Goal: Task Accomplishment & Management: Manage account settings

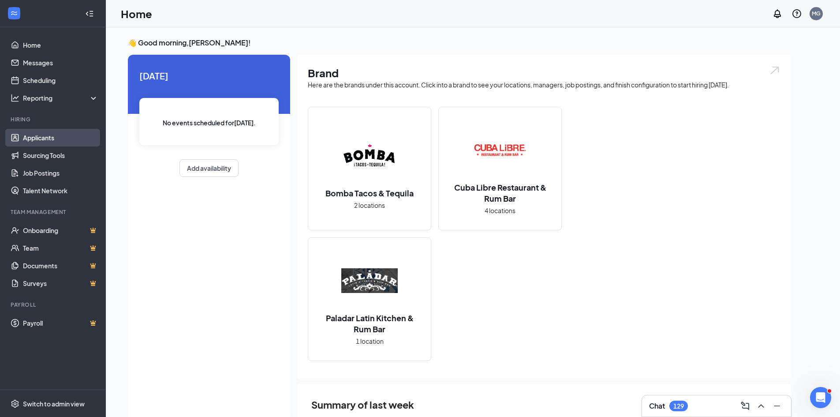
click at [57, 142] on link "Applicants" at bounding box center [60, 138] width 75 height 18
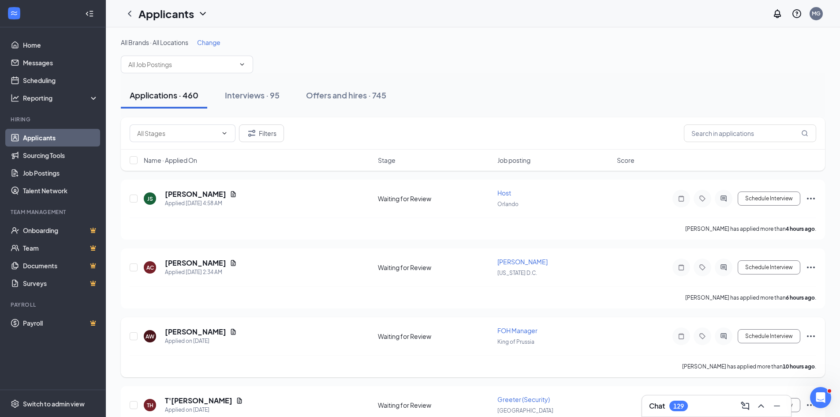
click at [520, 333] on span "FOH Manager" at bounding box center [517, 330] width 40 height 8
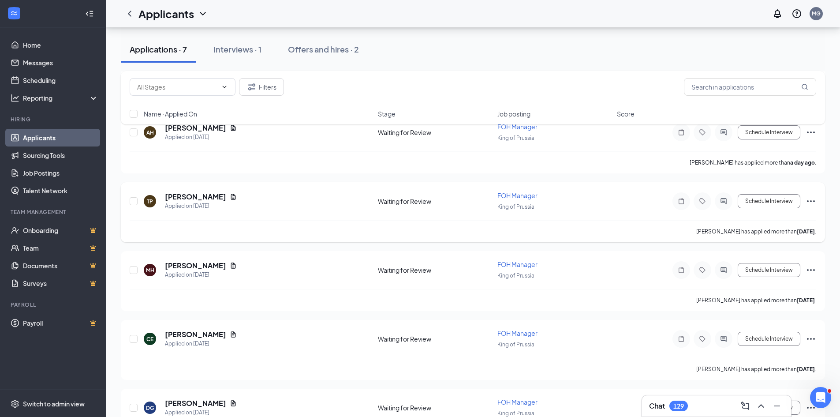
scroll to position [256, 0]
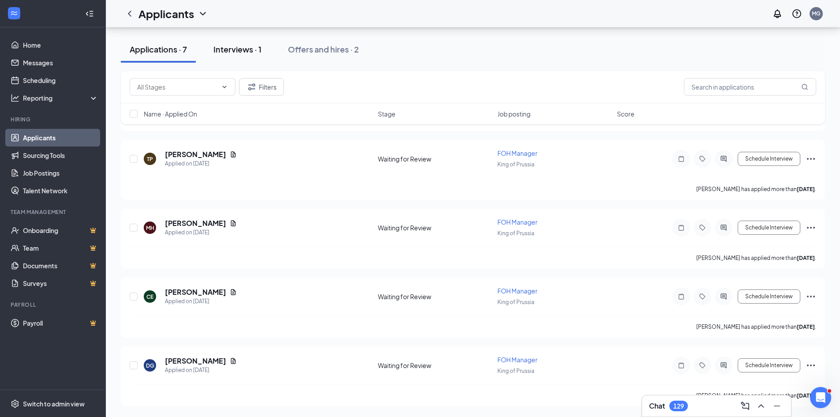
click at [229, 49] on div "Interviews · 1" at bounding box center [237, 49] width 48 height 11
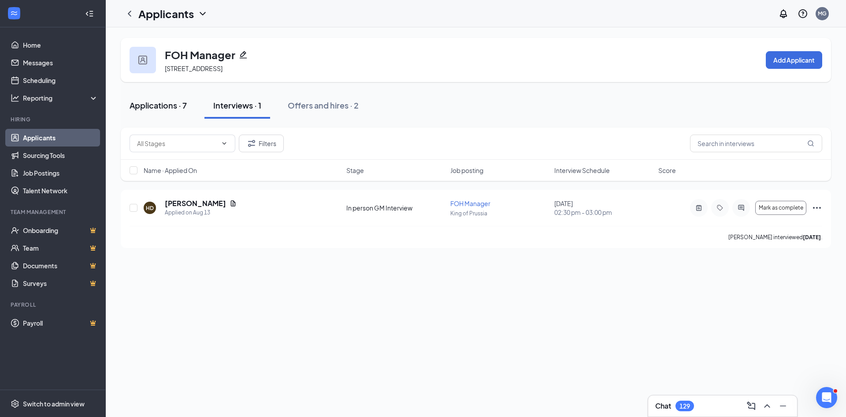
click at [155, 103] on div "Applications · 7" at bounding box center [158, 105] width 57 height 11
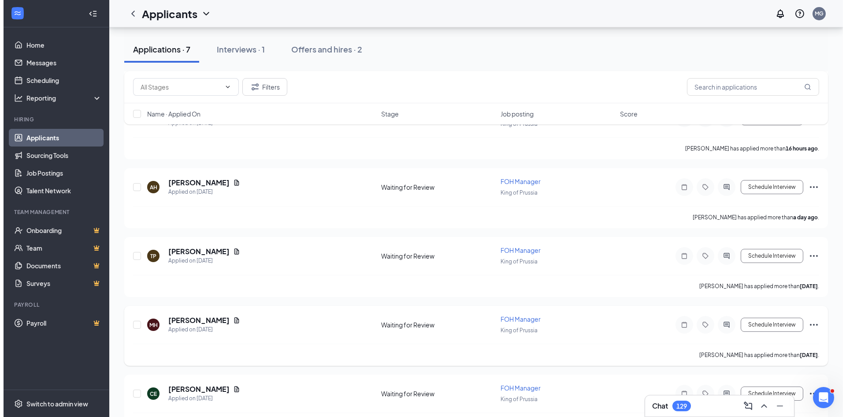
scroll to position [256, 0]
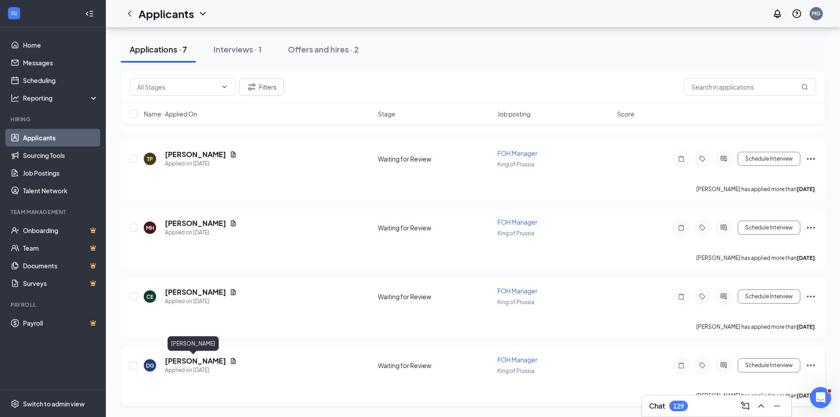
click at [205, 360] on h5 "David Galiffa" at bounding box center [195, 361] width 61 height 10
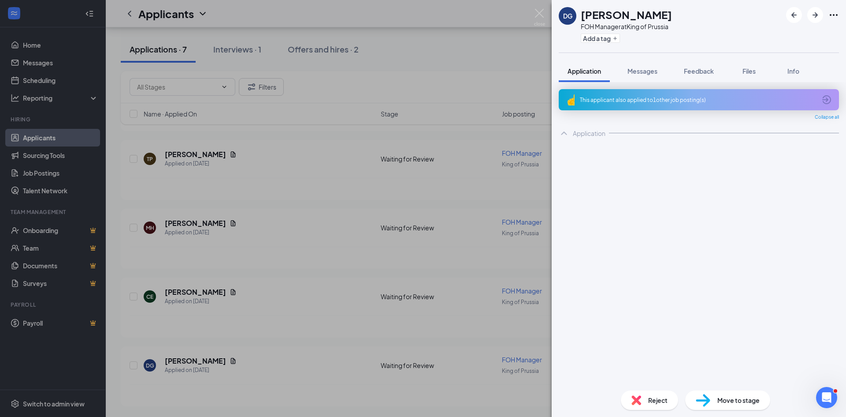
click at [677, 101] on div "This applicant also applied to 1 other job posting(s)" at bounding box center [698, 99] width 236 height 7
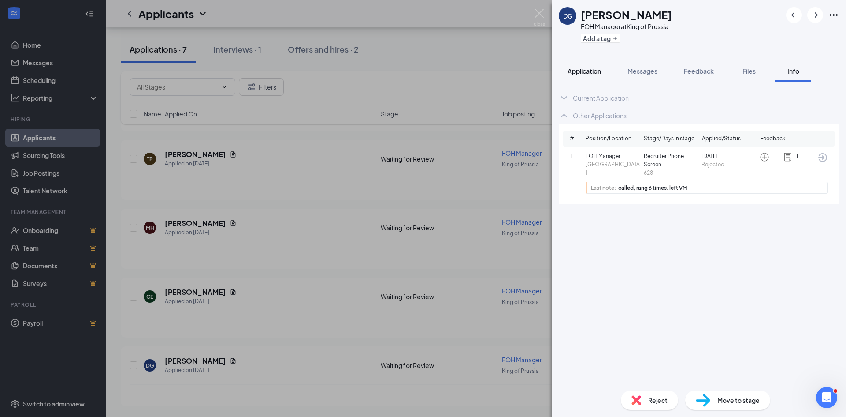
click at [582, 68] on span "Application" at bounding box center [585, 71] width 34 height 8
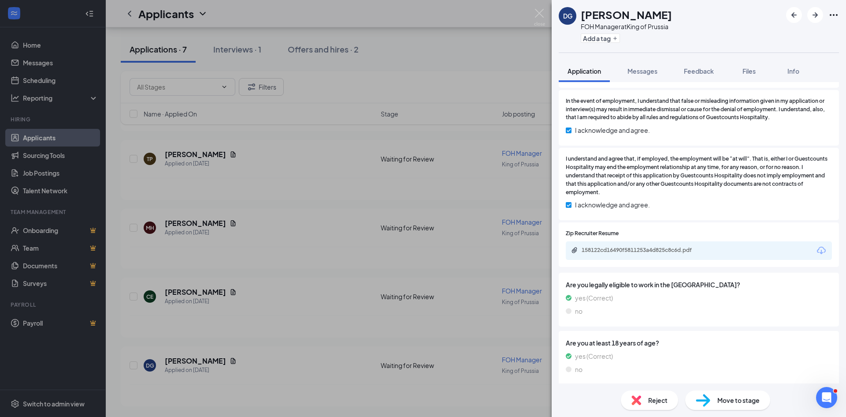
scroll to position [478, 0]
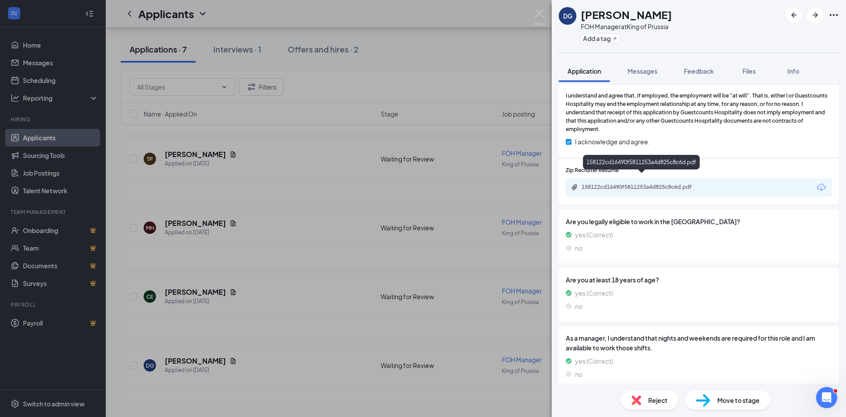
click at [637, 183] on div "158122cd16490f5811253a4d825c8c6d.pdf" at bounding box center [643, 186] width 123 height 7
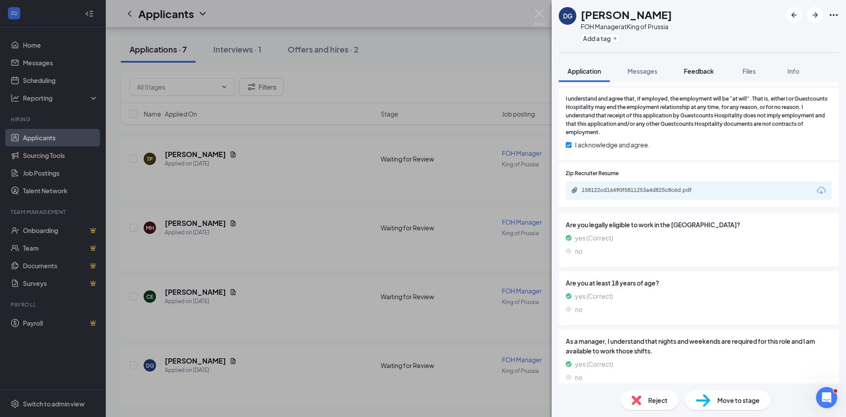
click at [695, 67] on span "Feedback" at bounding box center [699, 71] width 30 height 8
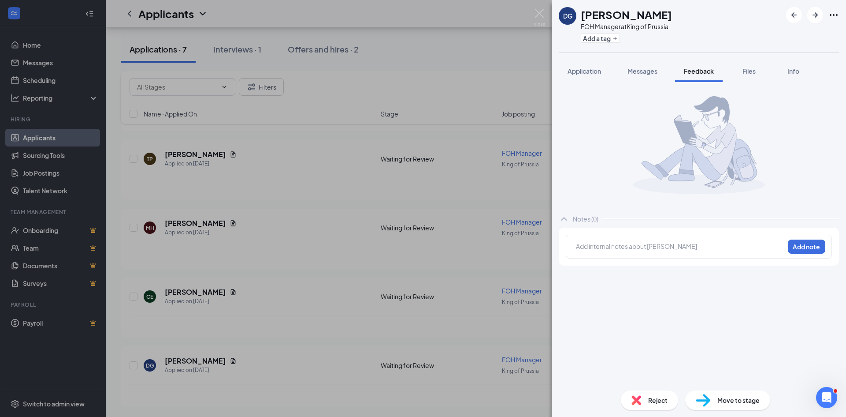
click at [646, 247] on div at bounding box center [681, 246] width 208 height 9
click at [804, 244] on button "Add note" at bounding box center [806, 246] width 37 height 14
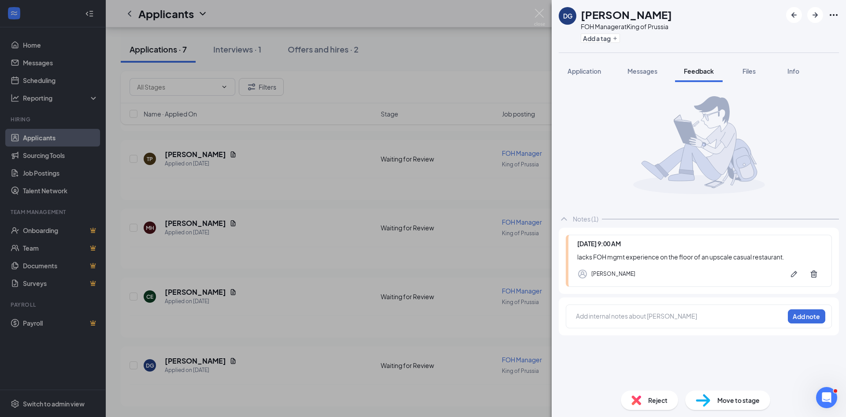
click at [656, 401] on span "Reject" at bounding box center [657, 400] width 19 height 10
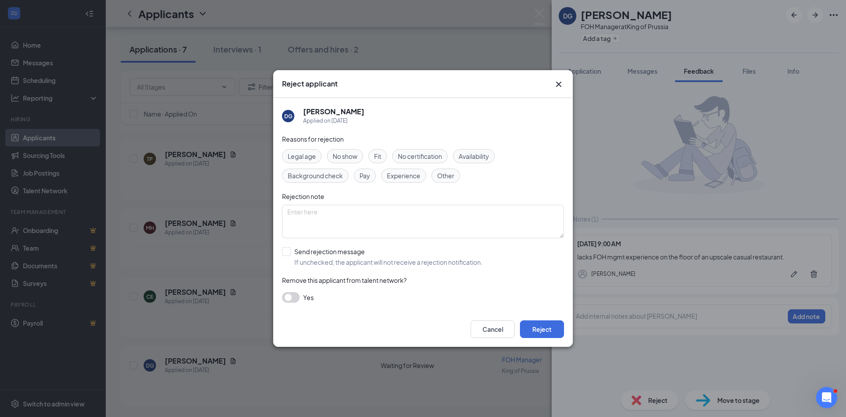
click at [381, 156] on span "Fit" at bounding box center [377, 156] width 7 height 10
click at [400, 174] on span "Experience" at bounding box center [404, 176] width 34 height 10
click at [284, 252] on input "Send rejection message If unchecked, the applicant will not receive a rejection…" at bounding box center [382, 256] width 201 height 19
checkbox input "true"
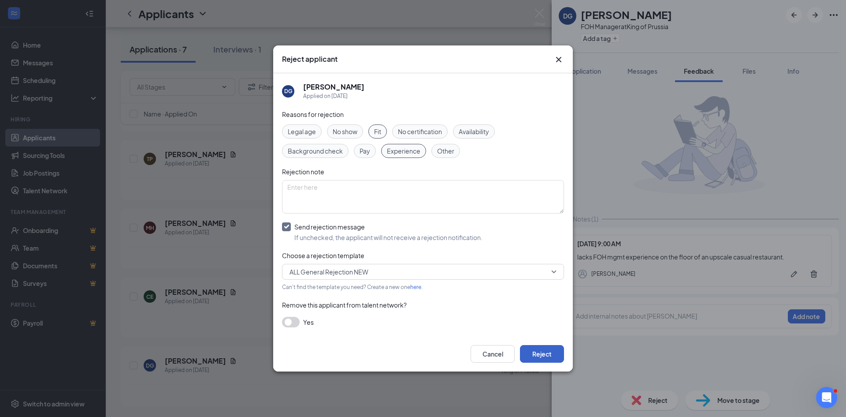
click at [534, 354] on button "Reject" at bounding box center [542, 354] width 44 height 18
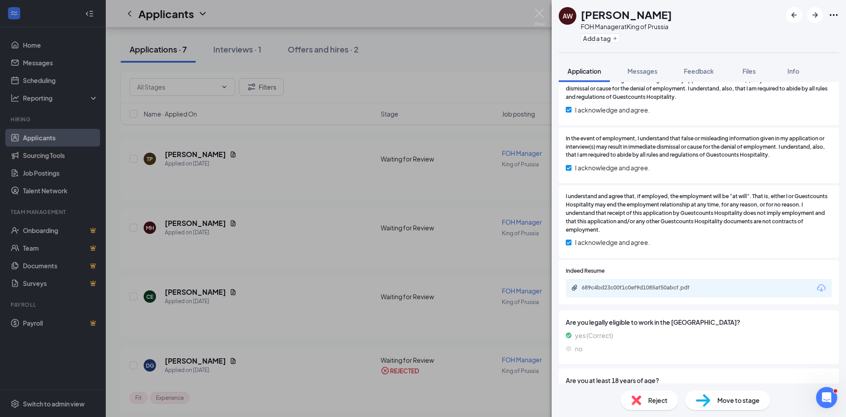
scroll to position [453, 0]
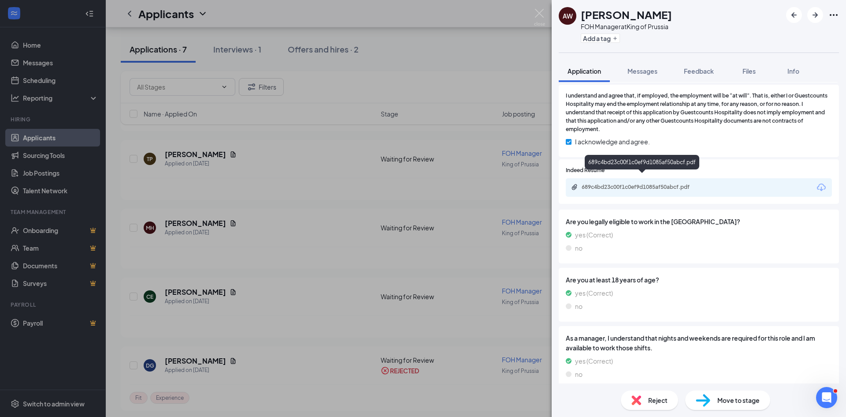
click at [640, 183] on div "689c4bd23c00f1c0ef9d1085af50abcf.pdf" at bounding box center [643, 186] width 123 height 7
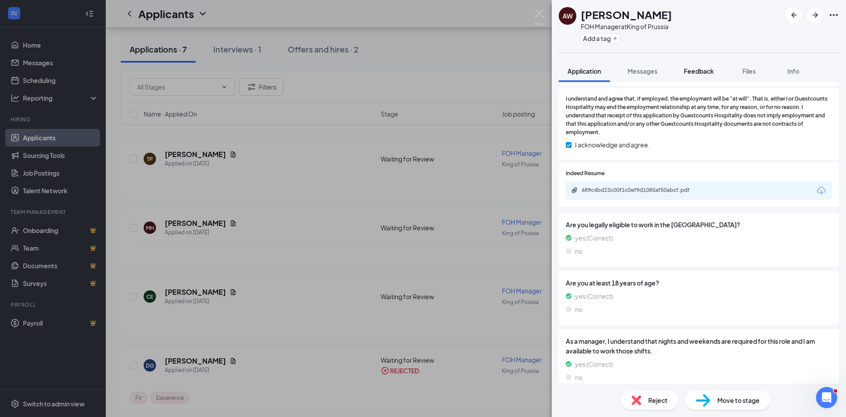
click at [709, 67] on span "Feedback" at bounding box center [699, 71] width 30 height 8
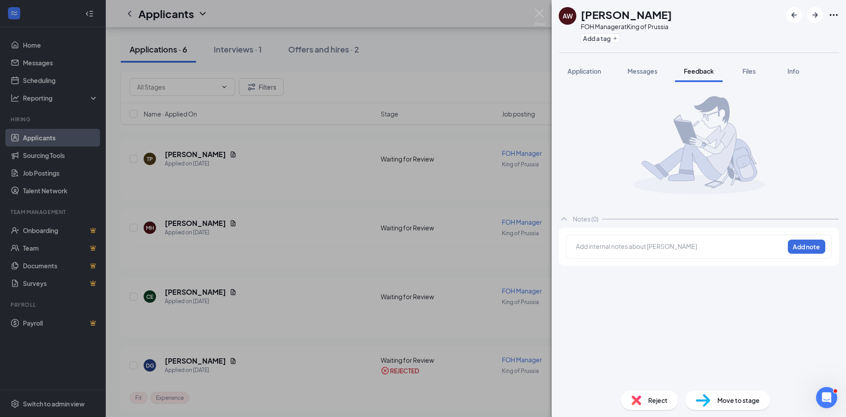
click at [652, 245] on div at bounding box center [681, 246] width 208 height 9
click at [789, 241] on button "Add note" at bounding box center [806, 246] width 37 height 14
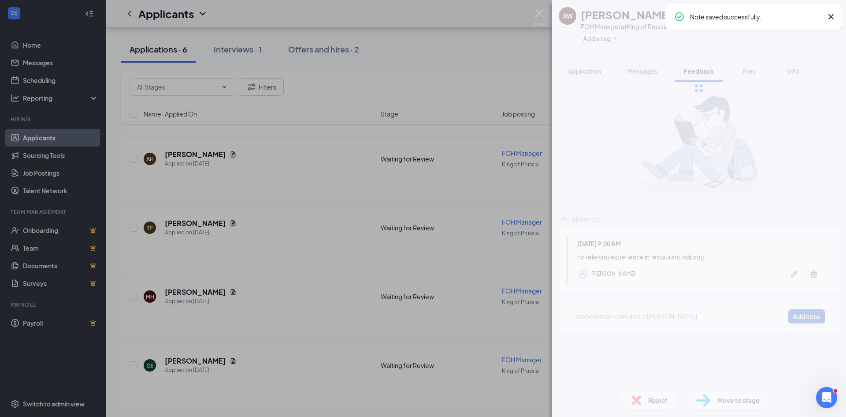
scroll to position [187, 0]
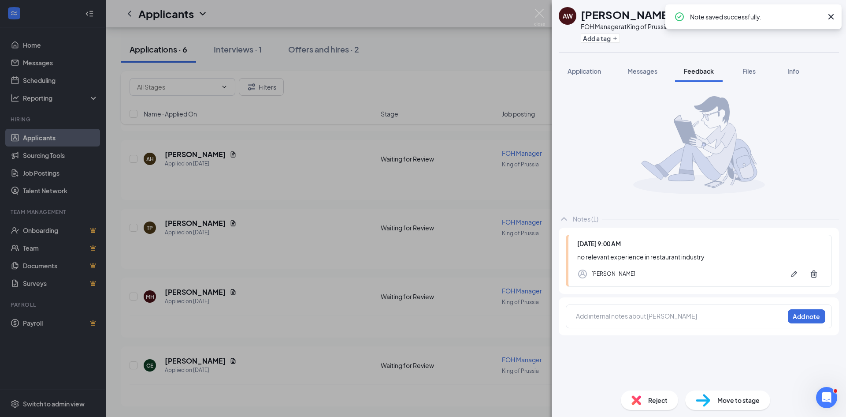
click at [663, 398] on span "Reject" at bounding box center [657, 400] width 19 height 10
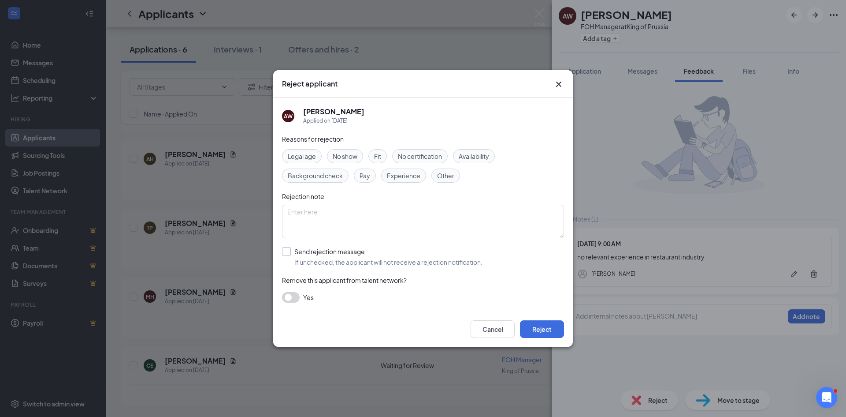
click at [288, 249] on input "Send rejection message If unchecked, the applicant will not receive a rejection…" at bounding box center [382, 256] width 201 height 19
checkbox input "true"
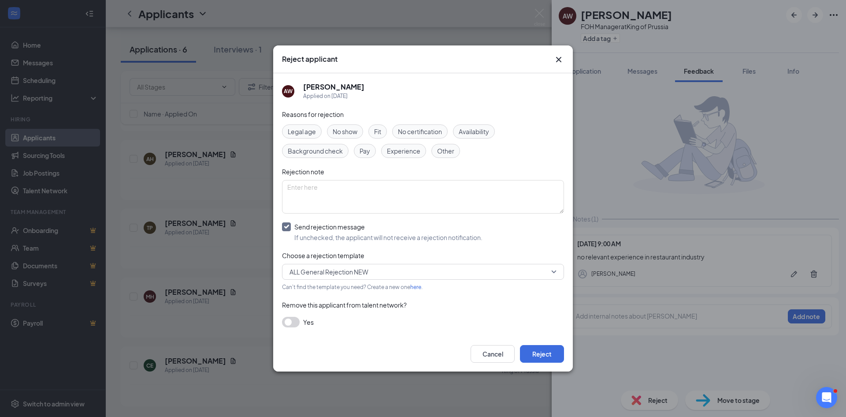
click at [394, 151] on span "Experience" at bounding box center [404, 151] width 34 height 10
click at [376, 128] on span "Fit" at bounding box center [377, 132] width 7 height 10
click at [547, 354] on button "Reject" at bounding box center [542, 354] width 44 height 18
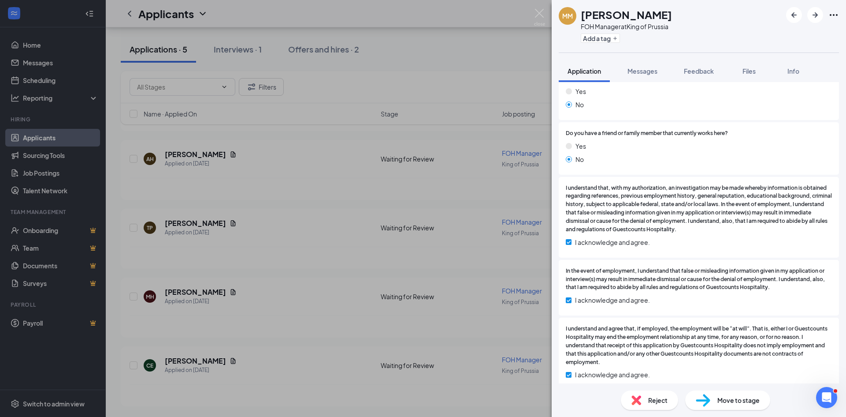
scroll to position [453, 0]
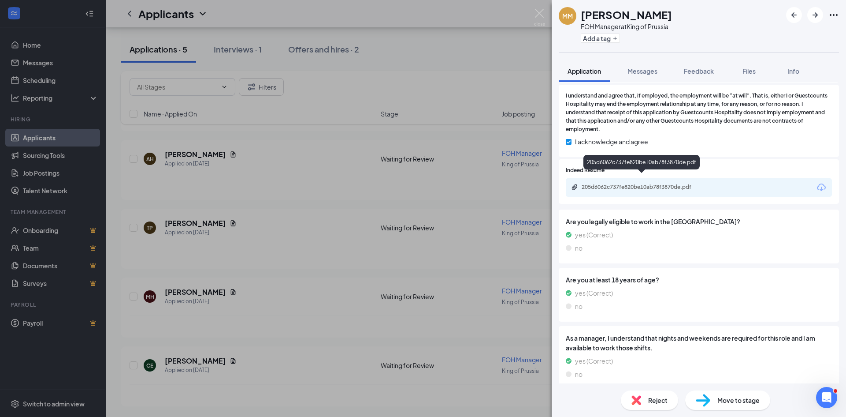
click at [651, 183] on div "205d6062c737fe820be10ab78f3870de.pdf" at bounding box center [643, 186] width 123 height 7
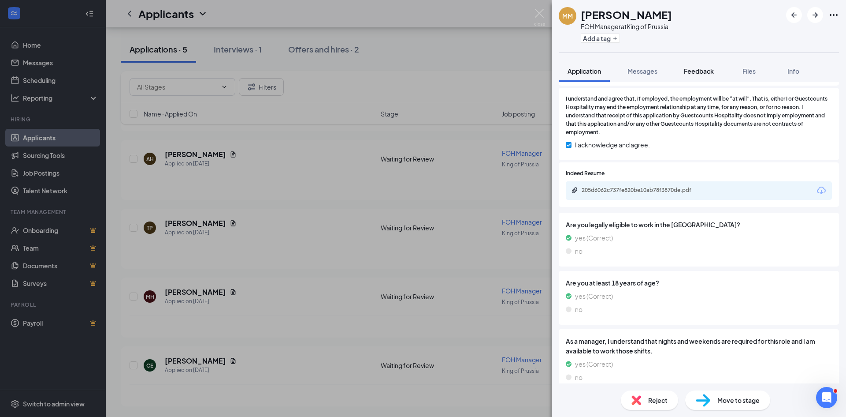
click at [684, 66] on button "Feedback" at bounding box center [699, 71] width 48 height 22
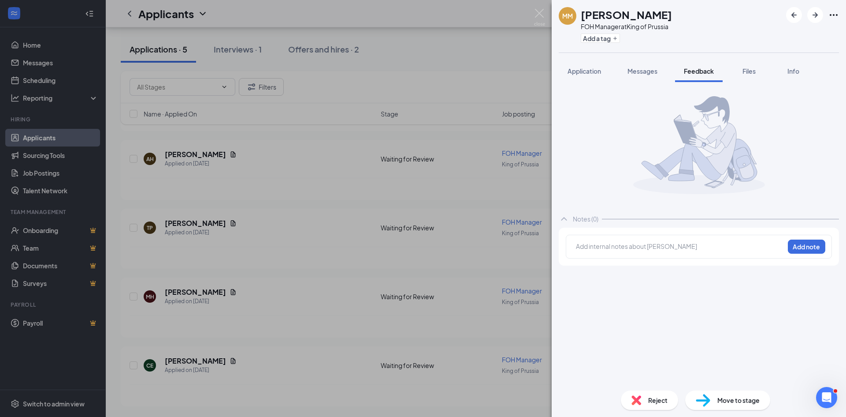
click at [658, 250] on div at bounding box center [681, 246] width 208 height 9
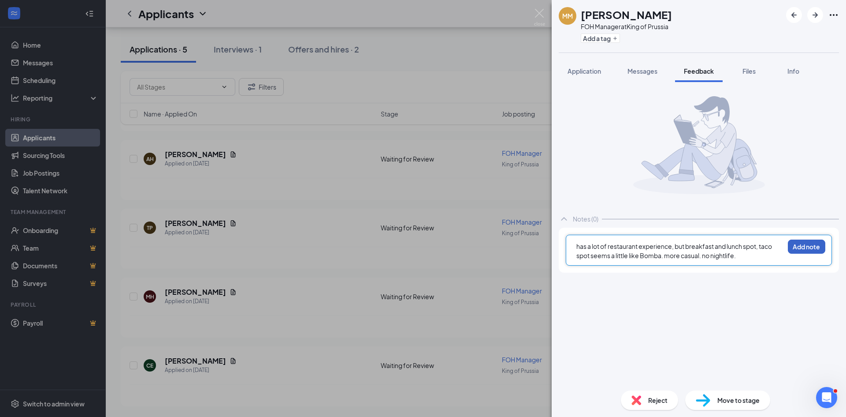
click at [797, 248] on button "Add note" at bounding box center [806, 246] width 37 height 14
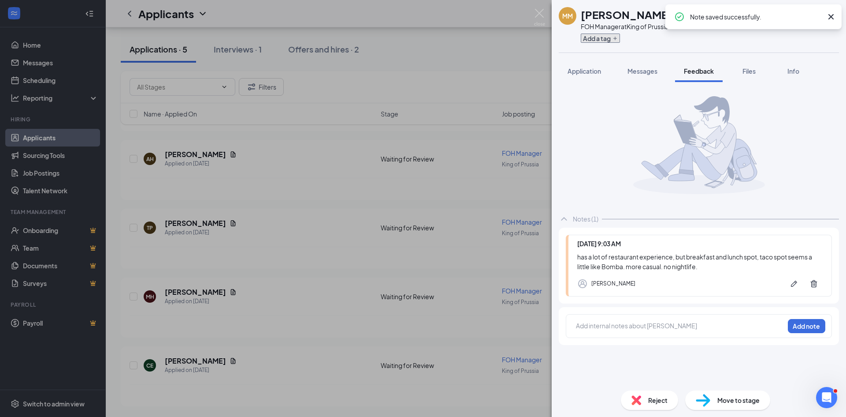
click at [615, 37] on icon "Plus" at bounding box center [615, 38] width 5 height 5
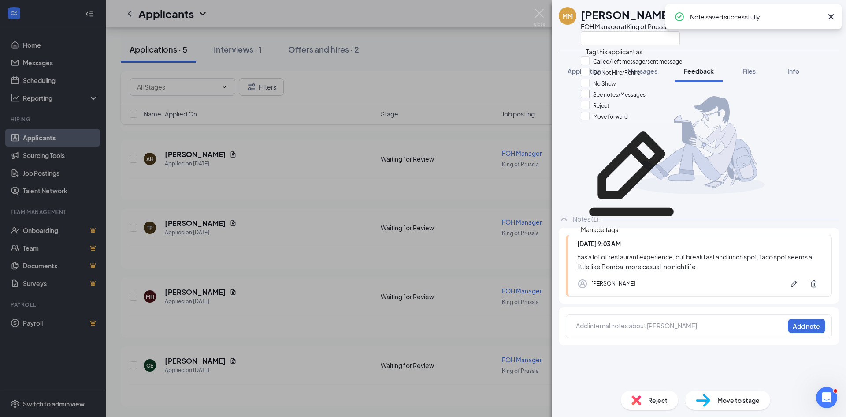
click at [637, 99] on input "See notes/Messages" at bounding box center [613, 94] width 65 height 10
checkbox input "true"
click at [458, 78] on div "MM Melissa mcintyre FOH Manager at King of Prussia Application Messages Feedbac…" at bounding box center [423, 208] width 846 height 417
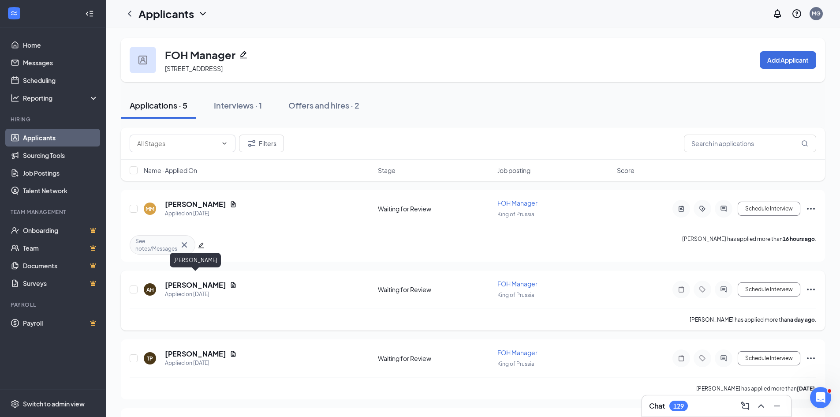
click at [201, 280] on h5 "ADRIANNA HAHN" at bounding box center [195, 285] width 61 height 10
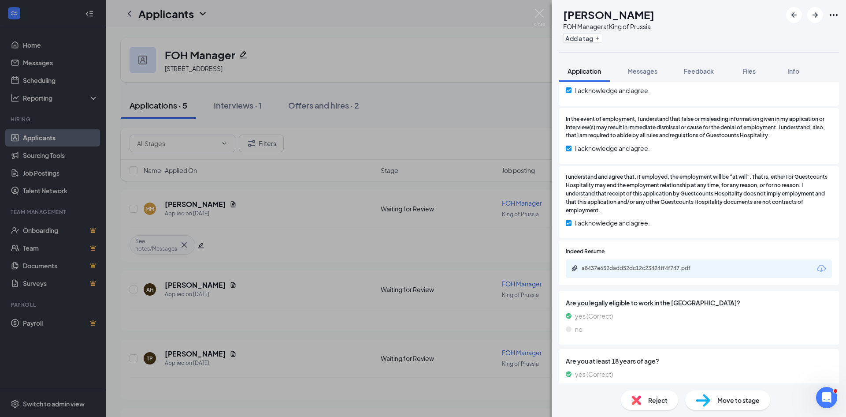
scroll to position [441, 0]
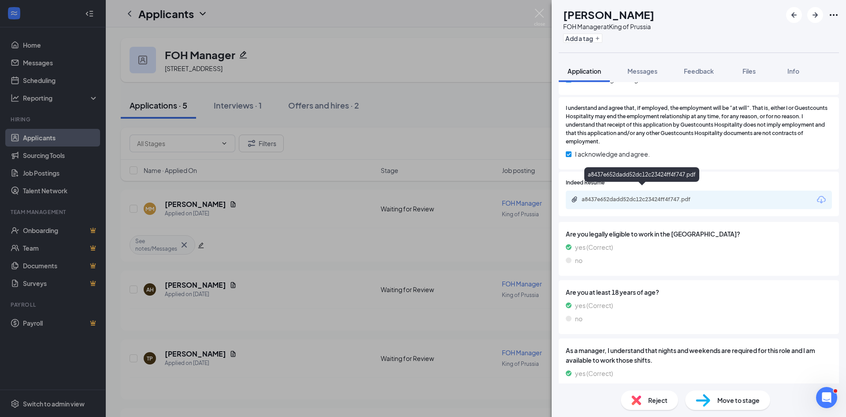
click at [644, 196] on div "a8437e652dadd52dc12c23424ff4f747.pdf" at bounding box center [643, 199] width 123 height 7
click at [660, 401] on span "Reject" at bounding box center [657, 400] width 19 height 10
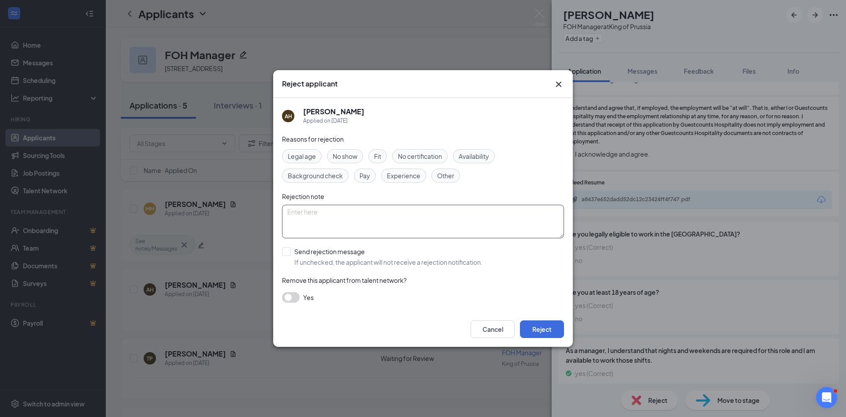
click at [319, 224] on textarea at bounding box center [423, 222] width 282 height 34
type textarea "no restaurant mgmt experience"
click at [395, 178] on span "Experience" at bounding box center [404, 176] width 34 height 10
click at [380, 156] on span "Fit" at bounding box center [377, 156] width 7 height 10
click at [283, 251] on input "Send rejection message If unchecked, the applicant will not receive a rejection…" at bounding box center [382, 256] width 201 height 19
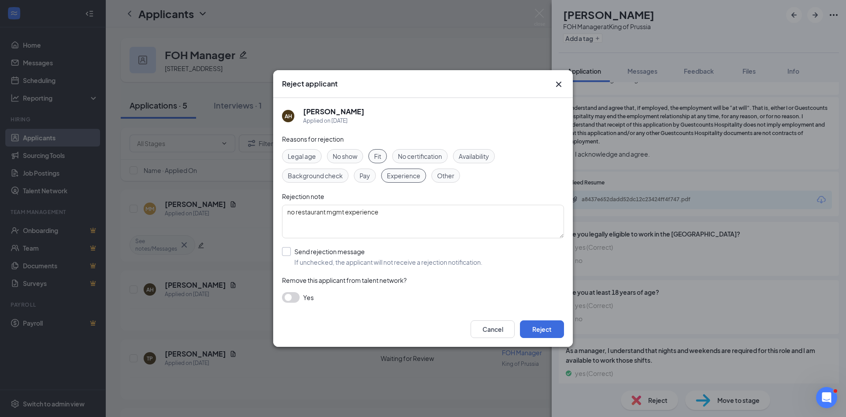
checkbox input "true"
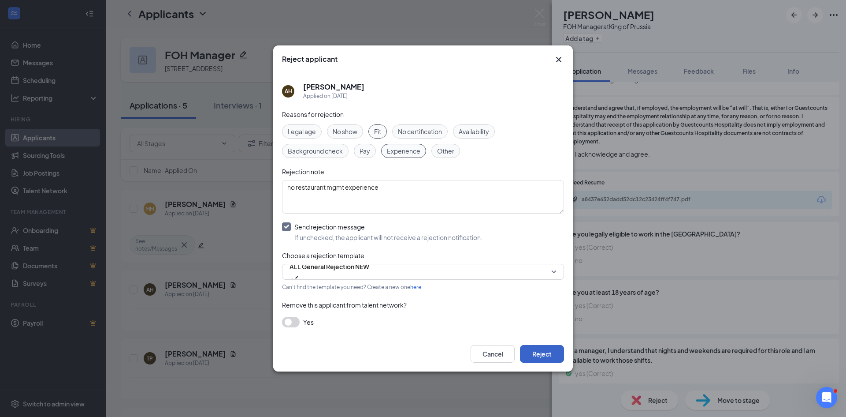
click at [540, 355] on button "Reject" at bounding box center [542, 354] width 44 height 18
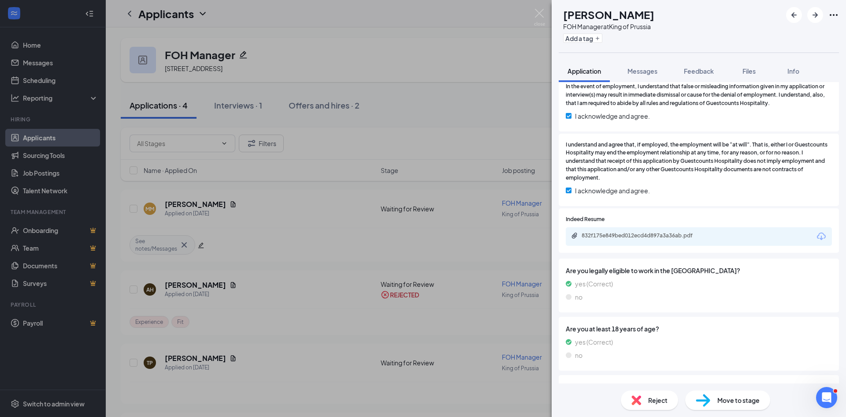
scroll to position [453, 0]
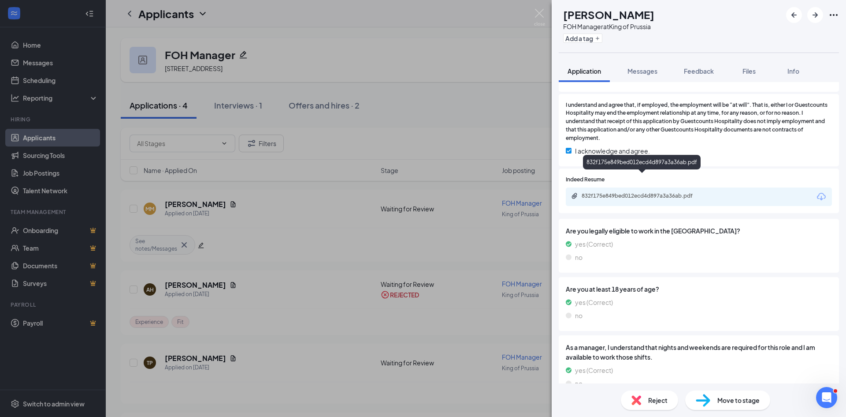
click at [640, 192] on div "832f175e849bed012ecd4d897a3a36ab.pdf" at bounding box center [643, 195] width 123 height 7
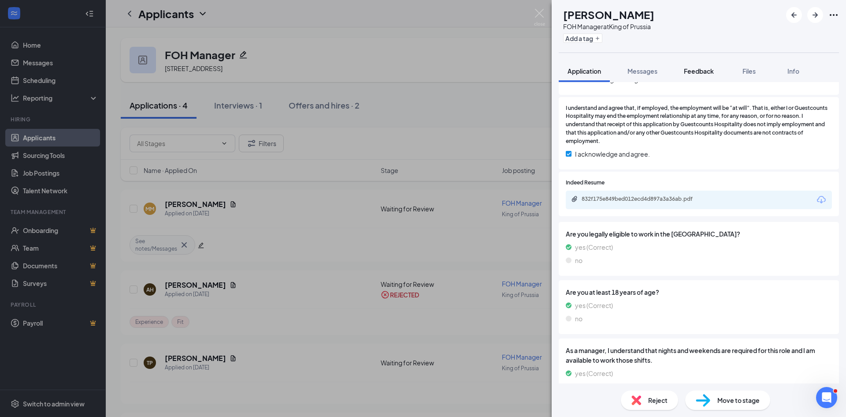
click at [710, 74] on span "Feedback" at bounding box center [699, 71] width 30 height 8
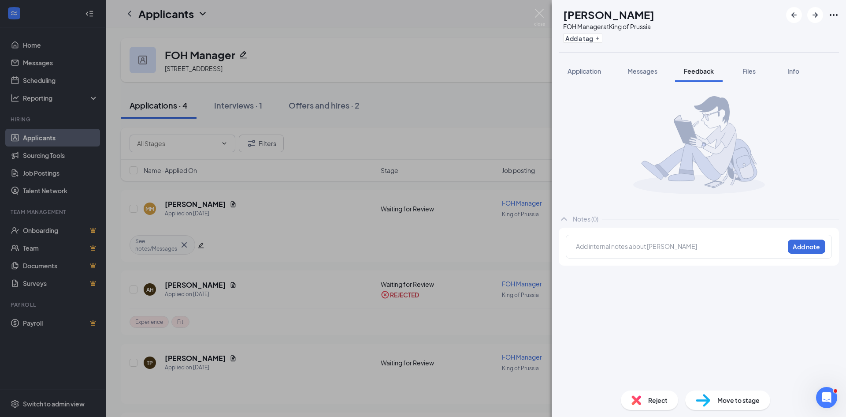
click at [671, 251] on div at bounding box center [681, 247] width 208 height 11
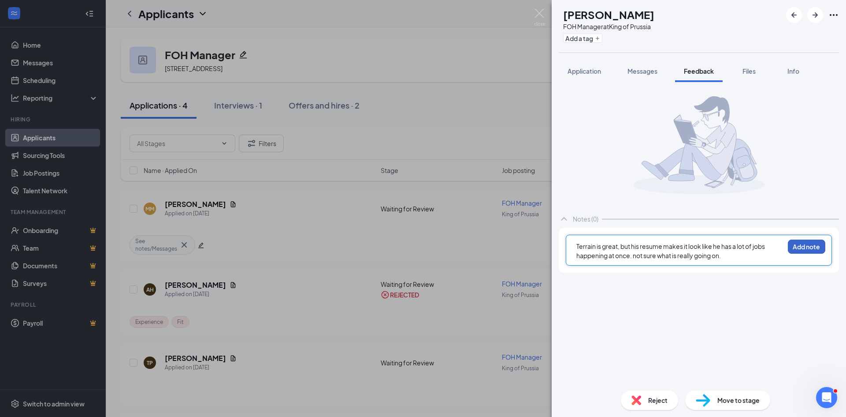
click at [793, 242] on button "Add note" at bounding box center [806, 246] width 37 height 14
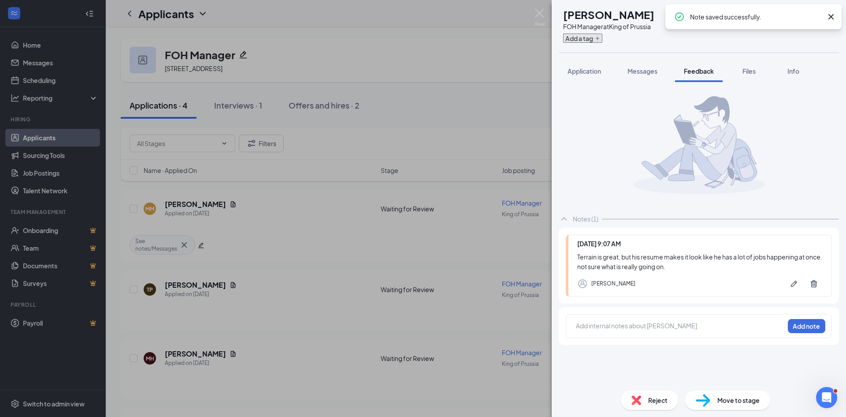
click at [603, 40] on button "Add a tag" at bounding box center [582, 38] width 39 height 9
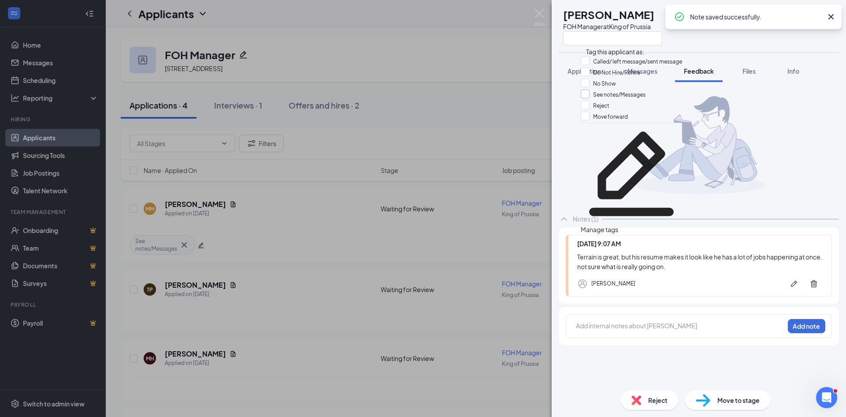
click at [641, 99] on input "See notes/Messages" at bounding box center [613, 94] width 65 height 10
checkbox input "true"
click at [462, 103] on div "TP Timothy Pluta FOH Manager at King of Prussia Application Messages Feedback F…" at bounding box center [423, 208] width 846 height 417
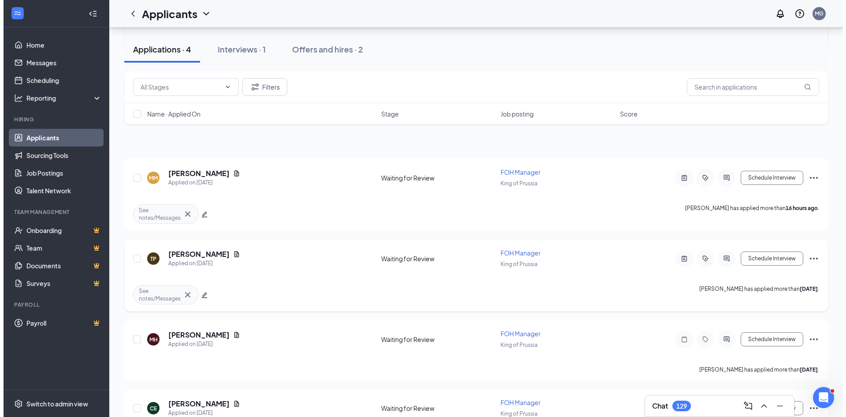
scroll to position [59, 0]
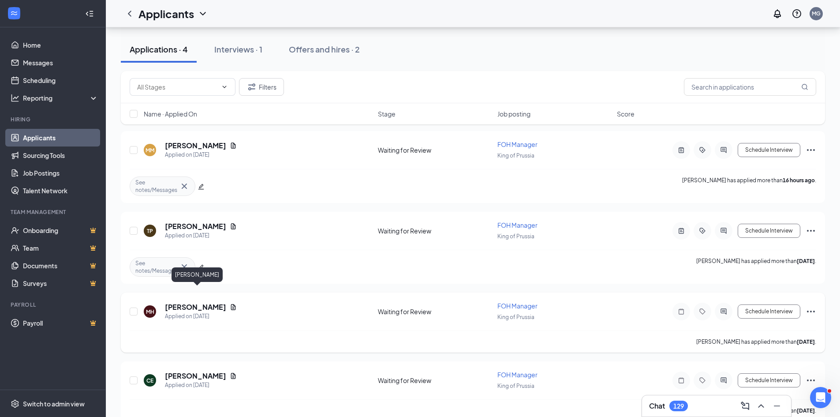
click at [208, 302] on h5 "Morgan Hall-Johnson" at bounding box center [195, 307] width 61 height 10
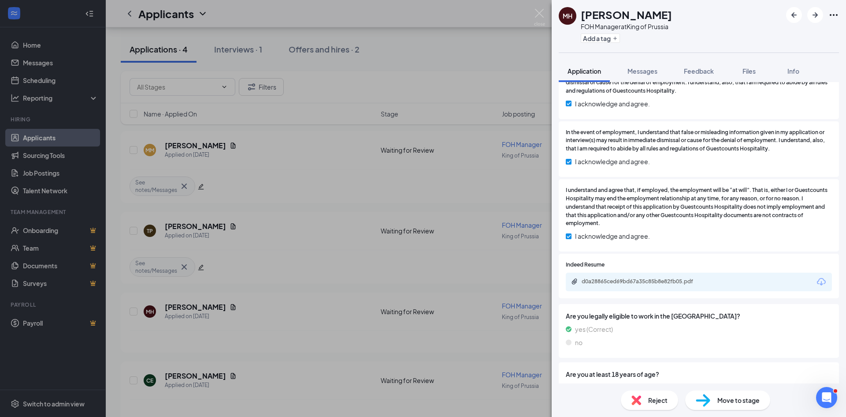
scroll to position [510, 0]
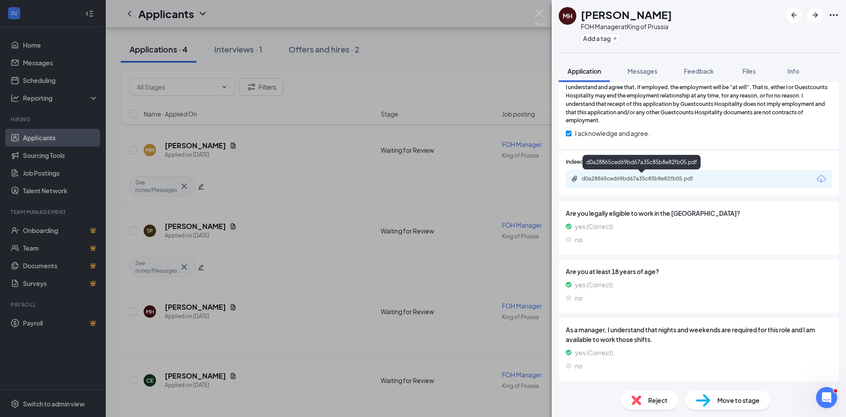
click at [647, 175] on div "d0a28865ced69bd67a35c85b8e82fb05.pdf" at bounding box center [643, 178] width 123 height 7
click at [644, 394] on div "Reject" at bounding box center [649, 399] width 57 height 19
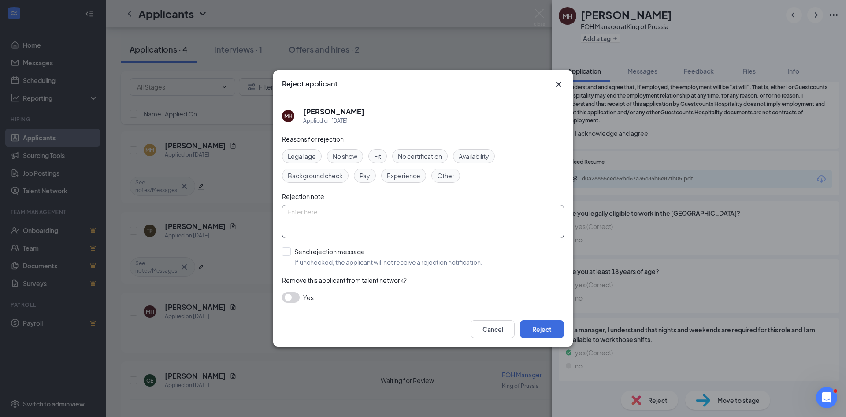
click at [333, 218] on textarea at bounding box center [423, 222] width 282 height 34
type textarea "experience is not a fit."
click at [412, 175] on span "Experience" at bounding box center [404, 176] width 34 height 10
click at [383, 158] on div "Fit" at bounding box center [378, 156] width 19 height 14
click at [285, 251] on input "Send rejection message If unchecked, the applicant will not receive a rejection…" at bounding box center [382, 256] width 201 height 19
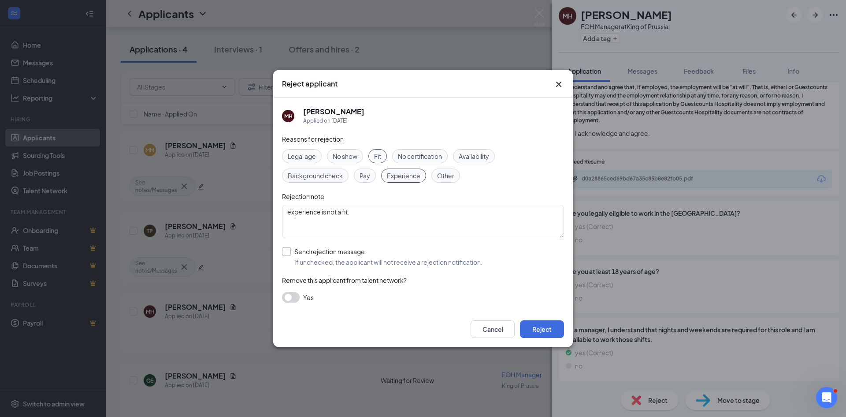
checkbox input "true"
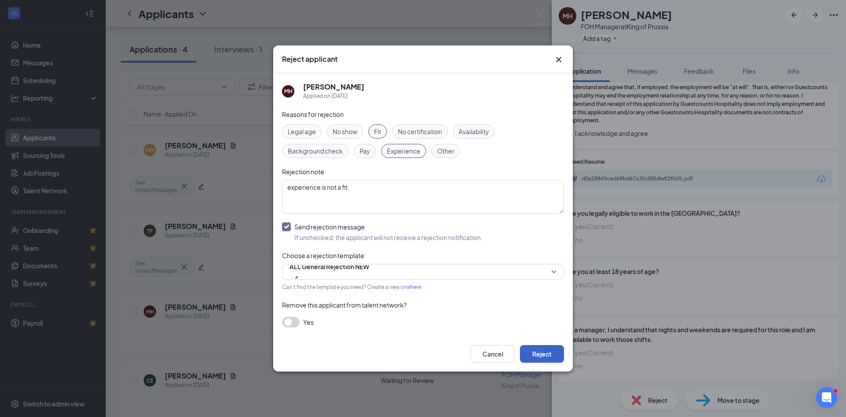
click at [545, 351] on button "Reject" at bounding box center [542, 354] width 44 height 18
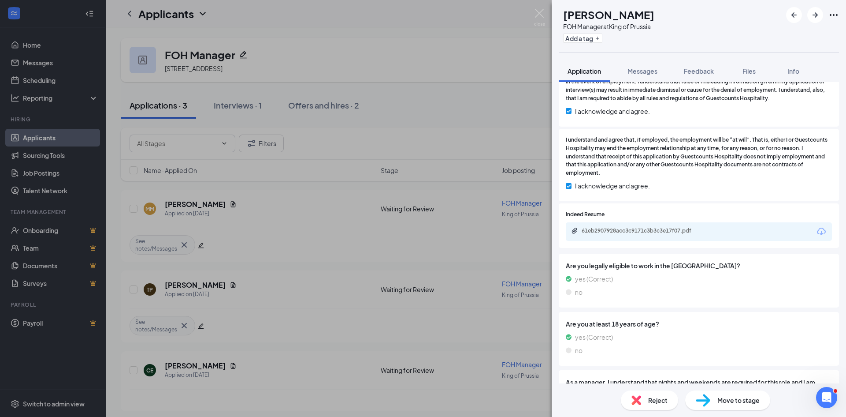
scroll to position [548, 0]
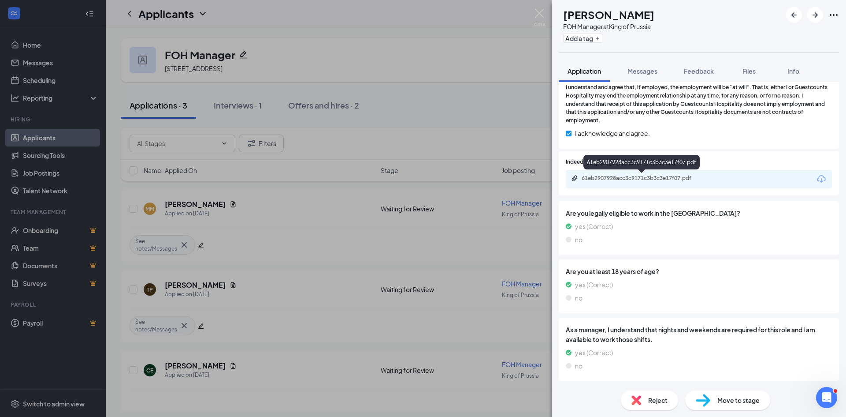
click at [596, 179] on div "61eb2907928acc3c9171c3b3c3e17f07.pdf" at bounding box center [643, 178] width 123 height 7
click at [696, 71] on span "Feedback" at bounding box center [699, 71] width 30 height 8
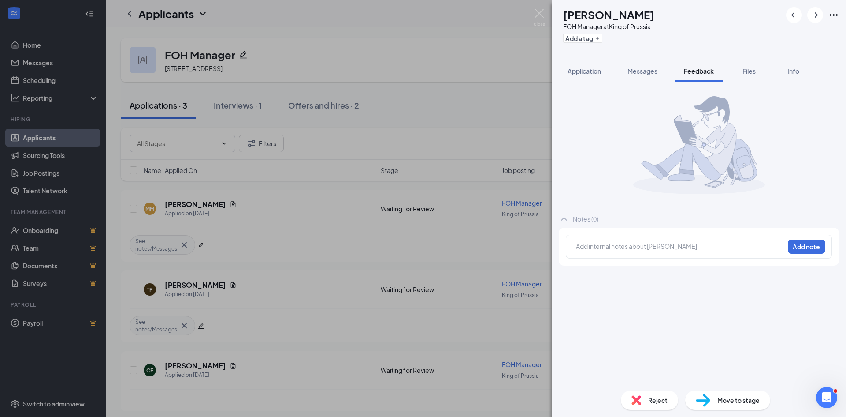
click at [644, 247] on div at bounding box center [681, 246] width 208 height 9
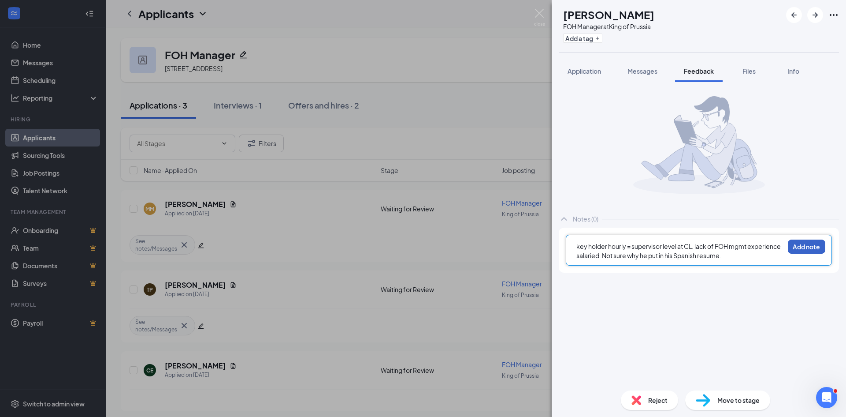
click at [811, 250] on button "Add note" at bounding box center [806, 246] width 37 height 14
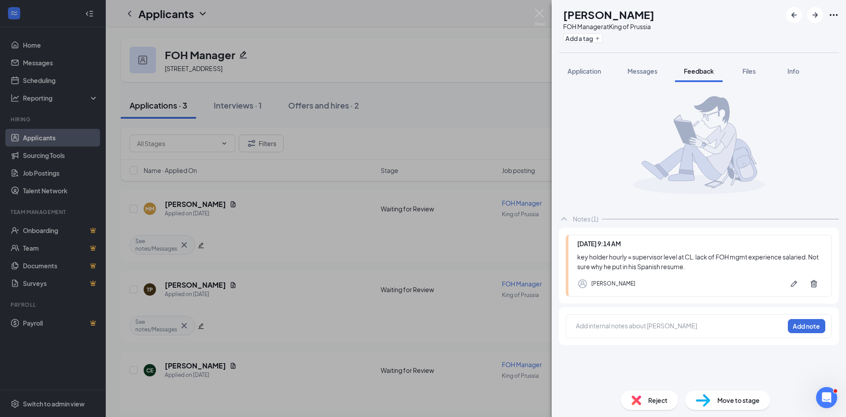
click at [652, 392] on div "Reject" at bounding box center [649, 399] width 57 height 19
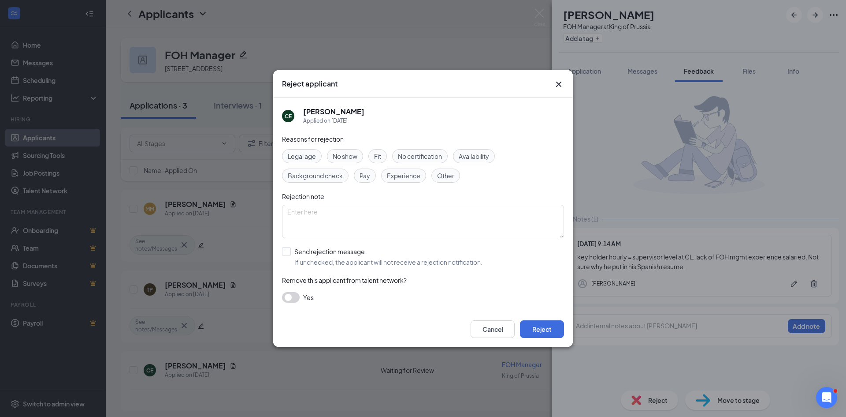
click at [402, 168] on div "Legal age No show Fit No certification Availability Background check Pay Experi…" at bounding box center [423, 166] width 282 height 34
click at [402, 177] on span "Experience" at bounding box center [404, 176] width 34 height 10
click at [285, 249] on input "Send rejection message If unchecked, the applicant will not receive a rejection…" at bounding box center [382, 256] width 201 height 19
checkbox input "true"
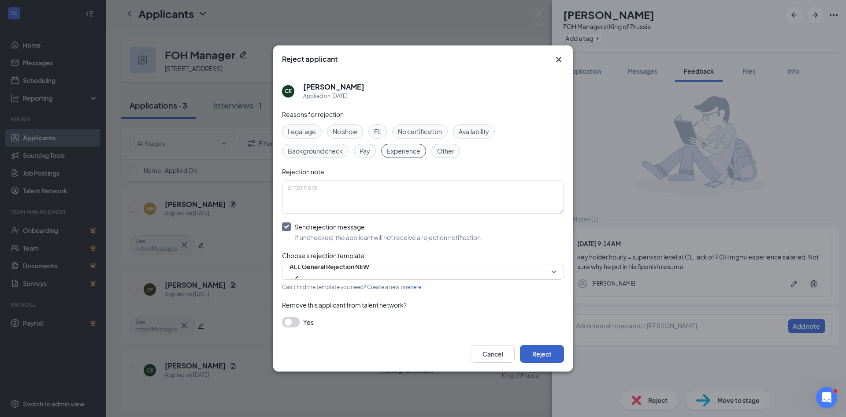
click at [544, 354] on button "Reject" at bounding box center [542, 354] width 44 height 18
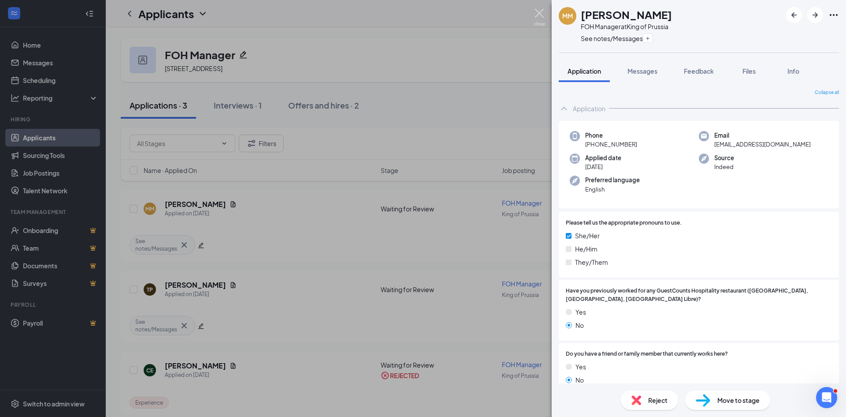
click at [539, 18] on img at bounding box center [539, 17] width 11 height 17
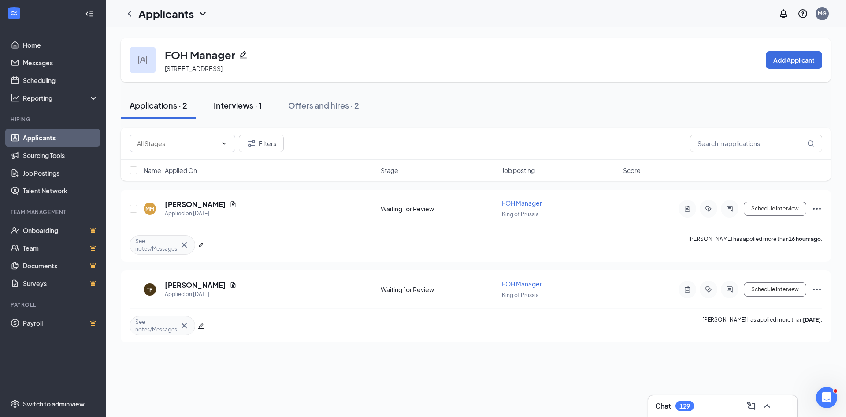
click at [231, 104] on div "Interviews · 1" at bounding box center [238, 105] width 48 height 11
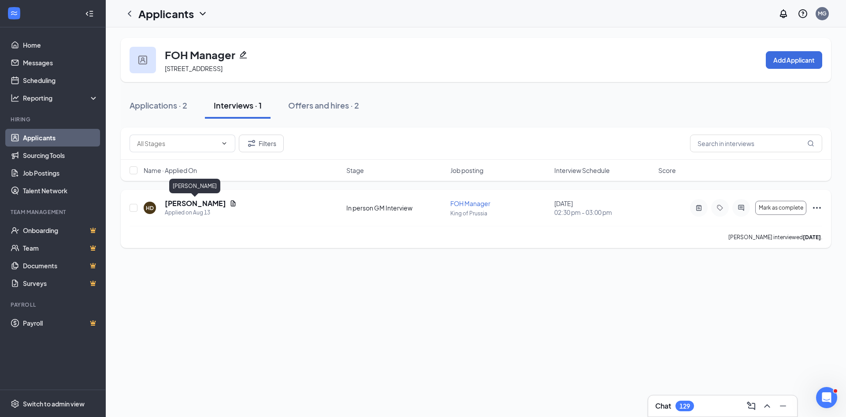
click at [198, 205] on h5 "Heather Derussy" at bounding box center [195, 203] width 61 height 10
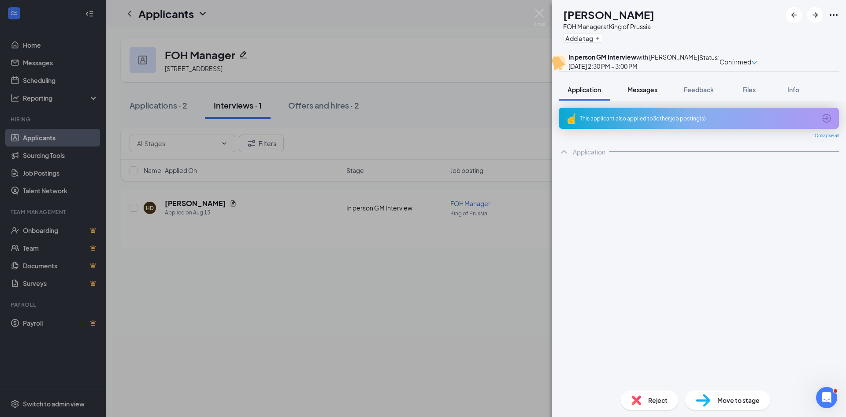
click at [656, 93] on span "Messages" at bounding box center [643, 90] width 30 height 8
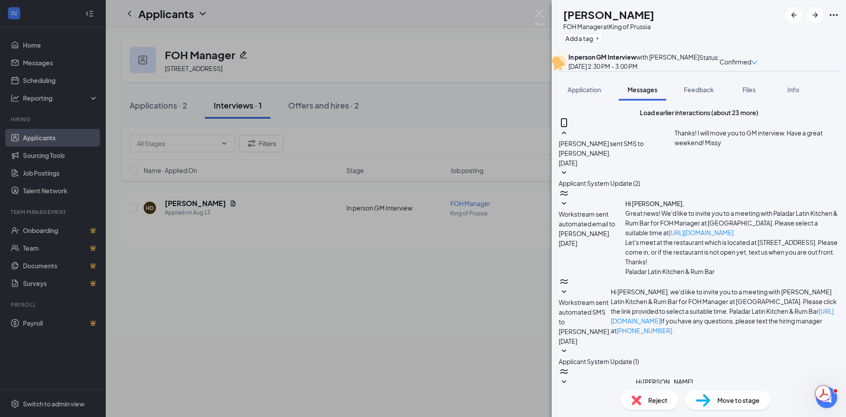
scroll to position [228, 0]
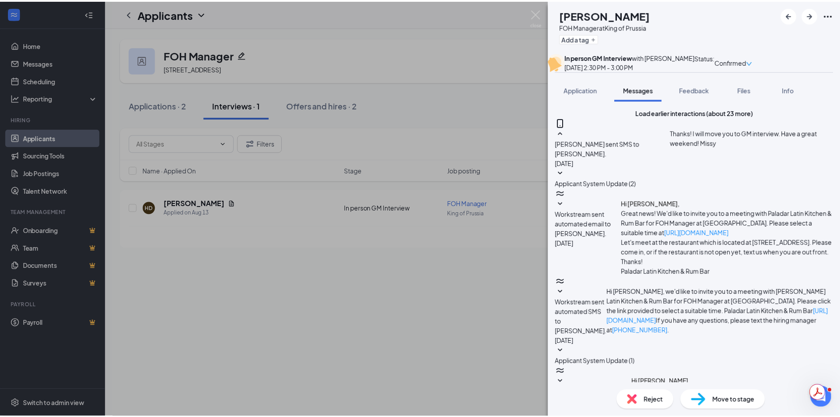
scroll to position [417, 0]
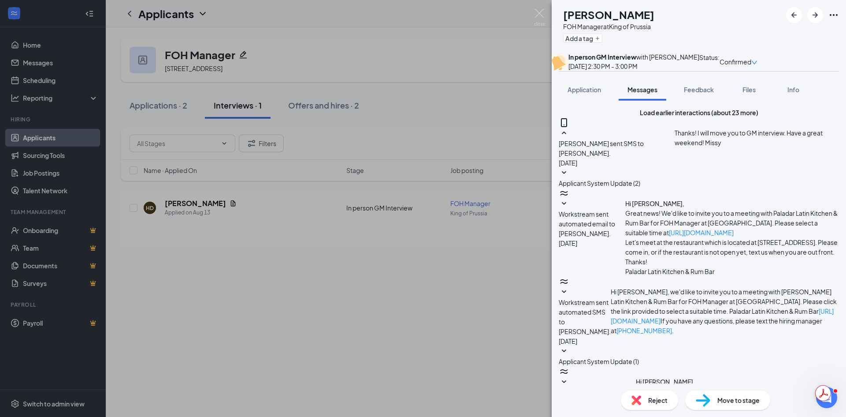
click at [574, 93] on span "Application" at bounding box center [585, 90] width 34 height 8
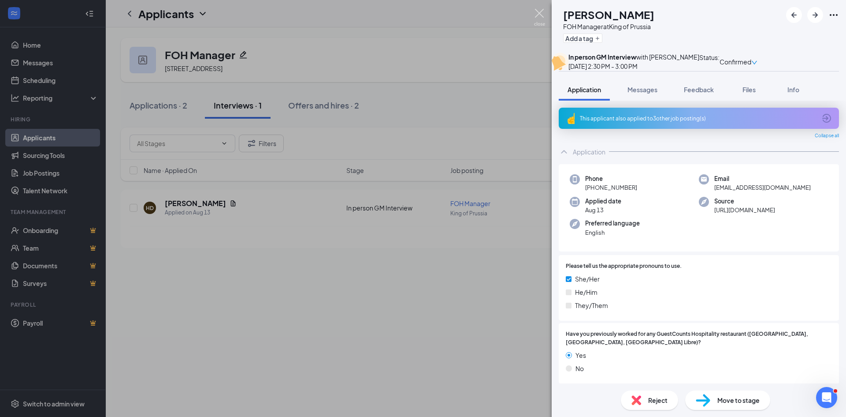
click at [540, 19] on img at bounding box center [539, 17] width 11 height 17
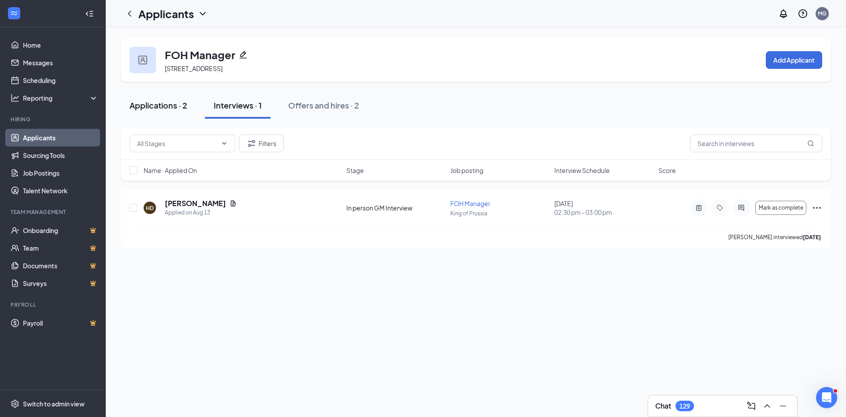
click at [142, 102] on div "Applications · 2" at bounding box center [159, 105] width 58 height 11
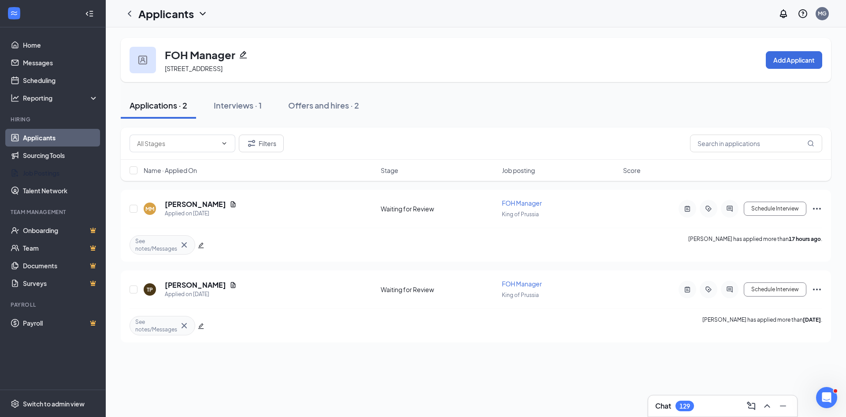
drag, startPoint x: 56, startPoint y: 173, endPoint x: 176, endPoint y: 109, distance: 136.1
click at [56, 173] on link "Job Postings" at bounding box center [60, 173] width 75 height 18
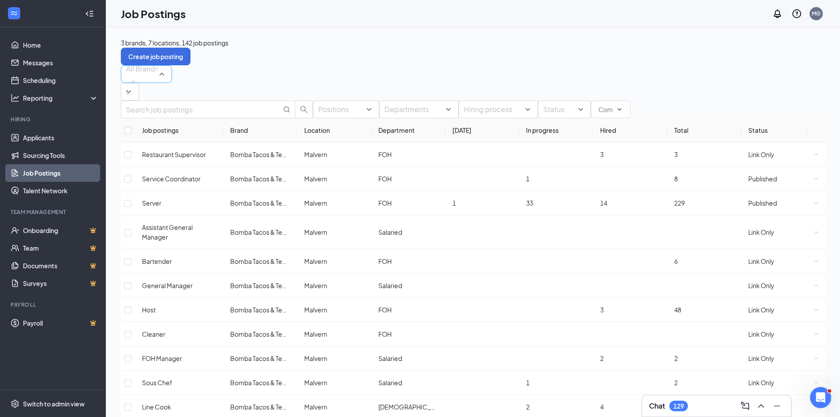
click at [167, 77] on span "All Brands" at bounding box center [146, 74] width 41 height 17
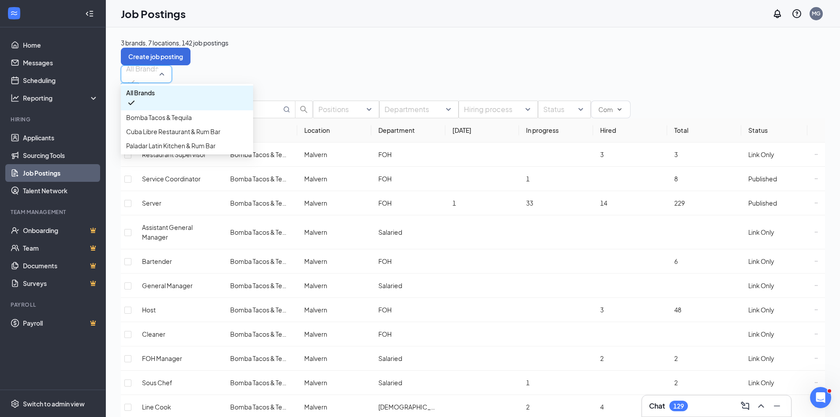
click at [128, 85] on div at bounding box center [125, 92] width 5 height 14
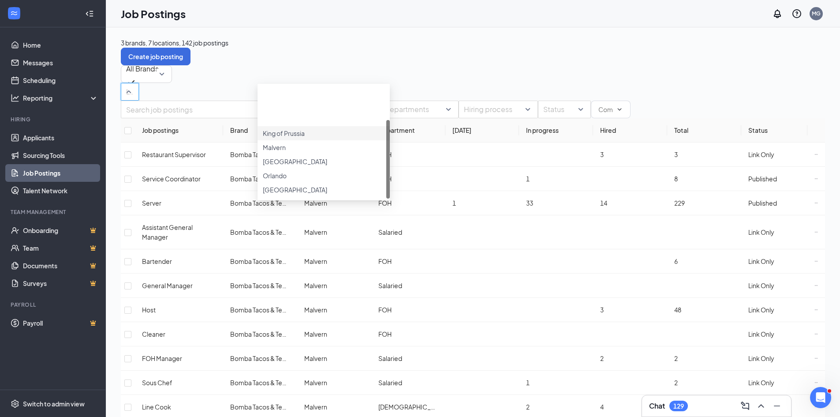
scroll to position [49, 0]
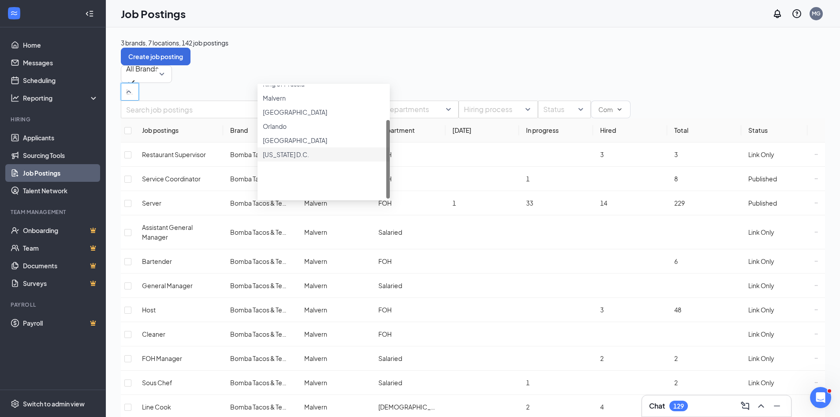
click at [295, 158] on span "[US_STATE] D.C." at bounding box center [286, 154] width 46 height 8
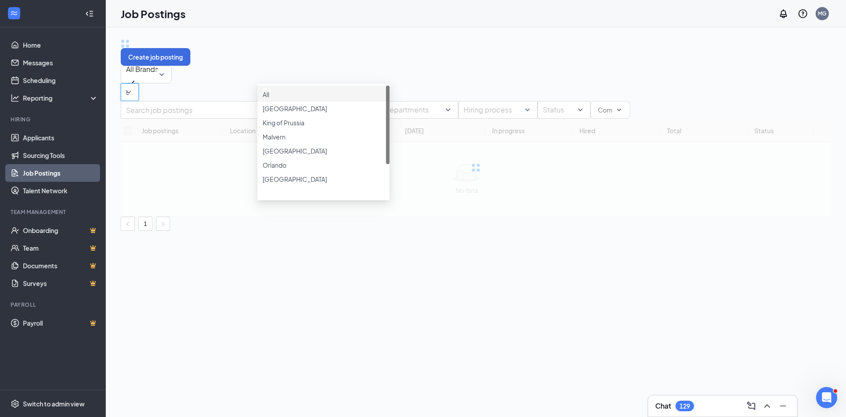
click at [442, 57] on div "Create job posting All Brands -1 64520 All Brands Bomba Tacos & Tequila Cuba Li…" at bounding box center [476, 134] width 711 height 193
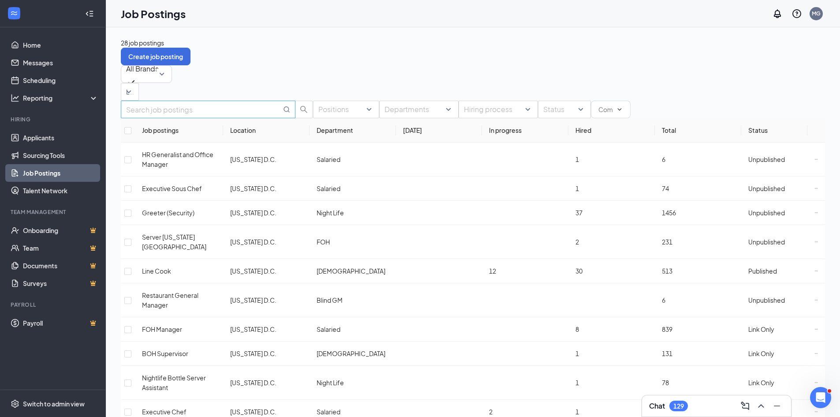
click at [199, 115] on input "text" at bounding box center [203, 109] width 155 height 11
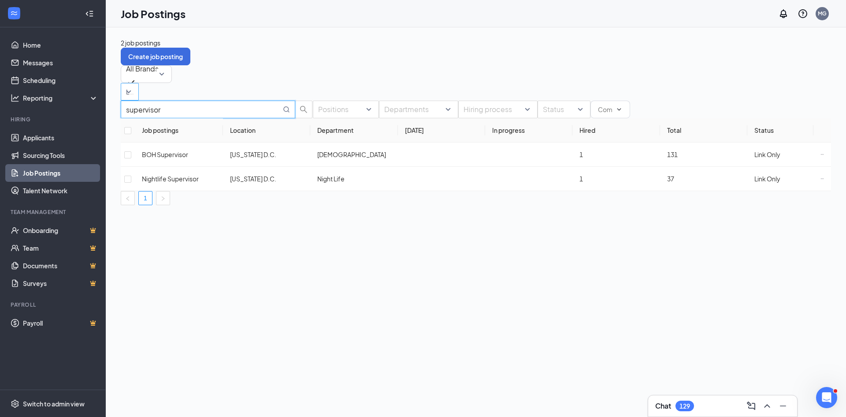
click at [128, 85] on div at bounding box center [125, 92] width 5 height 14
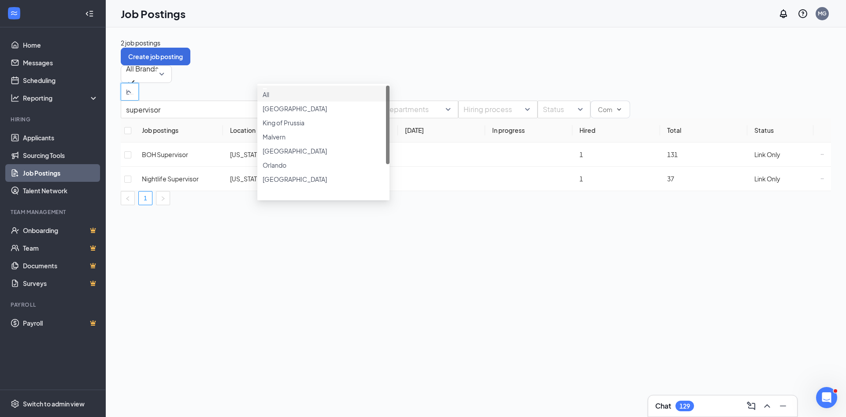
click at [267, 89] on img at bounding box center [265, 89] width 4 height 2
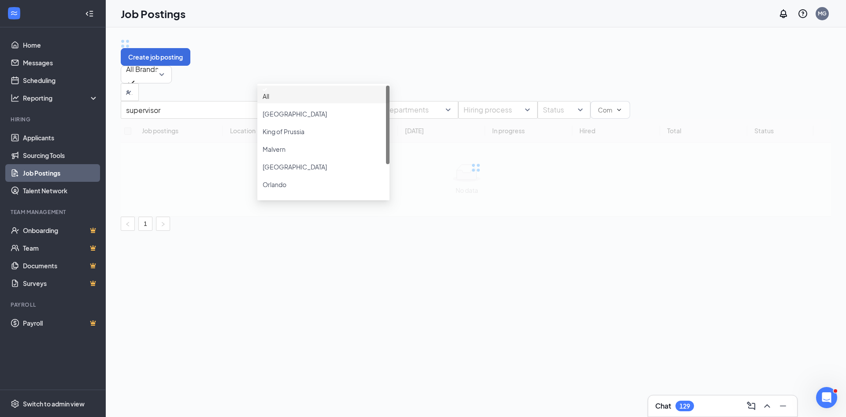
click at [446, 48] on div "Create job posting" at bounding box center [476, 52] width 711 height 28
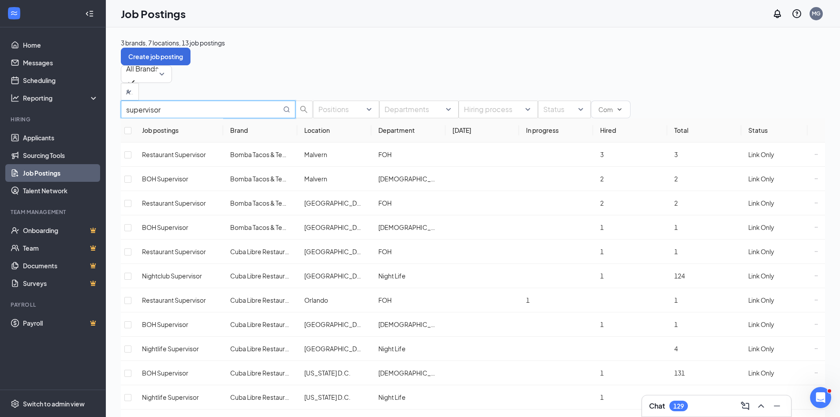
click at [137, 115] on input "supervisor" at bounding box center [203, 109] width 155 height 11
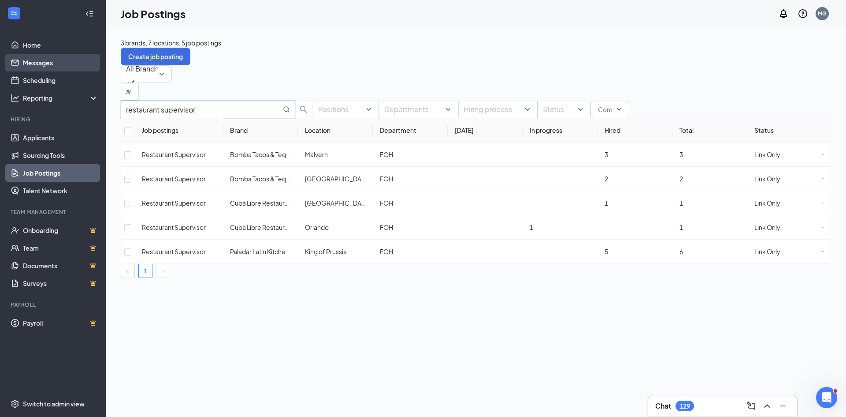
type input "restaurant supervisor"
click at [186, 199] on span "Restaurant Supervisor" at bounding box center [174, 203] width 64 height 8
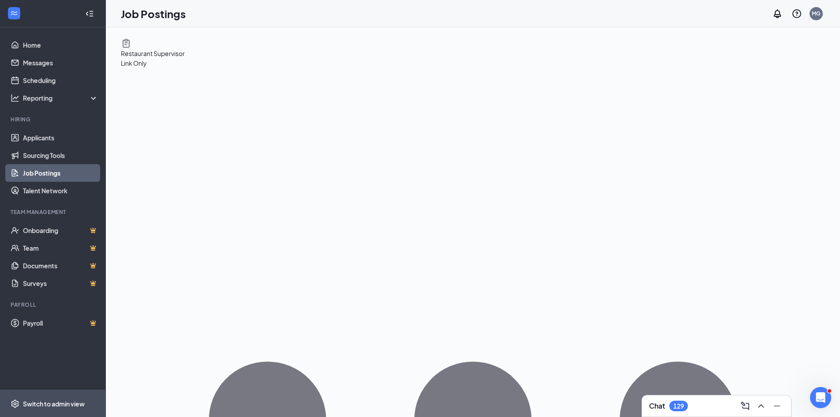
click at [33, 410] on span "Switch to admin view" at bounding box center [60, 403] width 75 height 27
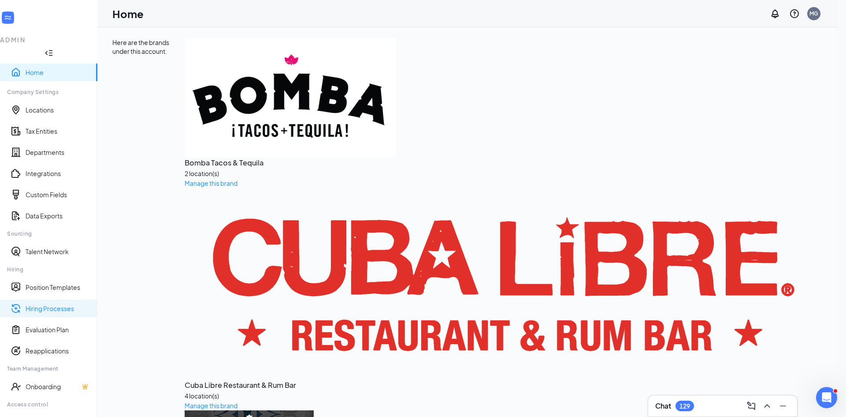
click at [26, 304] on link "Hiring Processes" at bounding box center [58, 308] width 65 height 9
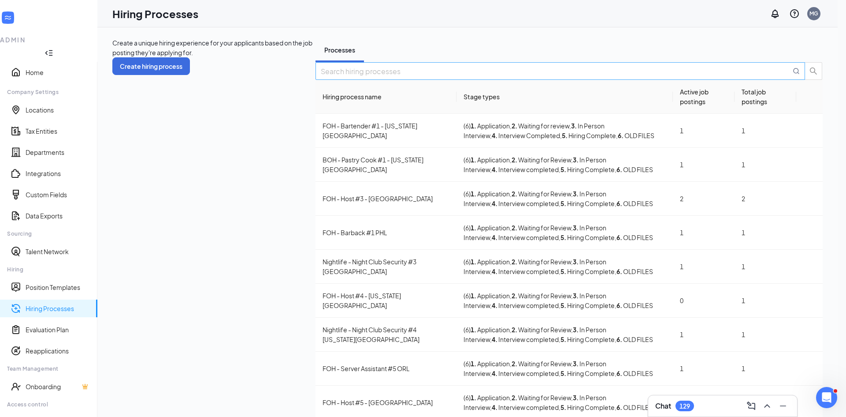
click at [735, 77] on input "text" at bounding box center [556, 71] width 470 height 11
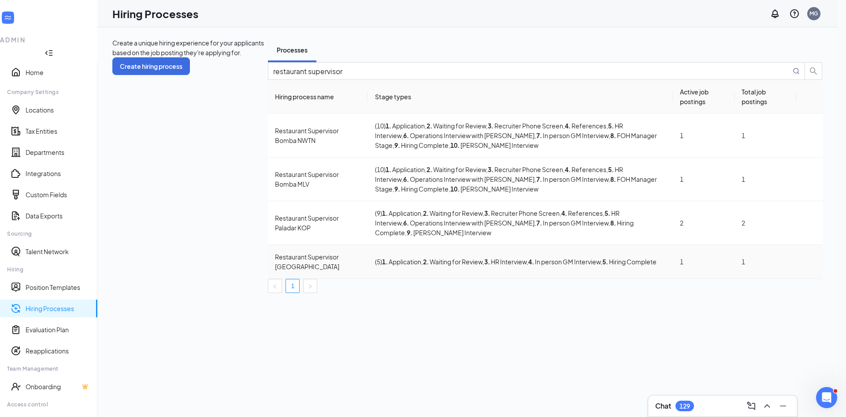
click at [810, 261] on icon "Ellipses" at bounding box center [810, 261] width 0 height 0
click at [772, 278] on span "Duplicate" at bounding box center [768, 273] width 79 height 10
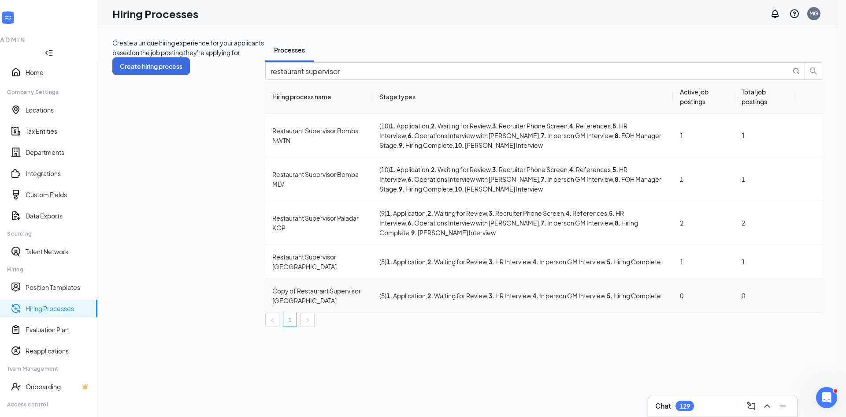
click at [810, 295] on icon "Ellipses" at bounding box center [810, 295] width 0 height 0
click at [767, 335] on span "Delete" at bounding box center [768, 330] width 79 height 10
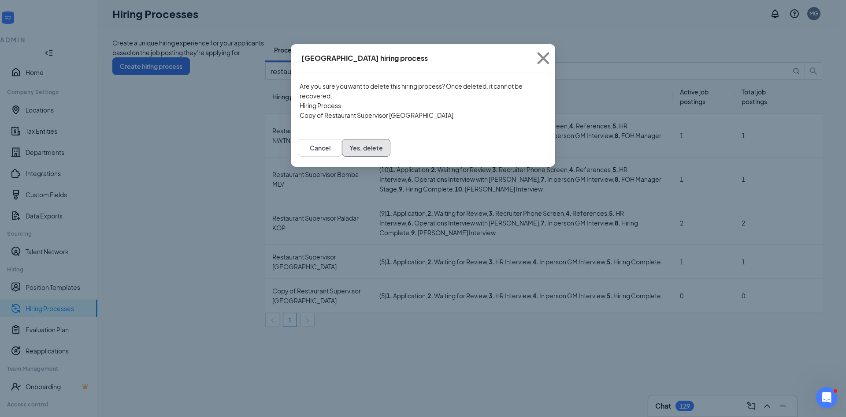
click at [391, 156] on button "Yes, delete" at bounding box center [366, 148] width 48 height 18
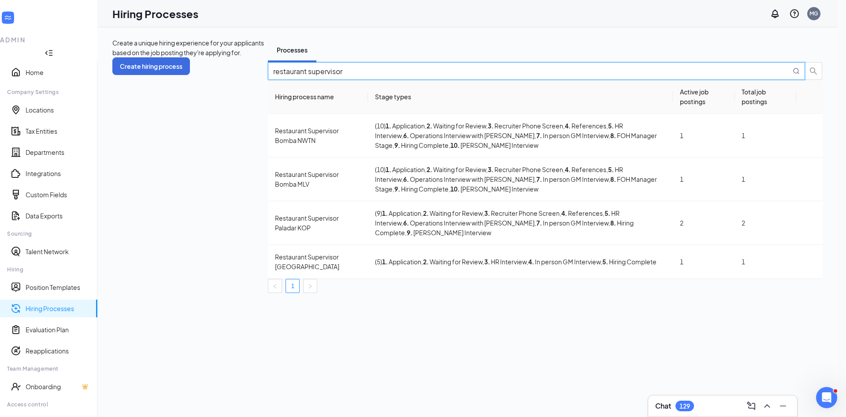
drag, startPoint x: 755, startPoint y: 113, endPoint x: 428, endPoint y: 109, distance: 326.7
click at [428, 80] on div "restaurant supervisor" at bounding box center [545, 71] width 555 height 18
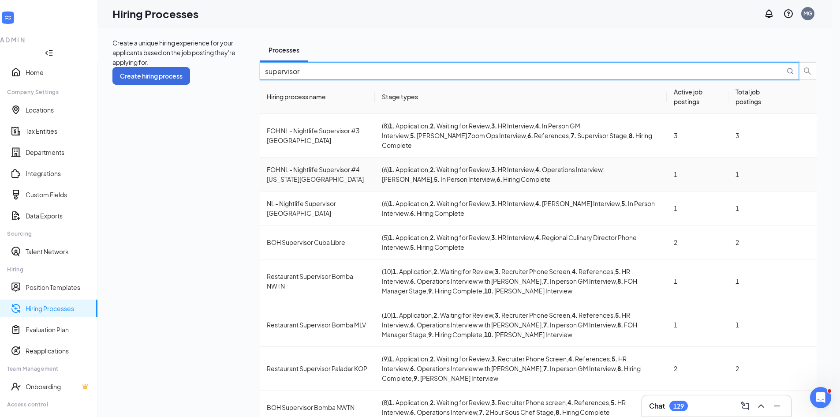
scroll to position [42, 0]
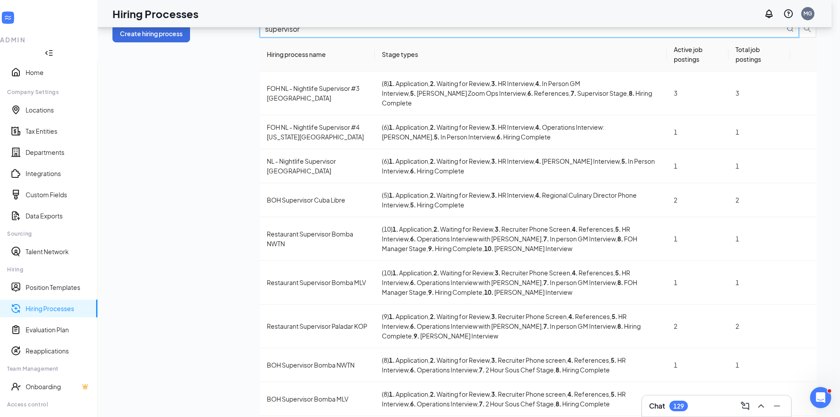
type input "supervisor"
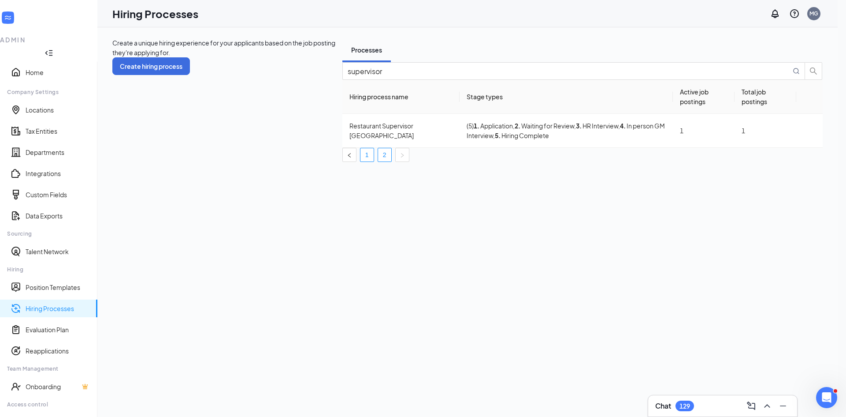
click at [374, 161] on link "1" at bounding box center [367, 154] width 13 height 13
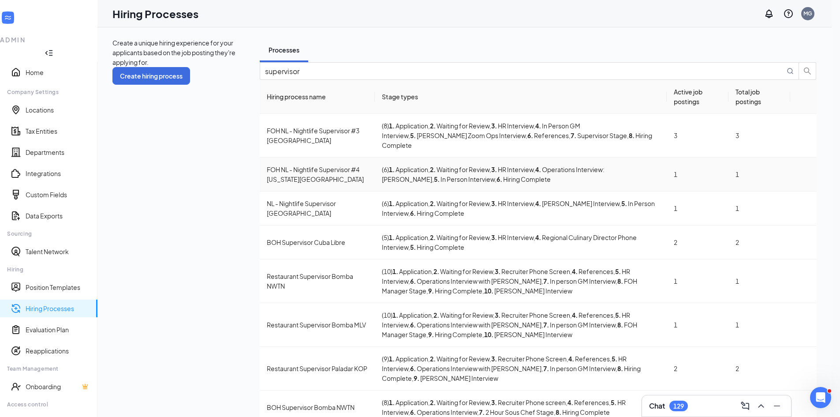
click at [267, 184] on div "FOH NL - Nightlife Supervisor #4 Washington DC" at bounding box center [317, 173] width 101 height 19
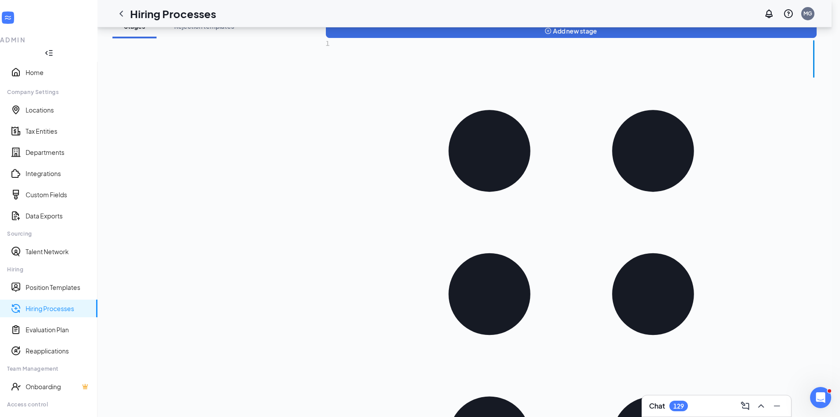
scroll to position [132, 0]
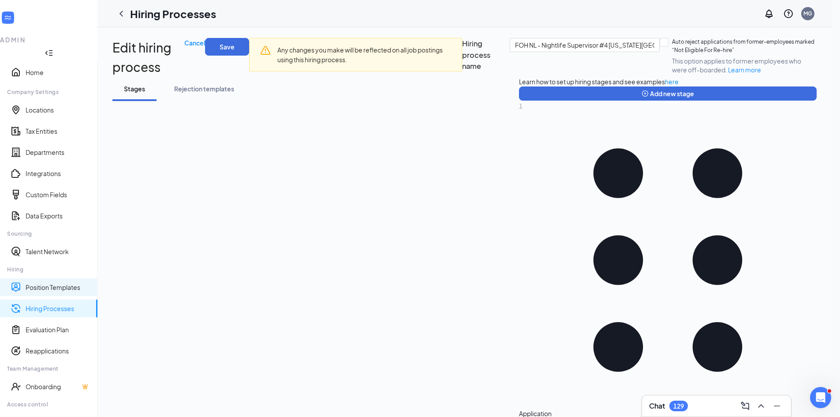
drag, startPoint x: 51, startPoint y: 254, endPoint x: 140, endPoint y: 234, distance: 90.9
click at [51, 283] on link "Position Templates" at bounding box center [58, 287] width 65 height 9
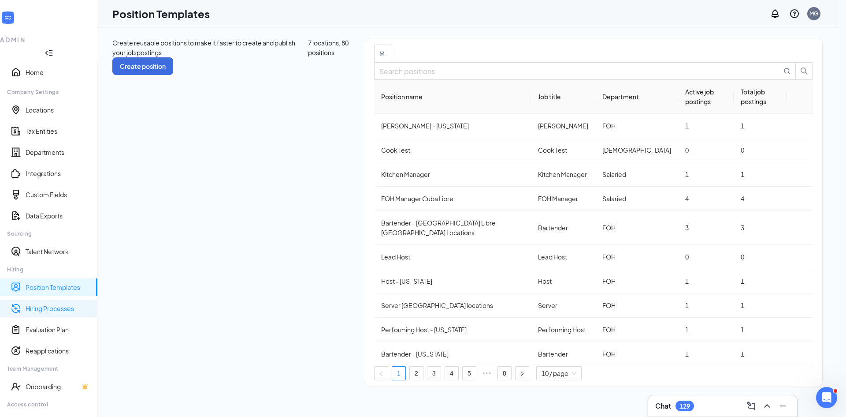
click at [31, 304] on link "Hiring Processes" at bounding box center [58, 308] width 65 height 9
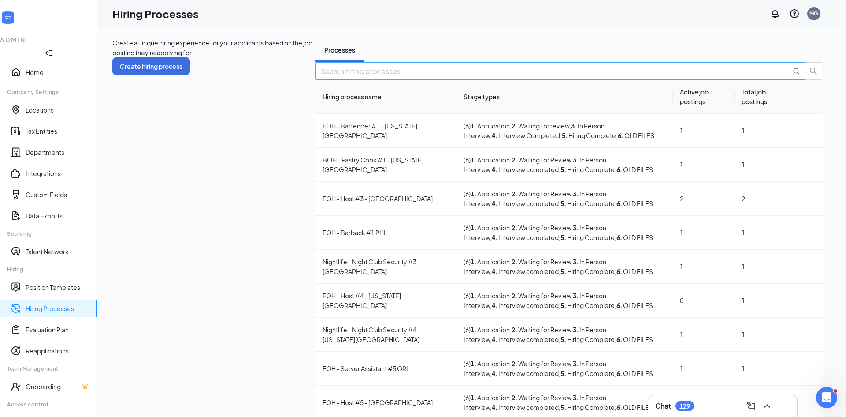
click at [739, 77] on input "text" at bounding box center [556, 71] width 470 height 11
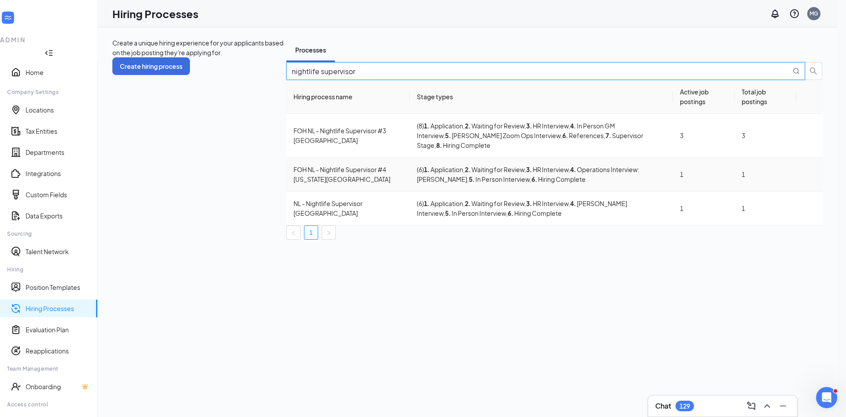
type input "nightlife supervisor"
click at [810, 174] on icon "Ellipses" at bounding box center [810, 174] width 0 height 0
click at [753, 221] on span "Duplicate" at bounding box center [768, 216] width 79 height 10
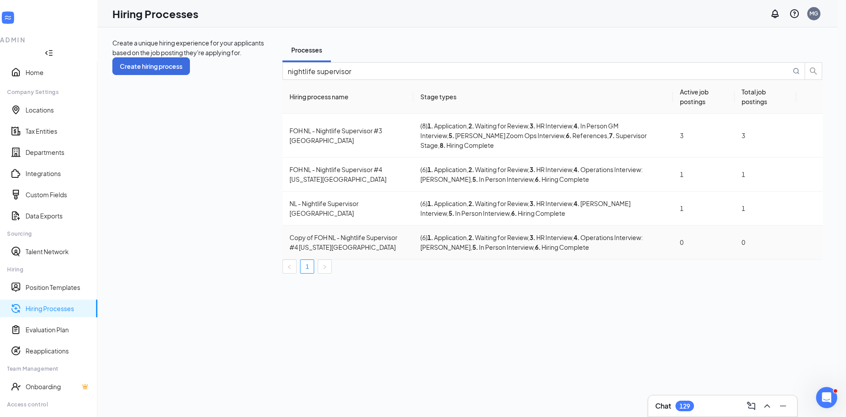
click at [811, 246] on icon "Ellipses" at bounding box center [815, 247] width 8 height 2
click at [756, 252] on span "Edit" at bounding box center [768, 251] width 79 height 10
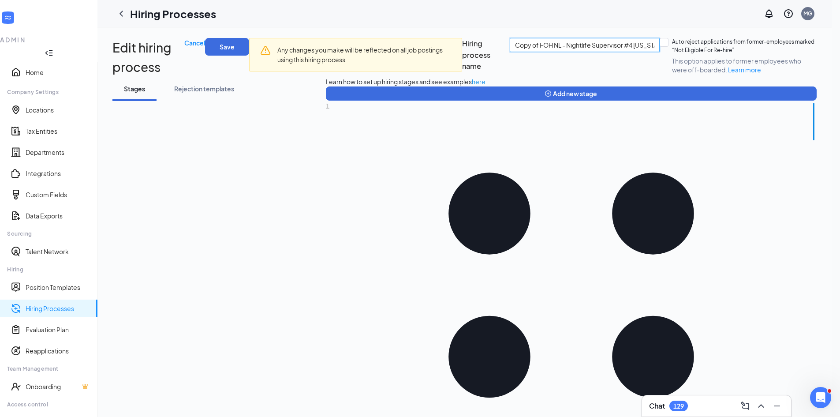
click at [510, 52] on input "Copy of FOH NL - Nightlife Supervisor #4 Washington DC" at bounding box center [585, 45] width 150 height 14
click at [510, 52] on input "FOH NL - Nightlife Supervisor #4 Washington DC" at bounding box center [585, 45] width 150 height 14
click at [510, 52] on input "FOH Supervisor #4 Washington DC" at bounding box center [585, 45] width 150 height 14
click at [510, 52] on input "FOH Supervisor #5 Washington DC" at bounding box center [585, 45] width 150 height 14
type input "FOH Supervisor #5 Washington DC"
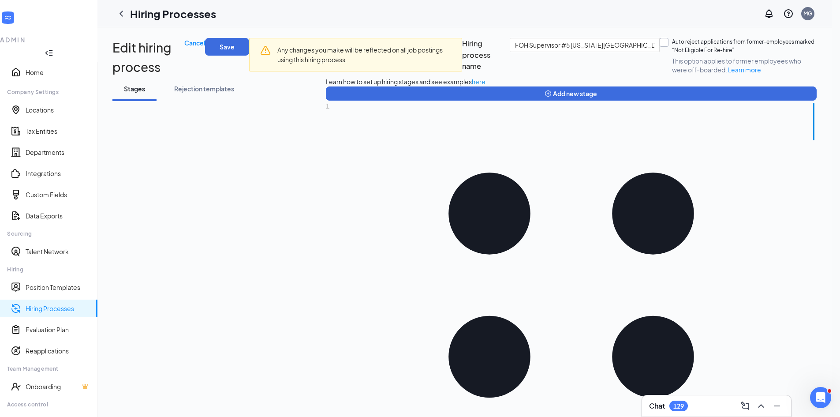
click at [659, 44] on input "Auto reject applications from former-employees marked “Not Eligible For Re-hire…" at bounding box center [662, 41] width 6 height 6
checkbox input "true"
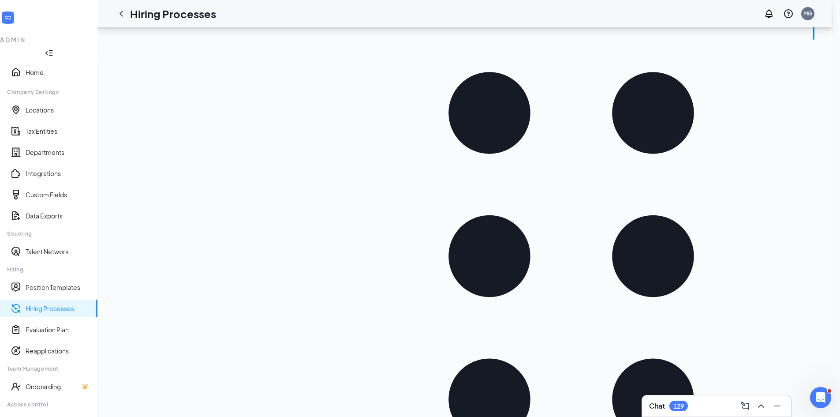
scroll to position [176, 0]
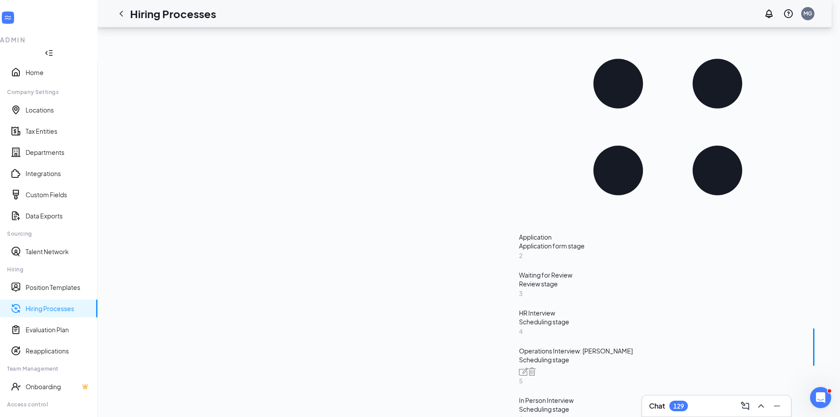
scroll to position [123, 0]
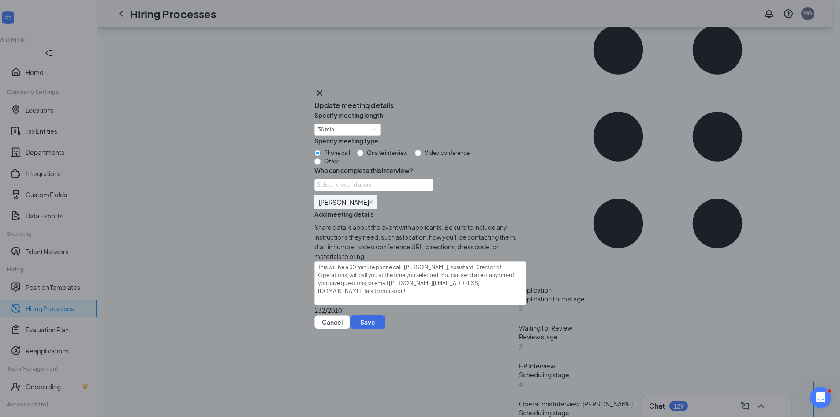
click at [371, 200] on img at bounding box center [371, 202] width 4 height 4
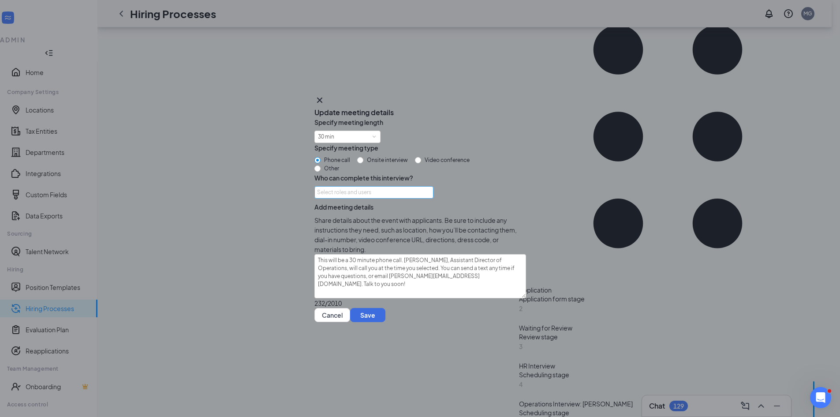
click at [366, 194] on div "Select roles and users" at bounding box center [373, 192] width 119 height 12
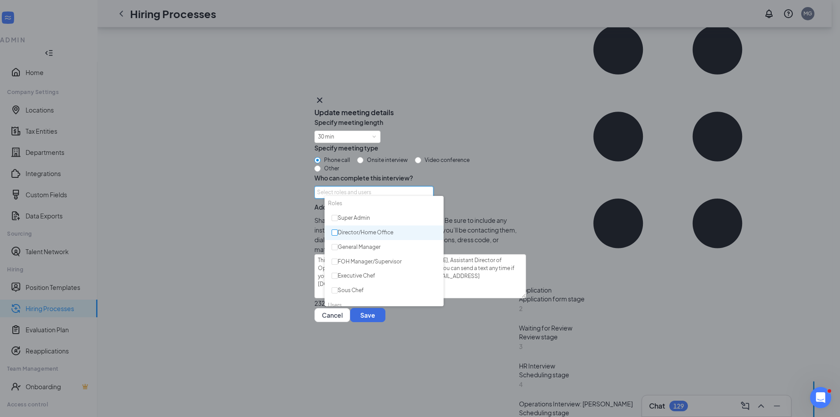
click at [334, 231] on input "checkbox" at bounding box center [334, 232] width 6 height 6
checkbox input "true"
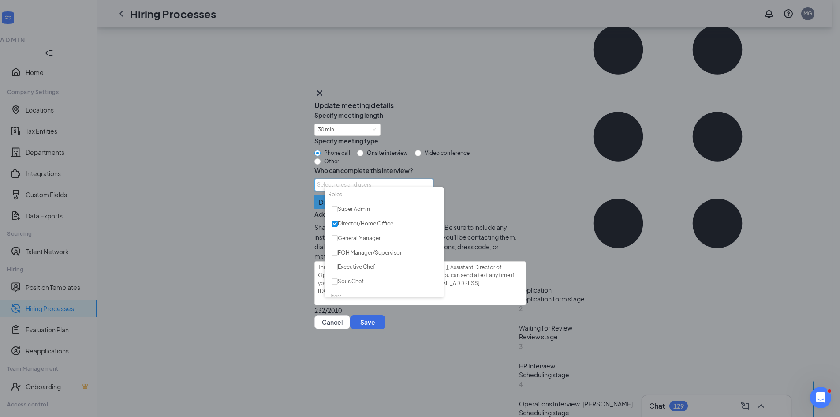
click at [466, 212] on div "Specify meeting length 30 min Specify meeting type Phone call Onsite interview …" at bounding box center [420, 212] width 212 height 205
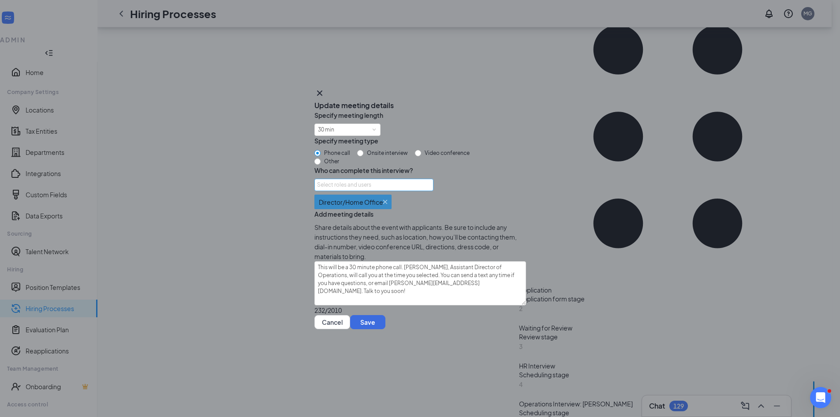
click at [376, 180] on div "Select roles and users" at bounding box center [371, 184] width 109 height 9
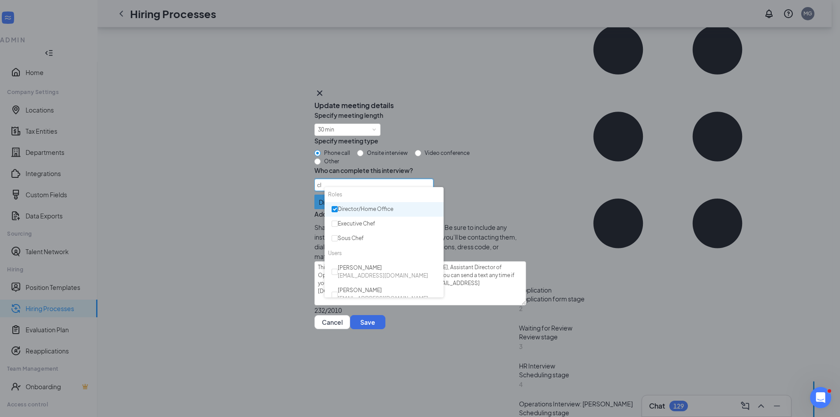
type input "chris"
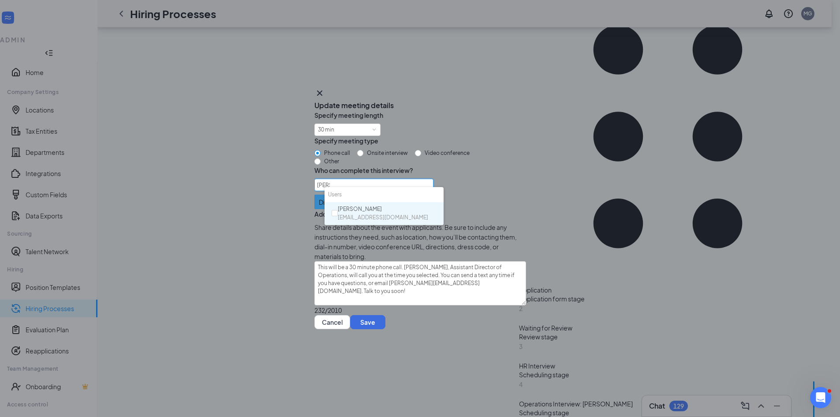
click at [382, 213] on span "chrisp@cubalibrerestaurant.com" at bounding box center [383, 217] width 90 height 8
checkbox input "true"
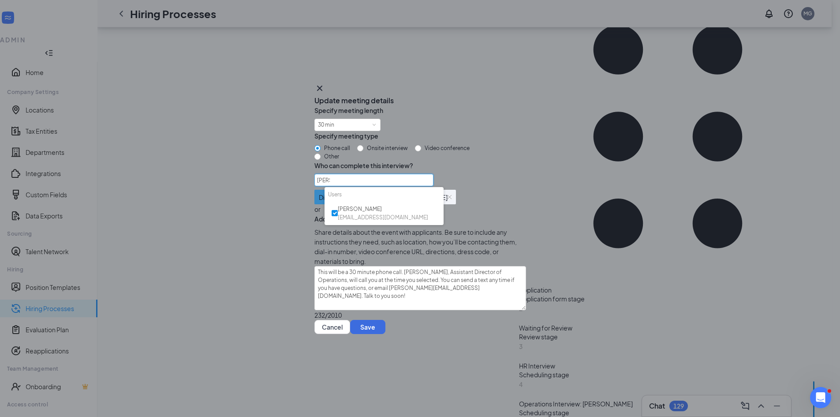
type input "chris"
click at [475, 168] on div "Specify meeting length 30 min Specify meeting type Phone call Onsite interview …" at bounding box center [420, 212] width 212 height 215
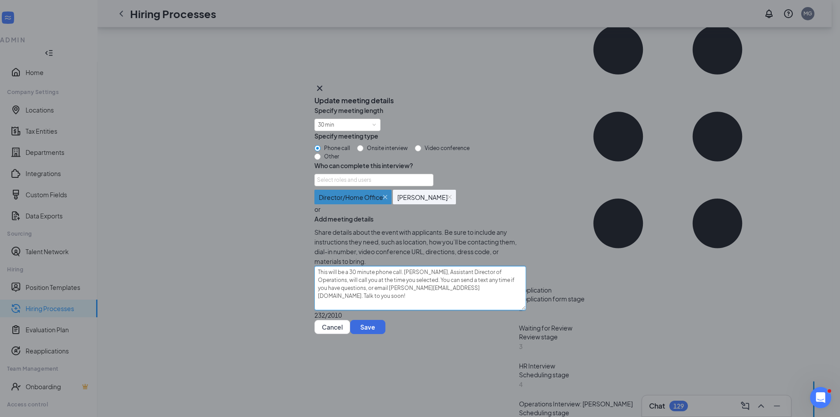
click at [414, 299] on textarea "This will be a 30 minute phone call. Charlie, Assistant Director of Operations,…" at bounding box center [420, 288] width 212 height 44
click at [387, 195] on img at bounding box center [385, 197] width 4 height 4
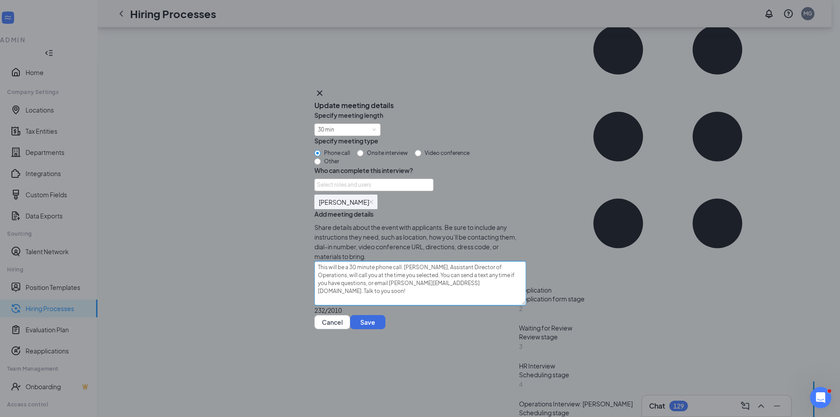
click at [385, 284] on textarea "This will be a 30 minute phone call. Charlie, Assistant Director of Operations,…" at bounding box center [420, 283] width 212 height 44
type textarea "This will be a 30 minute zphone call. Charlie, Assistant Director of Operations…"
type textarea "This will be a 30 minute zophone call. Charlie, Assistant Director of Operation…"
type textarea "This will be a 30 minute zoophone call. Charlie, Assistant Director of Operatio…"
type textarea "This will be a 30 minute zoomphone call. Charlie, Assistant Director of Operati…"
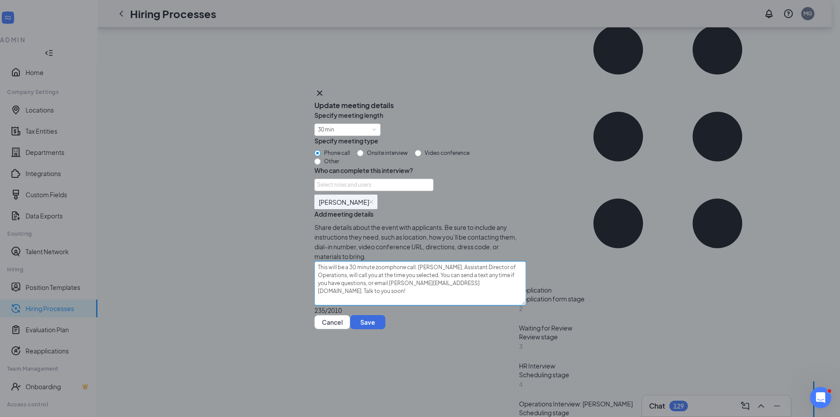
type textarea "This will be a 30 minute zoom phone call. Charlie, Assistant Director of Operat…"
type textarea "This will be a 30 minute zoom cphone call. Charlie, Assistant Director of Opera…"
type textarea "This will be a 30 minute zoom caphone call. Charlie, Assistant Director of Oper…"
type textarea "This will be a 30 minute zoom calphone call. Charlie, Assistant Director of Ope…"
type textarea "This will be a 30 minute zoom callphone call. Charlie, Assistant Director of Op…"
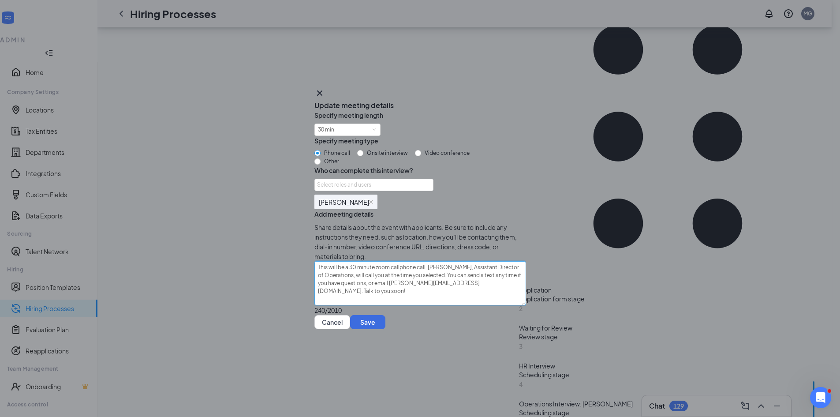
type textarea "This will be a 30 minute zoom call phone call. Charlie, Assistant Director of O…"
type textarea "This will be a 30 minute zoom call hone call. Charlie, Assistant Director of Op…"
type textarea "This will be a 30 minute zoom call one call. Charlie, Assistant Director of Ope…"
type textarea "This will be a 30 minute zoom call ne call. Charlie, Assistant Director of Oper…"
type textarea "This will be a 30 minute zoom call e call. Charlie, Assistant Director of Opera…"
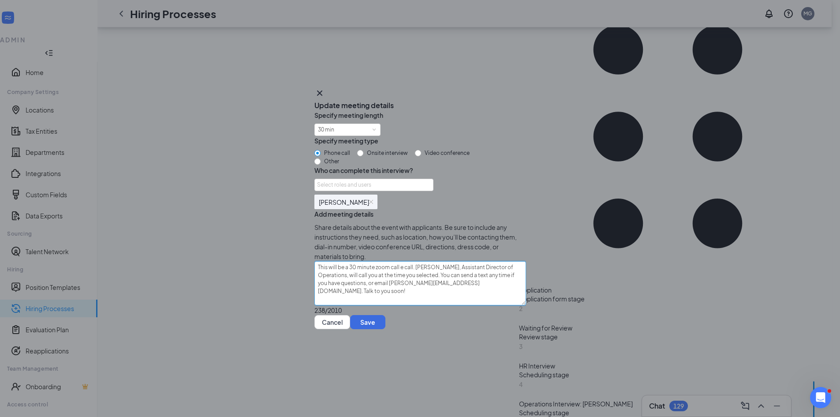
type textarea "This will be a 30 minute zoom call call. Charlie, Assistant Director of Operati…"
type textarea "This will be a 30 minute zoom call all. Charlie, Assistant Director of Operatio…"
type textarea "This will be a 30 minute zoom call ll. Charlie, Assistant Director of Operation…"
type textarea "This will be a 30 minute zoom call l. Charlie, Assistant Director of Operations…"
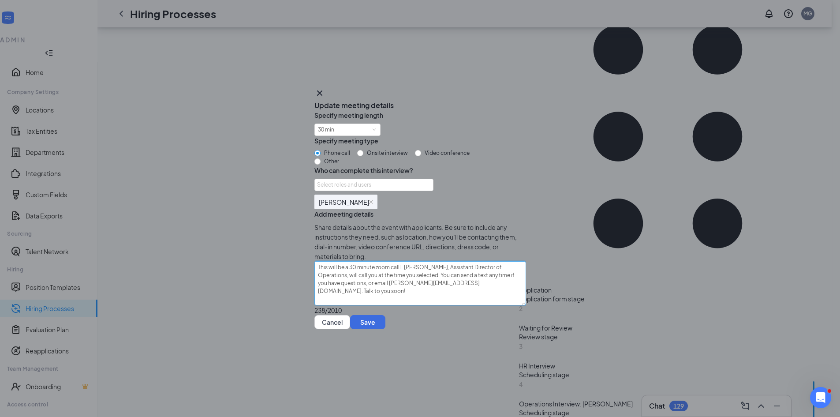
type textarea "This will be a 30 minute zoom call . Charlie, Assistant Director of Operations,…"
type textarea "This will be a 30 minute zoom call Charlie, Assistant Director of Operations, w…"
type textarea "This will be a 30 minute zoom call harlie, Assistant Director of Operations, wi…"
type textarea "This will be a 30 minute zoom call arlie, Assistant Director of Operations, wil…"
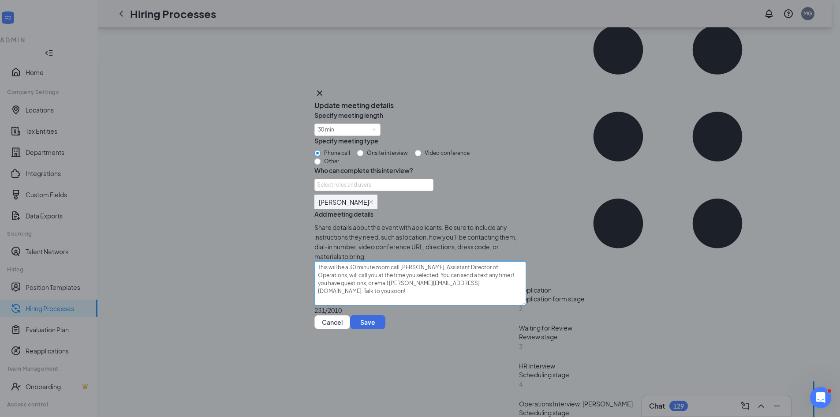
type textarea "This will be a 30 minute zoom call rlie, Assistant Director of Operations, will…"
type textarea "This will be a 30 minute zoom call lie, Assistant Director of Operations, will …"
type textarea "This will be a 30 minute zoom call ie, Assistant Director of Operations, will c…"
type textarea "This will be a 30 minute zoom call e, Assistant Director of Operations, will ca…"
type textarea "This will be a 30 minute zoom call , Assistant Director of Operations, will cal…"
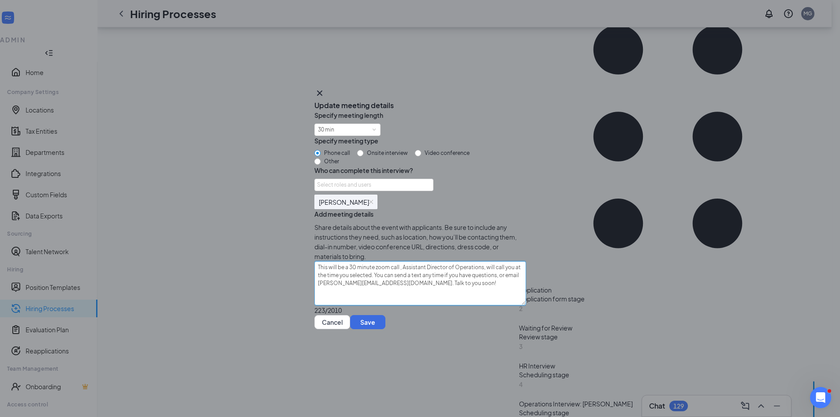
type textarea "This will be a 30 minute zoom call Assistant Director of Operations, will call …"
type textarea "This will be a 30 minute zoom call ssistant Director of Operations, will call y…"
type textarea "This will be a 30 minute zoom call sistant Director of Operations, will call yo…"
type textarea "This will be a 30 minute zoom call istant Director of Operations, will call you…"
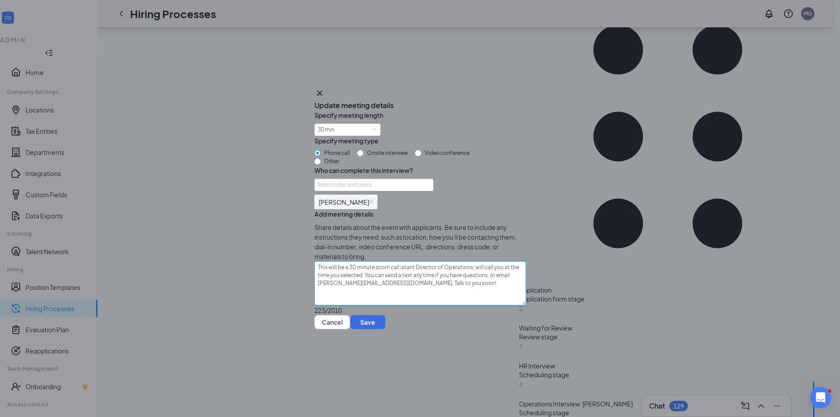
type textarea "This will be a 30 minute zoom call stant Director of Operations, will call you …"
type textarea "This will be a 30 minute zoom call tant Director of Operations, will call you a…"
type textarea "This will be a 30 minute zoom call ant Director of Operations, will call you at…"
type textarea "This will be a 30 minute zoom call nt Director of Operations, will call you at …"
type textarea "This will be a 30 minute zoom call t Director of Operations, will call you at t…"
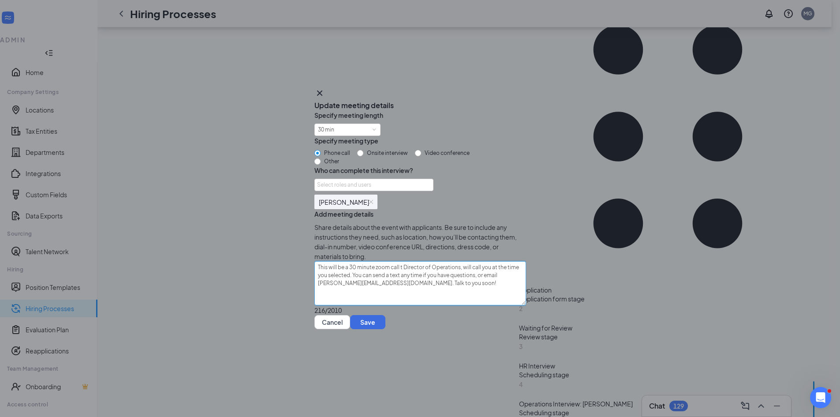
type textarea "This will be a 30 minute zoom call Director of Operations, will call you at the…"
type textarea "This will be a 30 minute zoom call irector of Operations, will call you at the …"
type textarea "This will be a 30 minute zoom call rector of Operations, will call you at the t…"
type textarea "This will be a 30 minute zoom call ector of Operations, will call you at the ti…"
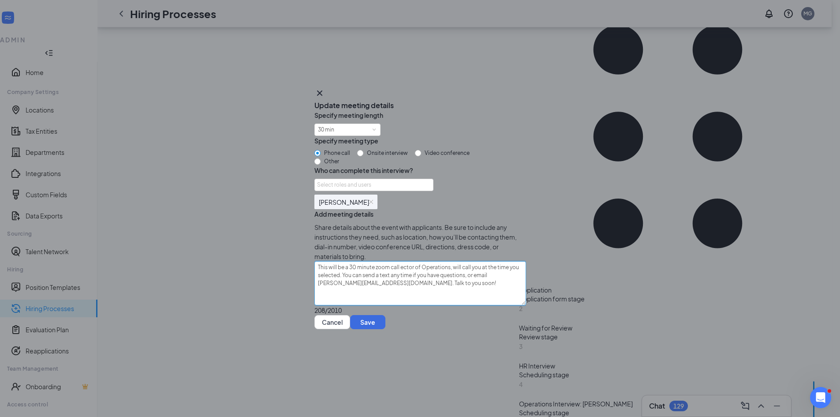
type textarea "This will be a 30 minute zoom call ctor of Operations, will call you at the tim…"
type textarea "This will be a 30 minute zoom call tor of Operations, will call you at the time…"
type textarea "This will be a 30 minute zoom call or of Operations, will call you at the time …"
type textarea "This will be a 30 minute zoom call r of Operations, will call you at the time y…"
type textarea "This will be a 30 minute zoom call of Operations, will call you at the time you…"
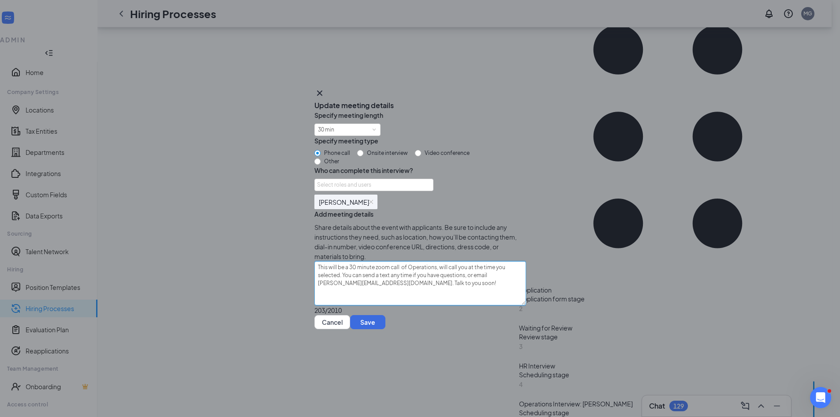
type textarea "This will be a 30 minute zoom call of Operations, will call you at the time you…"
type textarea "This will be a 30 minute zoom call f Operations, will call you at the time you …"
type textarea "This will be a 30 minute zoom call wf Operations, will call you at the time you…"
type textarea "This will be a 30 minute zoom call wif Operations, will call you at the time yo…"
type textarea "This will be a 30 minute zoom call witf Operations, will call you at the time y…"
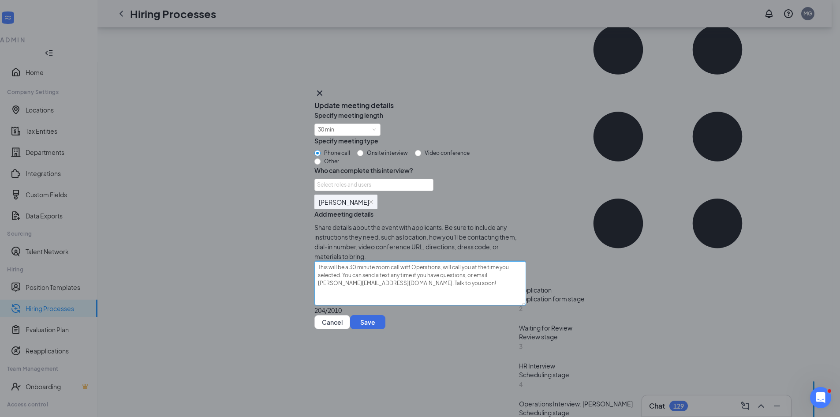
type textarea "This will be a 30 minute zoom call withf Operations, will call you at the time …"
type textarea "This will be a 30 minute zoom call with f Operations, will call you at the time…"
type textarea "This will be a 30 minute zoom call with Cf Operations, will call you at the tim…"
type textarea "This will be a 30 minute zoom call with Chf Operations, will call you at the ti…"
type textarea "This will be a 30 minute zoom call with Chrf Operations, will call you at the t…"
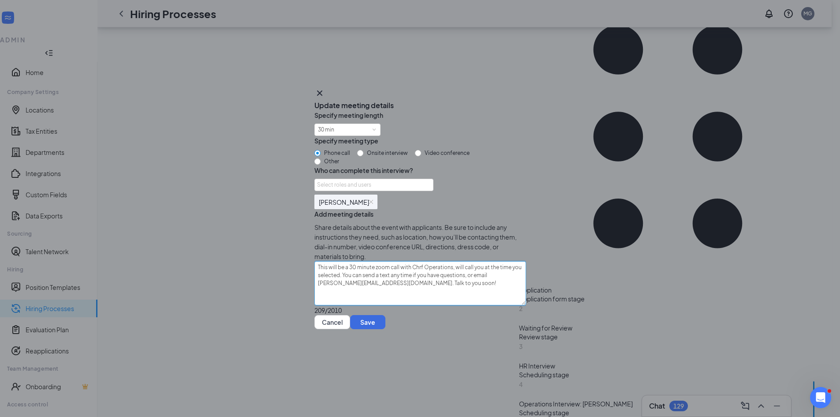
type textarea "This will be a 30 minute zoom call with Chrif Operations, will call you at the …"
type textarea "This will be a 30 minute zoom call with Chrisf Operations, will call you at the…"
type textarea "This will be a 30 minute zoom call with Chris,f Operations, will call you at th…"
type textarea "This will be a 30 minute zoom call with Chris, f Operations, will call you at t…"
type textarea "This will be a 30 minute zoom call with Chris, Df Operations, will call you at …"
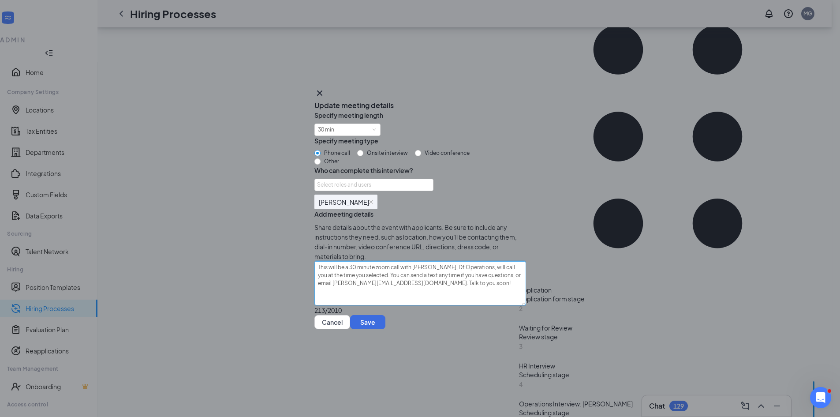
type textarea "This will be a 30 minute zoom call with Chris, Dif Operations, will call you at…"
type textarea "This will be a 30 minute zoom call with Chris, Dirf Operations, will call you a…"
type textarea "This will be a 30 minute zoom call with Chris, Diref Operations, will call you …"
type textarea "This will be a 30 minute zoom call with Chris, Direcf Operations, will call you…"
type textarea "This will be a 30 minute zoom call with Chris, Direcof Operations, will call yo…"
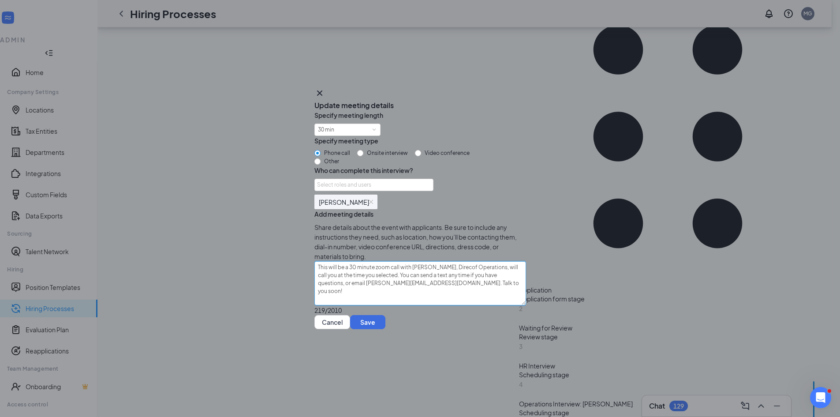
type textarea "This will be a 30 minute zoom call with Chris, Direcotf Operations, will call y…"
type textarea "This will be a 30 minute zoom call with Chris, Direcof Operations, will call yo…"
type textarea "This will be a 30 minute zoom call with Chris, Direcf Operations, will call you…"
type textarea "This will be a 30 minute zoom call with Chris, Directf Operations, will call yo…"
type textarea "This will be a 30 minute zoom call with Chris, Directorf Operations, will call …"
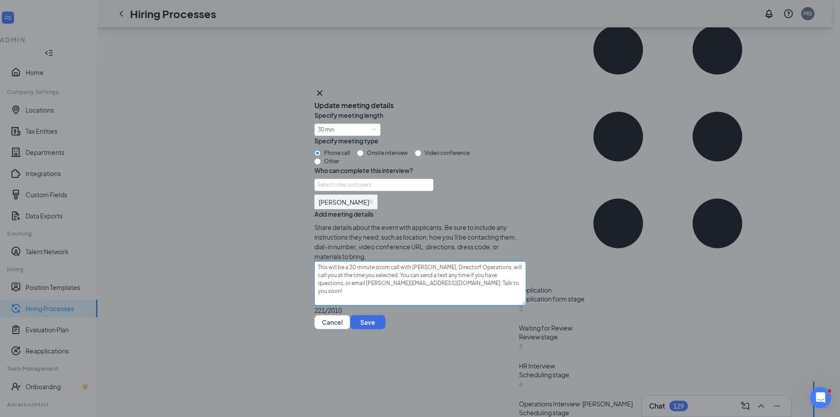
type textarea "This will be a 30 minute zoom call with Chris, Director f Operations, will call…"
type textarea "This will be a 30 minute zoom call with Chris, Director of Operations, will cal…"
click at [492, 287] on textarea "This will be a 30 minute zoom call with Chris, Director of Operations, will cal…" at bounding box center [420, 283] width 212 height 44
type textarea "This will be a 30 minute zoom call with Chris, Director of Operations., will ca…"
type textarea "This will be a 30 minute zoom call with Chris, Director of Operations. , will c…"
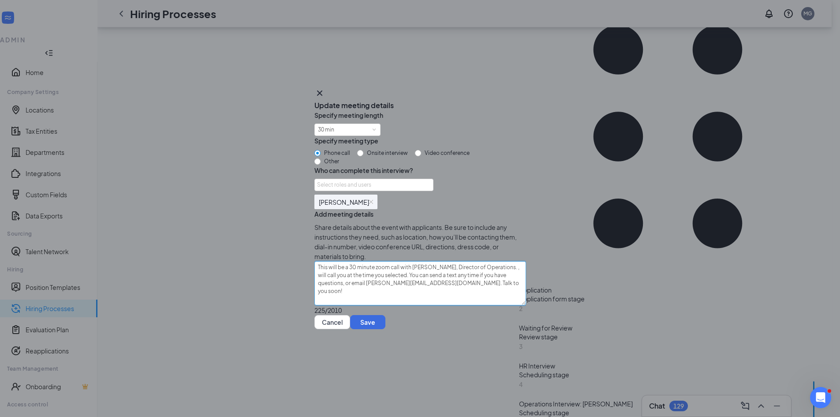
type textarea "This will be a 30 minute zoom call with Chris, Director of Operations. will cal…"
type textarea "This will be a 30 minute zoom call with Chris, Director of Operations. ill call…"
type textarea "This will be a 30 minute zoom call with Chris, Director of Operations. ll call …"
type textarea "This will be a 30 minute zoom call with Chris, Director of Operations. l call y…"
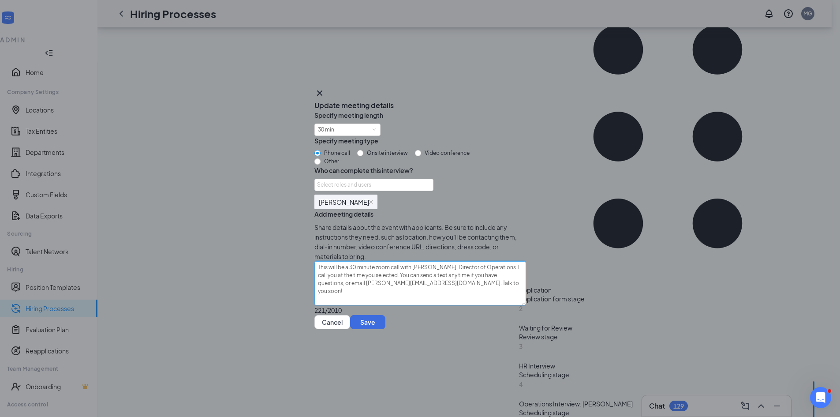
type textarea "This will be a 30 minute zoom call with Chris, Director of Operations. call you…"
type textarea "This will be a 30 minute zoom call with Chris, Director of Operations. all you …"
type textarea "This will be a 30 minute zoom call with Chris, Director of Operations. ll you a…"
type textarea "This will be a 30 minute zoom call with Chris, Director of Operations. l you at…"
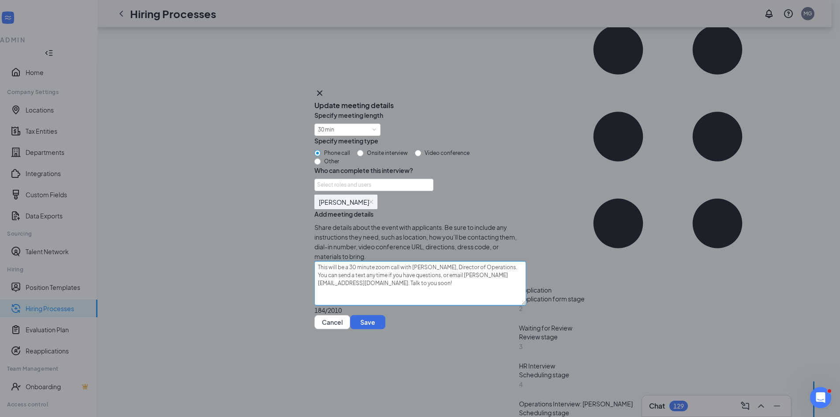
drag, startPoint x: 451, startPoint y: 293, endPoint x: 405, endPoint y: 299, distance: 46.3
click at [405, 299] on textarea "This will be a 30 minute zoom call with Chris, Director of Operations. You can …" at bounding box center [420, 283] width 212 height 44
click at [498, 283] on textarea "This will be a 30 minute zoom call with Chris, Director of Operations. You can …" at bounding box center [420, 283] width 212 height 44
click at [385, 329] on button "Save" at bounding box center [367, 322] width 35 height 14
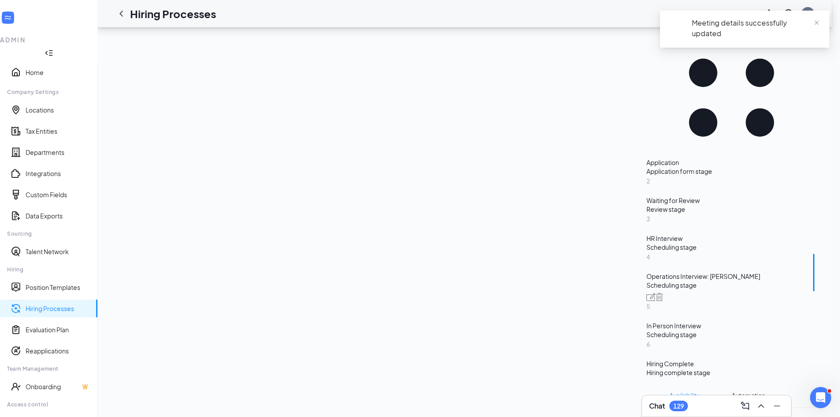
click at [811, 413] on icon "Pencil" at bounding box center [811, 413] width 0 height 0
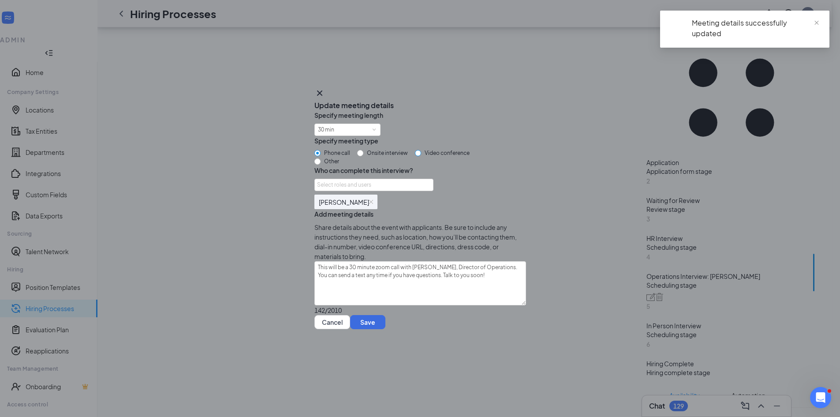
click at [421, 150] on input "Video conference" at bounding box center [418, 153] width 6 height 6
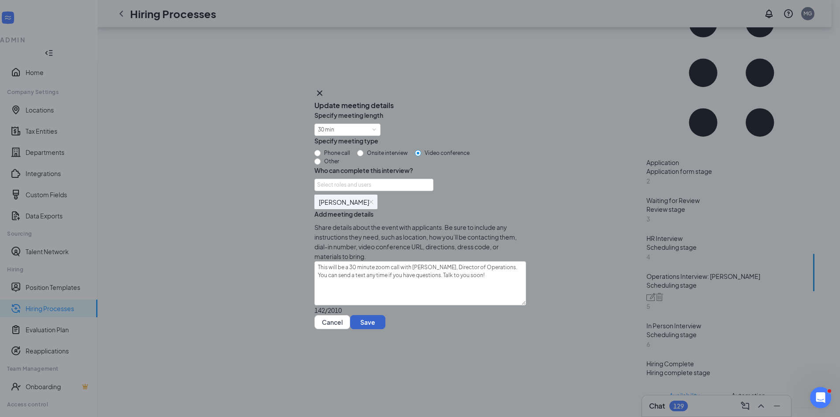
drag, startPoint x: 494, startPoint y: 365, endPoint x: 572, endPoint y: 304, distance: 98.9
click at [385, 329] on button "Save" at bounding box center [367, 322] width 35 height 14
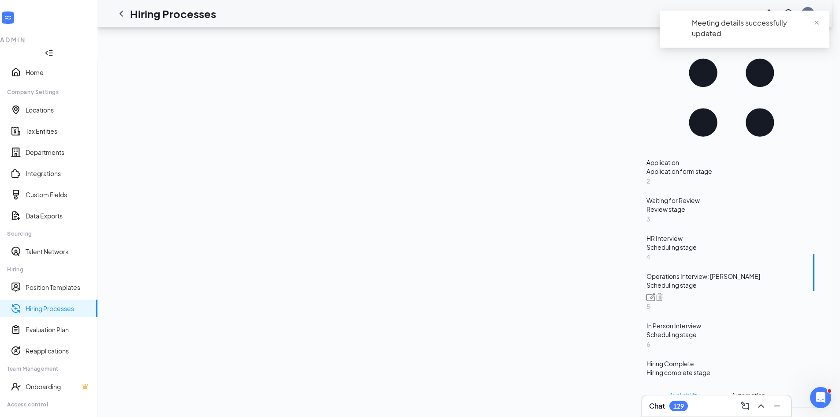
click at [646, 334] on div "Scheduling stage" at bounding box center [731, 334] width 170 height 9
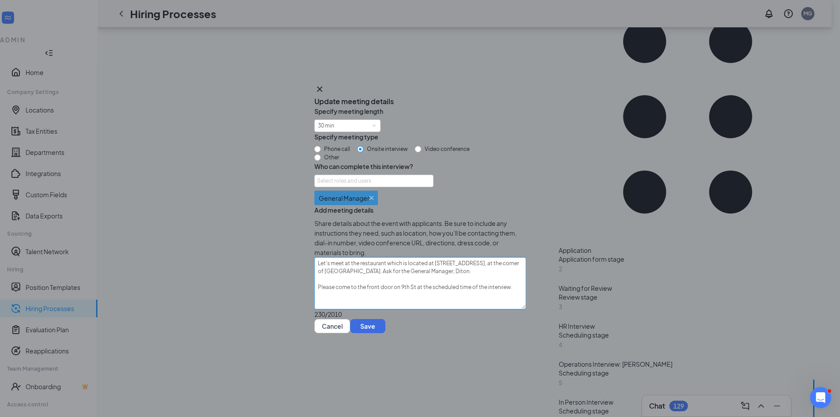
click at [361, 298] on textarea "Let's meet at the restaurant which is located at 801 9th St NW Suite A, at the …" at bounding box center [420, 283] width 212 height 52
click at [385, 333] on button "Save" at bounding box center [367, 326] width 35 height 14
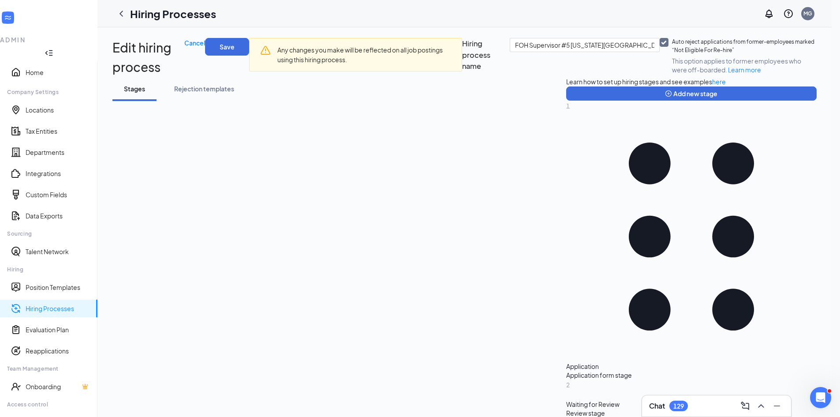
scroll to position [132, 0]
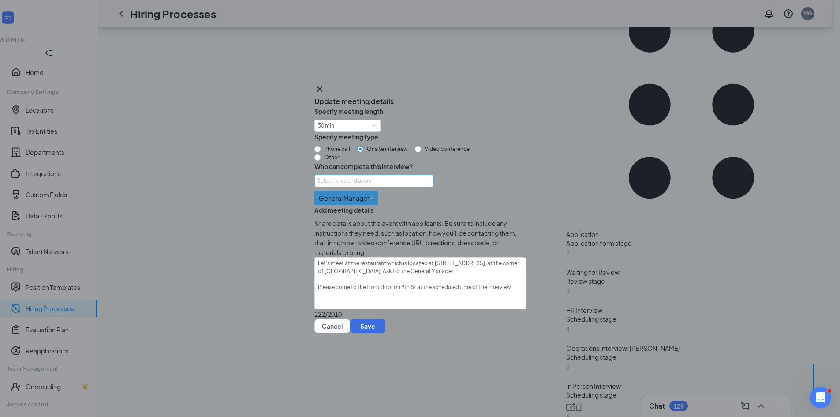
click at [349, 176] on div "Select roles and users" at bounding box center [371, 180] width 109 height 9
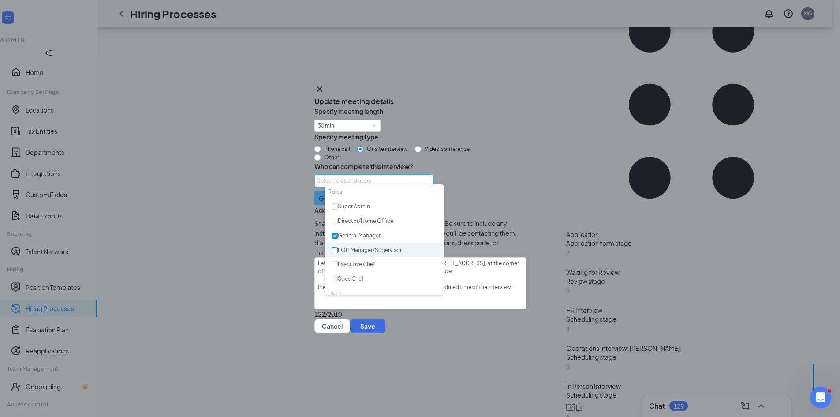
click at [335, 249] on input "checkbox" at bounding box center [334, 250] width 6 height 6
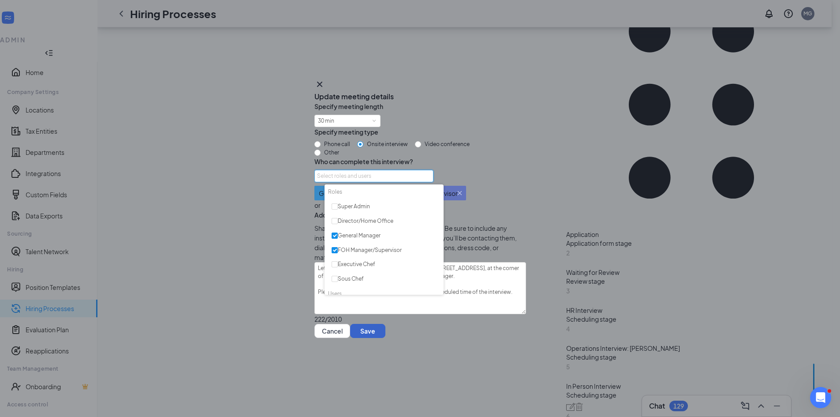
click at [385, 338] on button "Save" at bounding box center [367, 331] width 35 height 14
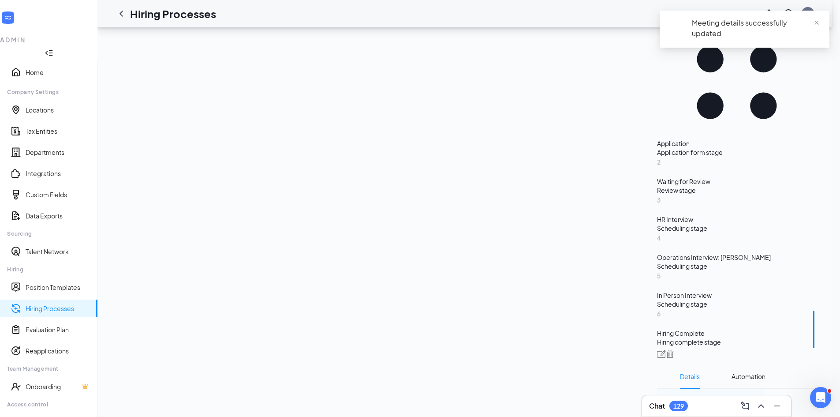
scroll to position [123, 0]
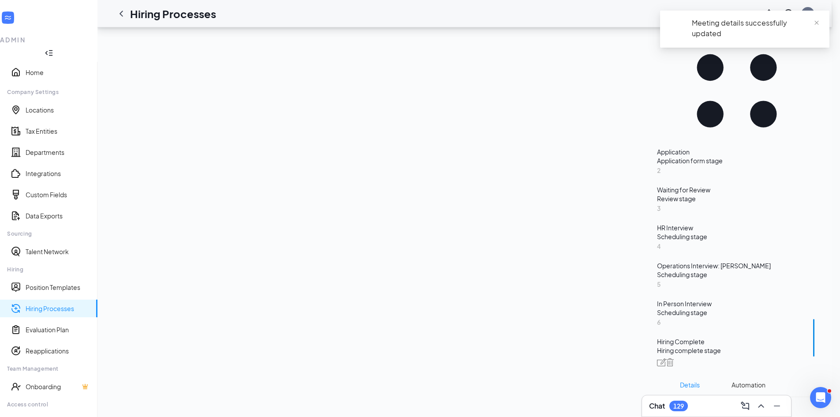
drag, startPoint x: 169, startPoint y: 318, endPoint x: 178, endPoint y: 285, distance: 34.2
click at [657, 317] on div "5 In Person Interview Scheduling stage" at bounding box center [737, 298] width 160 height 38
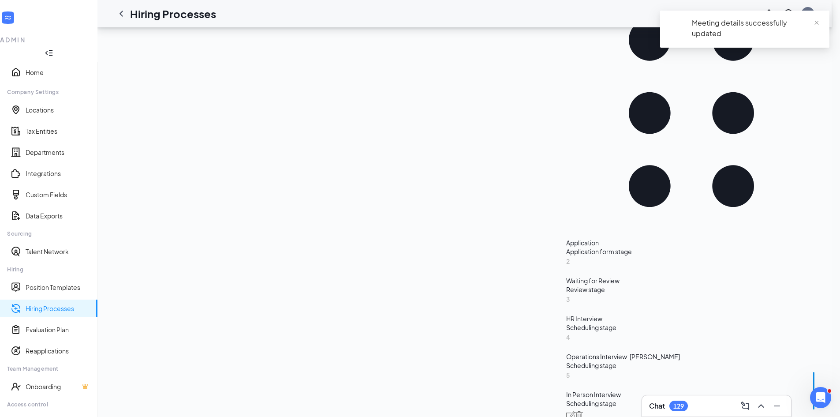
scroll to position [132, 0]
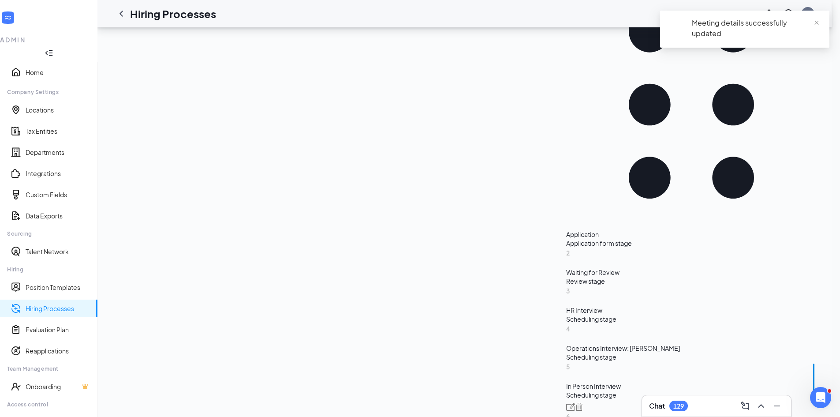
click at [566, 285] on ul "1 Application Application form stage 2 Waiting for Review Review stage 3 HR Int…" at bounding box center [691, 209] width 250 height 480
click at [566, 305] on div "HR Interview" at bounding box center [691, 309] width 250 height 9
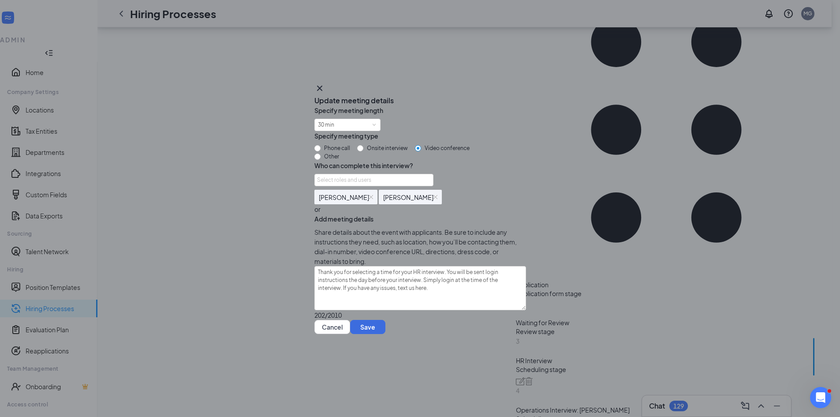
click at [369, 196] on img at bounding box center [371, 197] width 4 height 4
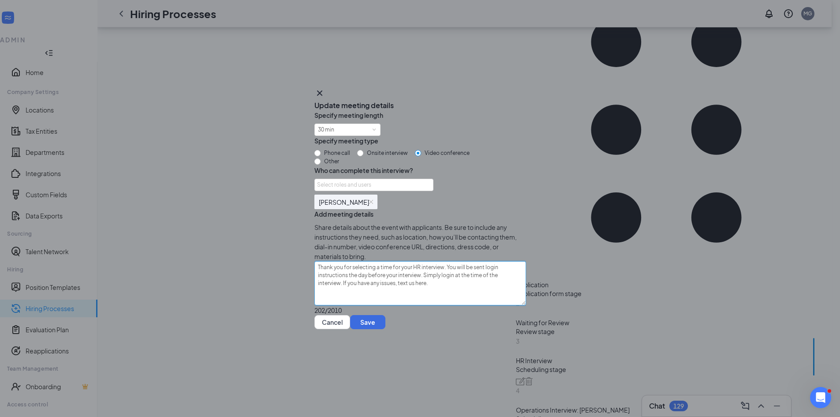
click at [455, 284] on textarea "Thank you for selecting a time for your HR interview. You will be sent login in…" at bounding box center [420, 283] width 212 height 44
click at [444, 305] on textarea "Thank you for selecting a time for your HR interview. The HR Manager will call …" at bounding box center [420, 283] width 212 height 44
click at [320, 150] on input "Phone call" at bounding box center [317, 153] width 6 height 6
click at [385, 329] on button "Save" at bounding box center [367, 322] width 35 height 14
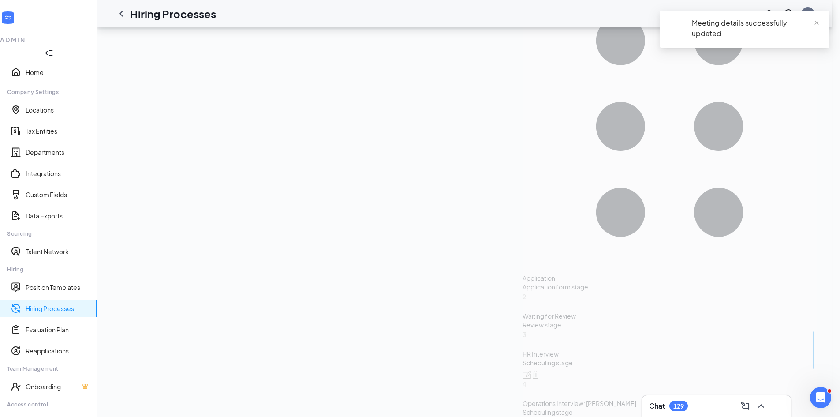
scroll to position [123, 0]
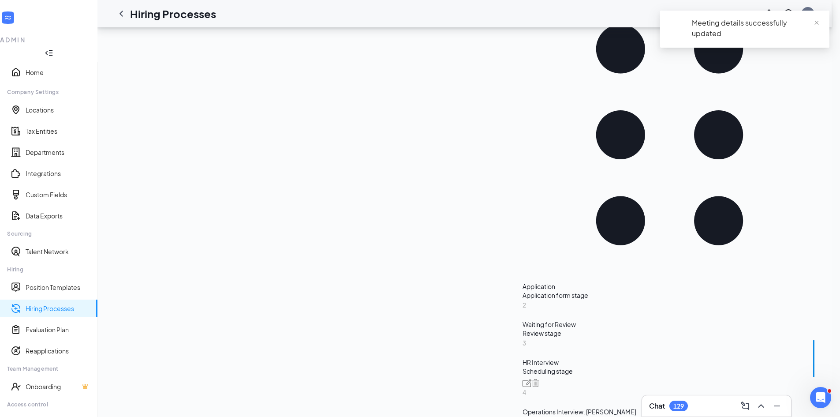
click at [522, 387] on div "4 Operations Interview: Charlie Scheduling stage" at bounding box center [669, 406] width 294 height 38
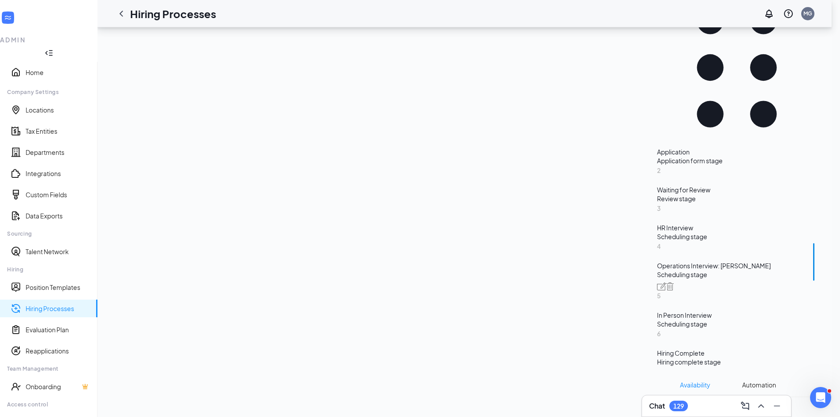
click at [811, 402] on icon "Pencil" at bounding box center [811, 402] width 0 height 0
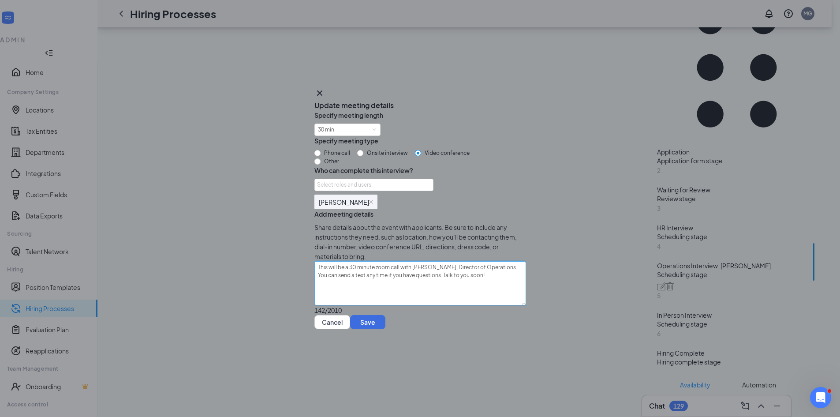
click at [498, 287] on textarea "This will be a 30 minute zoom call with Chris, Director of Operations. You can …" at bounding box center [420, 283] width 212 height 44
paste textarea "Thank you for selecting a time to meet with Chris Perrupato, Director of Operat…"
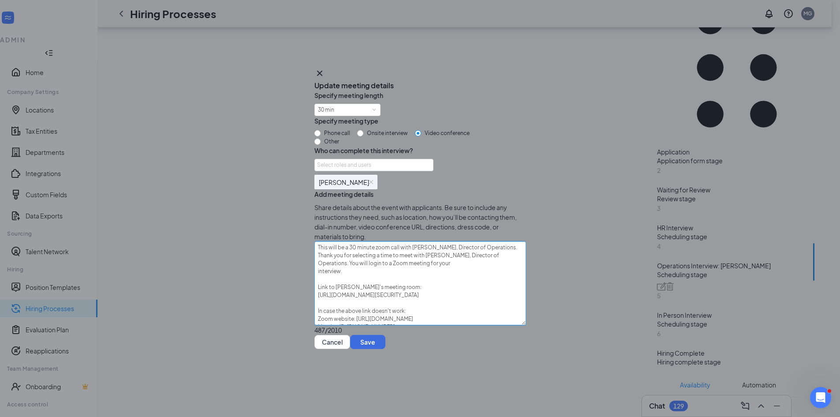
click at [363, 304] on textarea "This will be a 30 minute zoom call with Chris, Director of Operations. Thank yo…" at bounding box center [420, 283] width 212 height 84
drag, startPoint x: 328, startPoint y: 280, endPoint x: 502, endPoint y: 280, distance: 174.6
click at [502, 280] on textarea "This will be a 30 minute zoom call with Chris, Director of Operations. Thank yo…" at bounding box center [420, 283] width 212 height 84
click at [461, 292] on textarea "Thank you for selecting a time to meet with Chris Perrupato, Director of Operat…" at bounding box center [420, 283] width 212 height 84
click at [459, 295] on textarea "Thank you for selecting a time to meet with Chris Perrupato, Director of Operat…" at bounding box center [420, 283] width 212 height 84
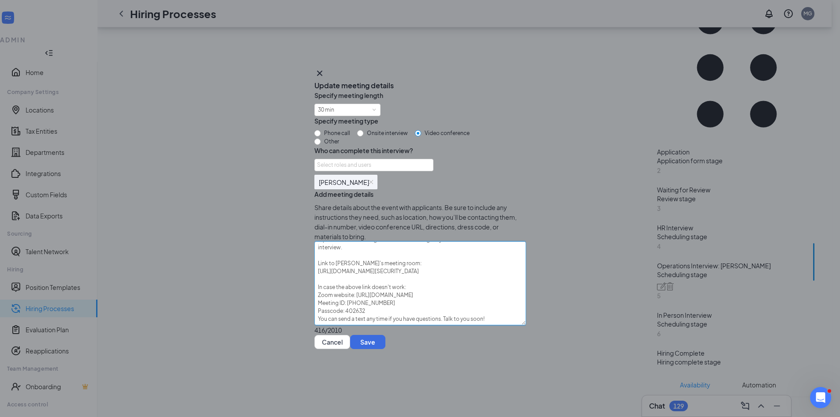
scroll to position [34, 0]
click at [405, 309] on textarea "Thank you for selecting a time to meet with Chris Perrupato, Director of Operat…" at bounding box center [420, 283] width 212 height 84
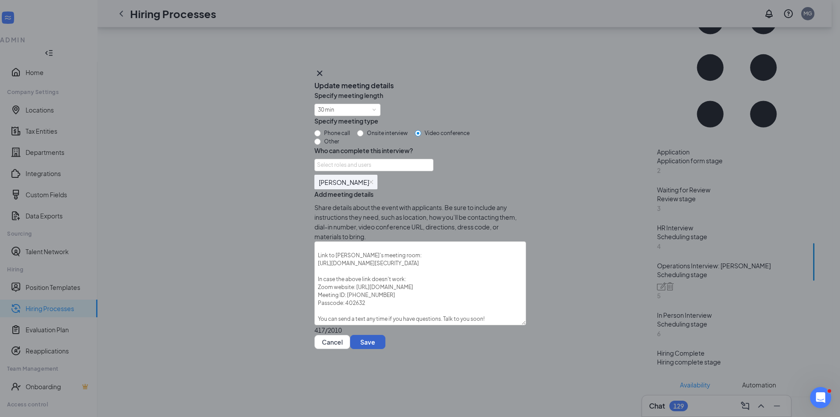
drag, startPoint x: 491, startPoint y: 364, endPoint x: 533, endPoint y: 328, distance: 55.0
click at [385, 349] on button "Save" at bounding box center [367, 342] width 35 height 14
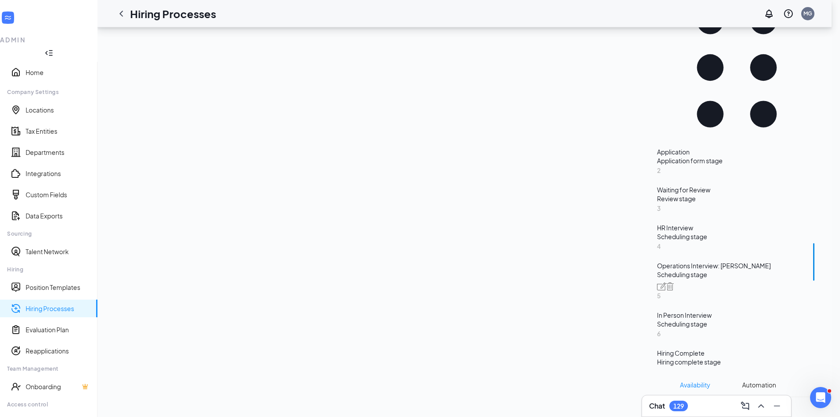
click at [657, 203] on div "2 Waiting for Review Review stage" at bounding box center [737, 184] width 160 height 38
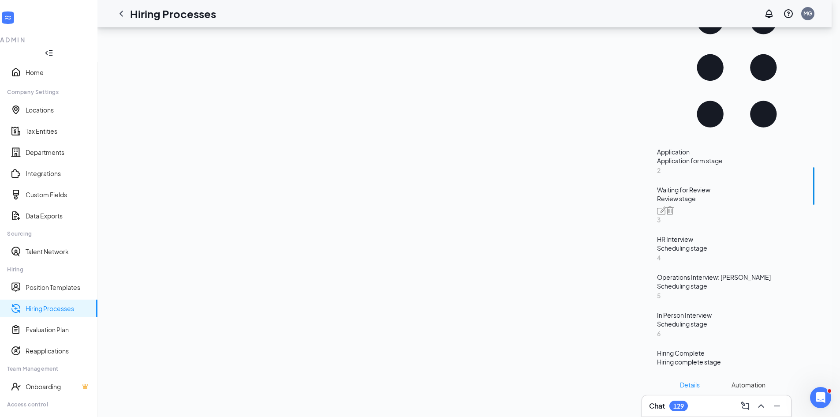
click at [657, 156] on div "Application" at bounding box center [737, 151] width 160 height 9
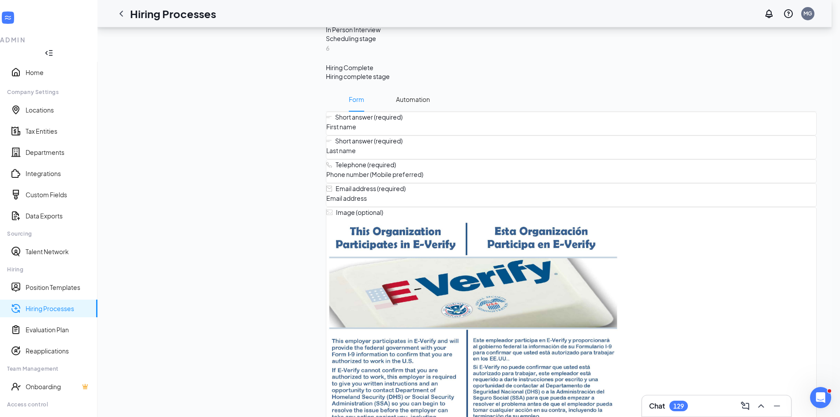
scroll to position [737, 0]
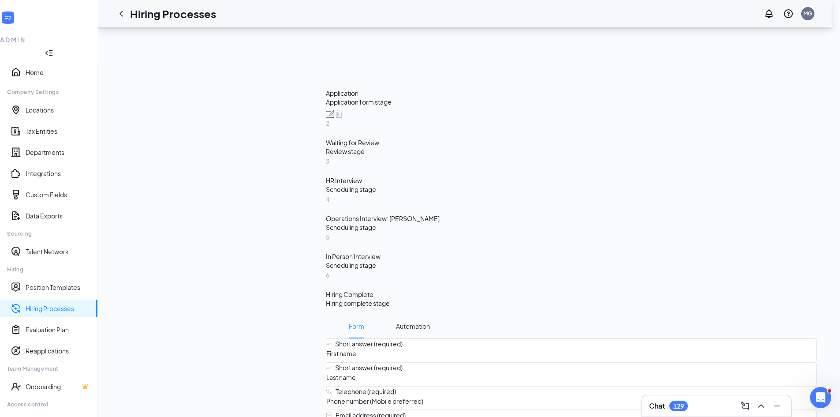
scroll to position [516, 0]
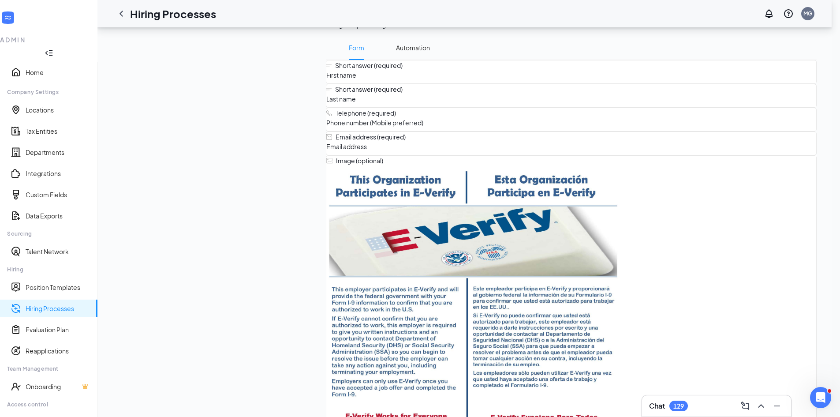
scroll to position [913, 0]
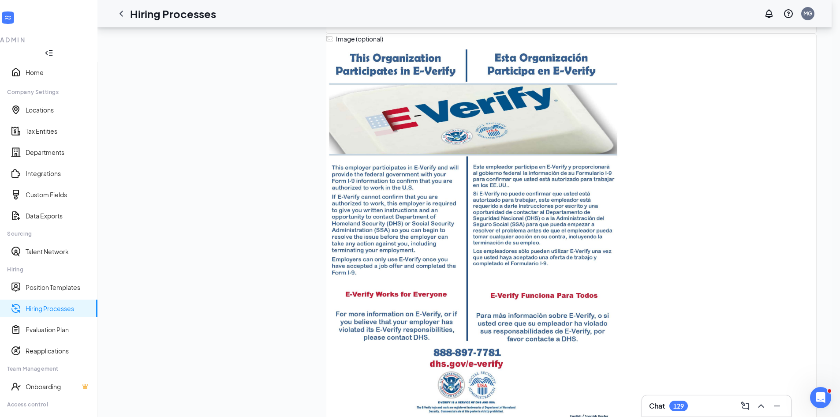
scroll to position [0, 236]
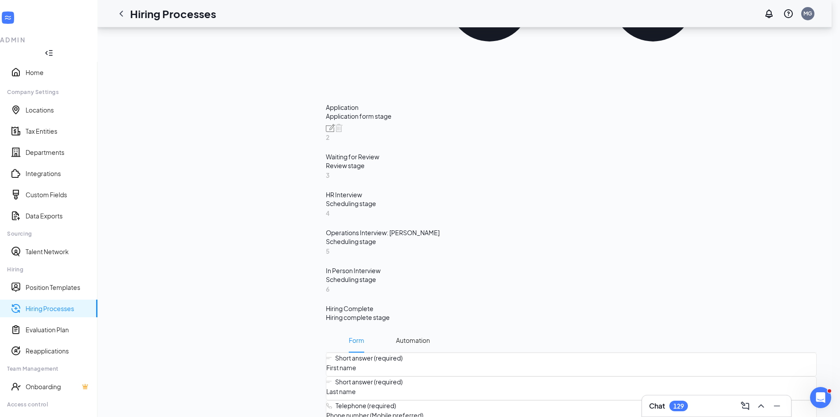
scroll to position [629, 0]
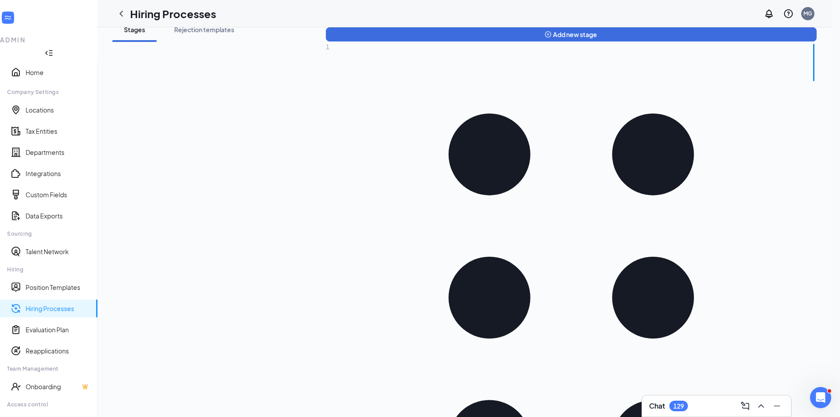
scroll to position [0, 0]
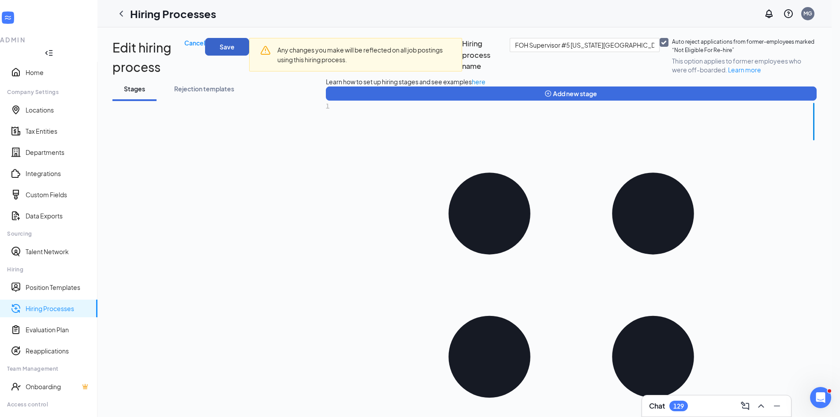
click at [249, 46] on button "Save" at bounding box center [227, 47] width 44 height 18
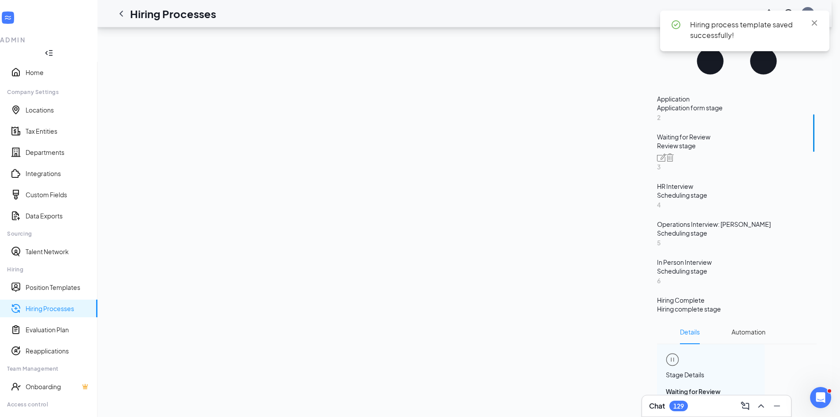
scroll to position [123, 0]
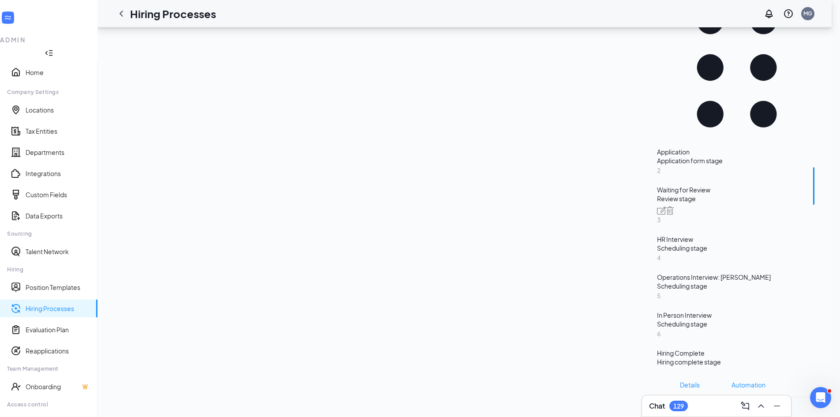
click at [731, 372] on span "Automation" at bounding box center [748, 384] width 34 height 25
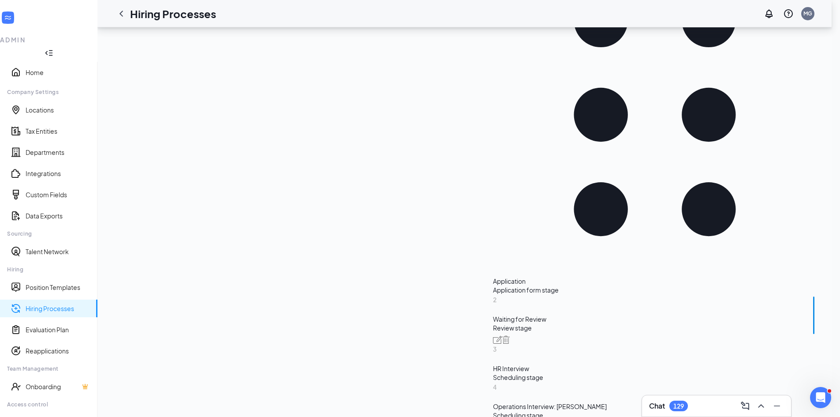
scroll to position [193, 0]
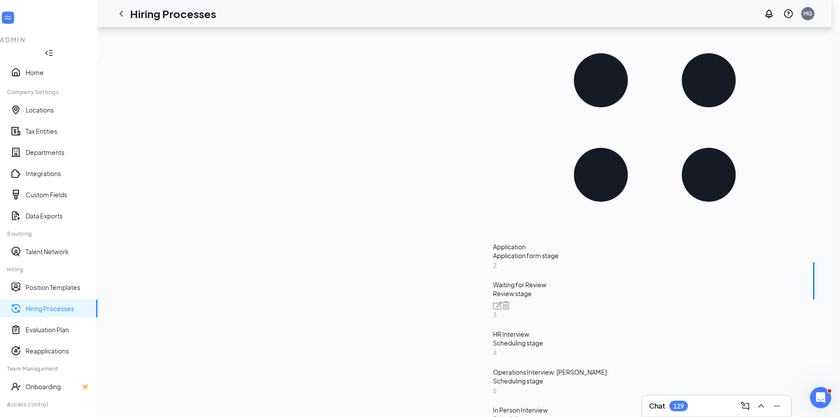
click at [493, 329] on div "HR Interview" at bounding box center [655, 333] width 324 height 9
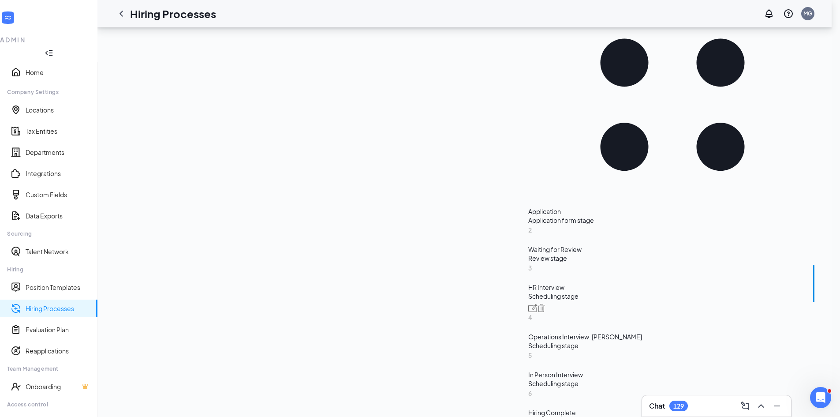
scroll to position [123, 0]
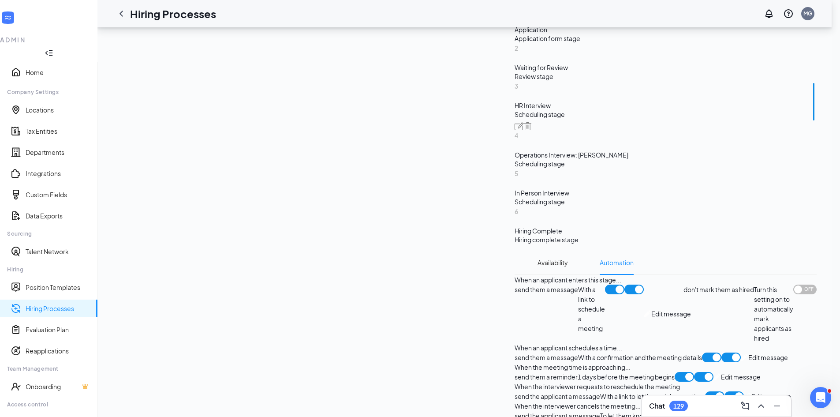
scroll to position [79, 0]
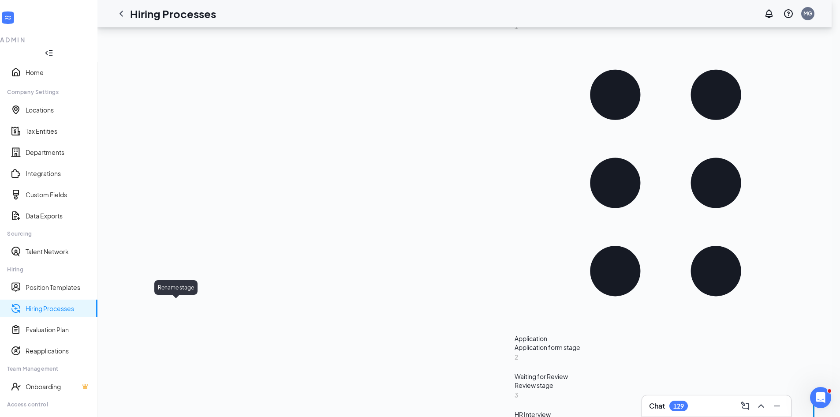
click at [175, 294] on div "Rename stage" at bounding box center [175, 287] width 43 height 15
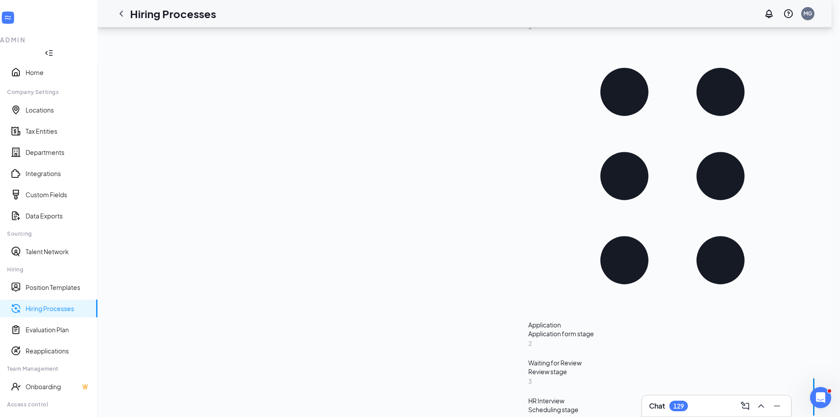
scroll to position [123, 0]
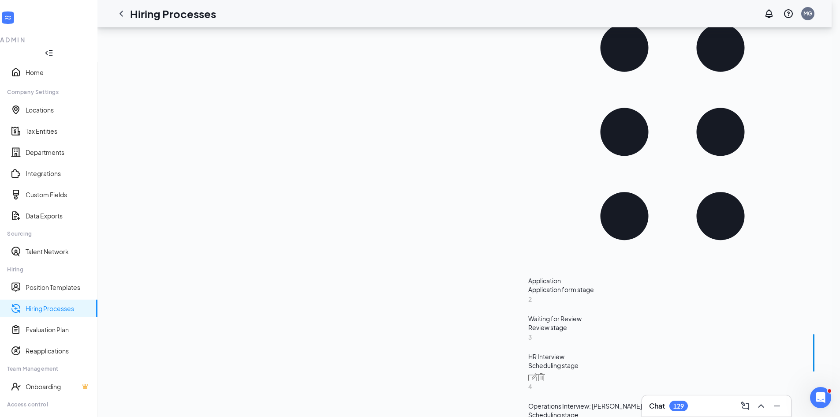
click at [528, 401] on div "Operations Interview: Charlie" at bounding box center [672, 405] width 288 height 9
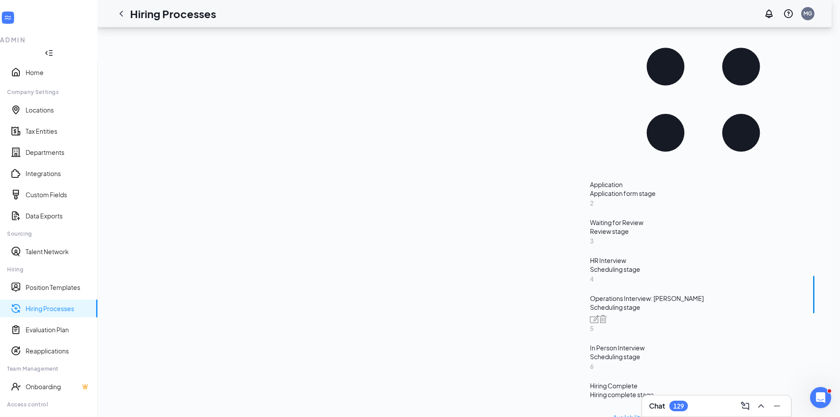
scroll to position [194, 0]
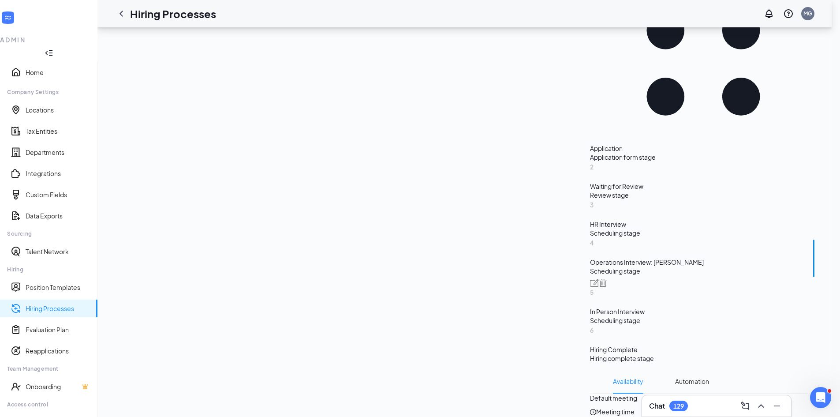
drag, startPoint x: 277, startPoint y: 212, endPoint x: 355, endPoint y: 297, distance: 115.5
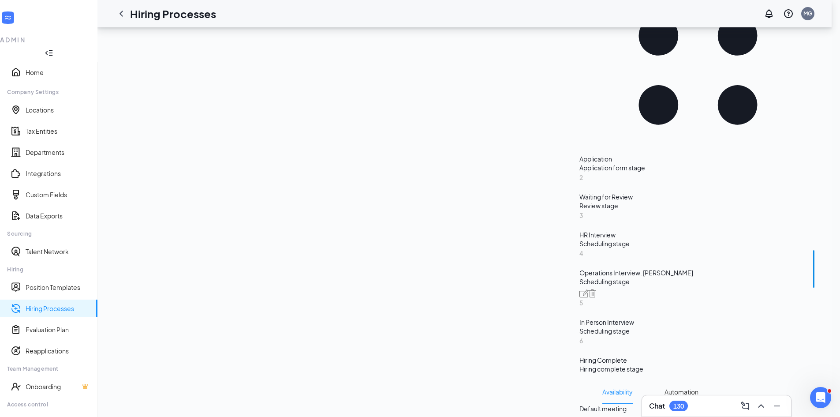
drag, startPoint x: 278, startPoint y: 212, endPoint x: 468, endPoint y: 307, distance: 212.5
copy span "Thank you for selecting a time to meet with Chris Perrupato, Director of Operat…"
click at [579, 326] on div "Scheduling stage" at bounding box center [697, 330] width 237 height 9
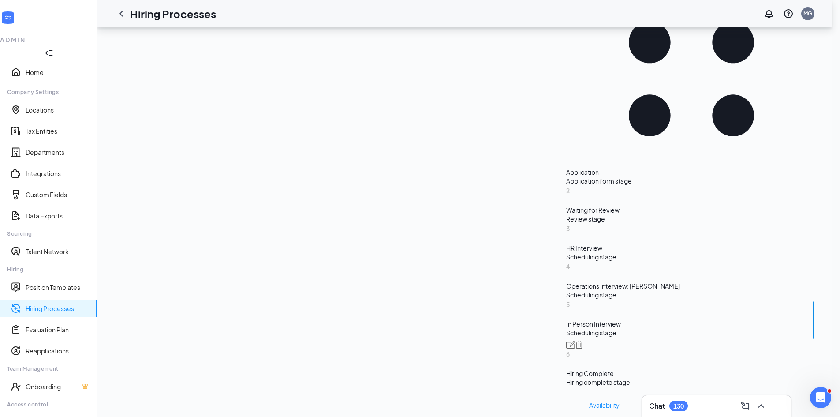
scroll to position [141, 0]
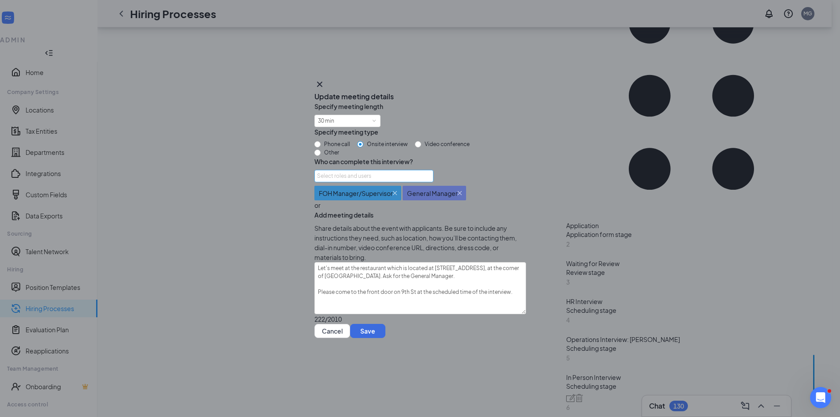
click at [384, 179] on div "Select roles and users" at bounding box center [371, 175] width 109 height 9
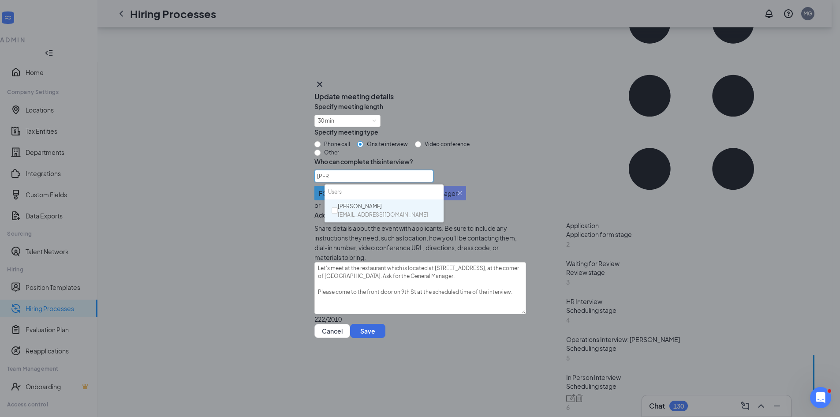
click at [368, 212] on span "tmcginnis@cubalibrerestaurant.com" at bounding box center [383, 215] width 90 height 8
click at [466, 184] on div "Select roles and users tyler FOH Manager/Supervisor or General Manager or Tyler…" at bounding box center [420, 190] width 212 height 40
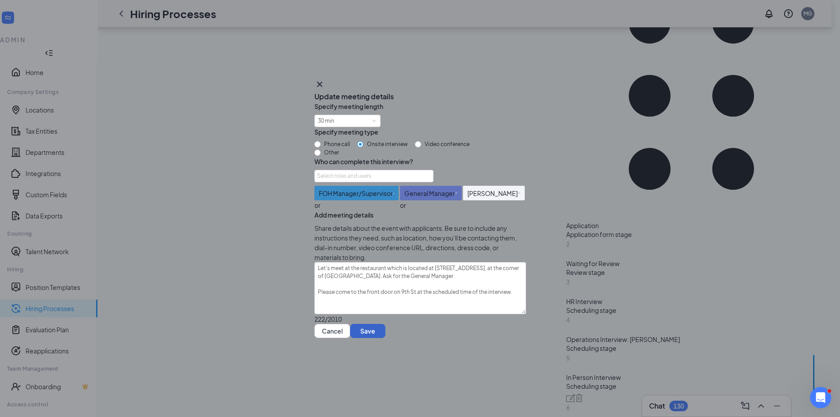
drag, startPoint x: 495, startPoint y: 368, endPoint x: 652, endPoint y: 237, distance: 204.3
click at [385, 338] on button "Save" at bounding box center [367, 331] width 35 height 14
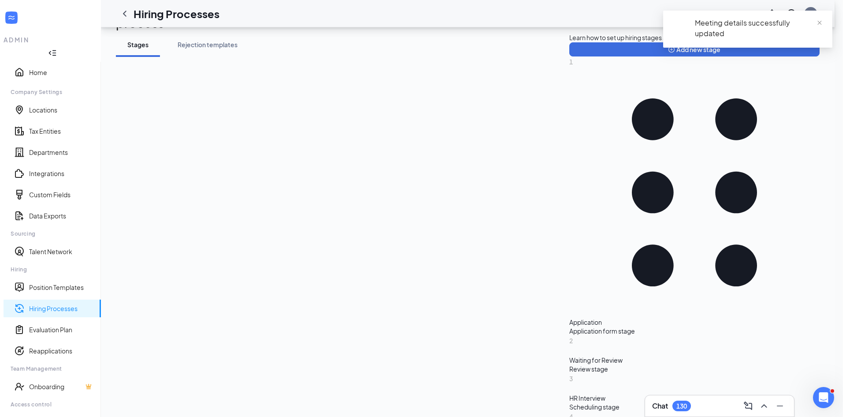
scroll to position [0, 0]
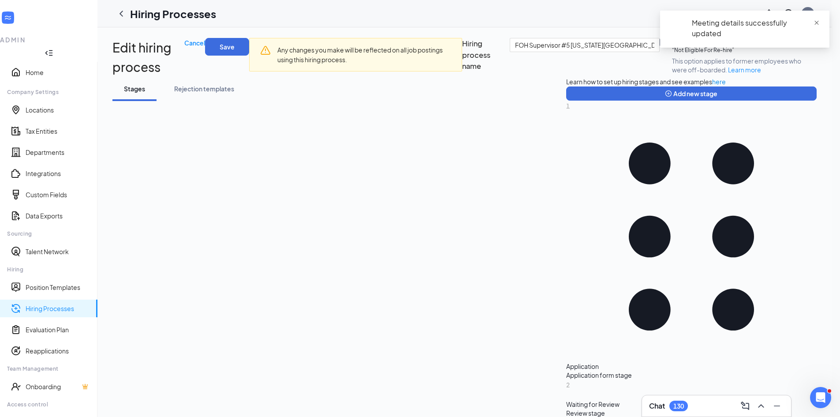
click at [814, 21] on span "close" at bounding box center [816, 23] width 6 height 6
click at [249, 46] on button "Save" at bounding box center [227, 47] width 44 height 18
click at [62, 283] on link "Position Templates" at bounding box center [58, 287] width 65 height 9
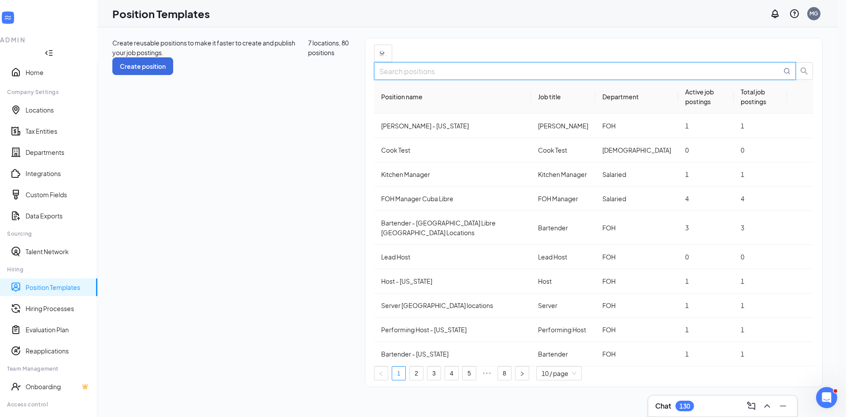
click at [733, 77] on input "text" at bounding box center [581, 71] width 402 height 11
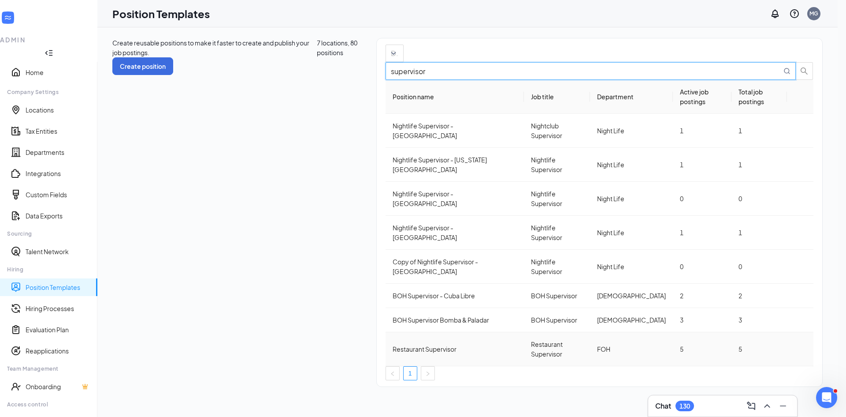
click at [801, 349] on icon "Ellipses" at bounding box center [801, 349] width 0 height 0
click at [755, 342] on span "View job postings" at bounding box center [754, 338] width 50 height 8
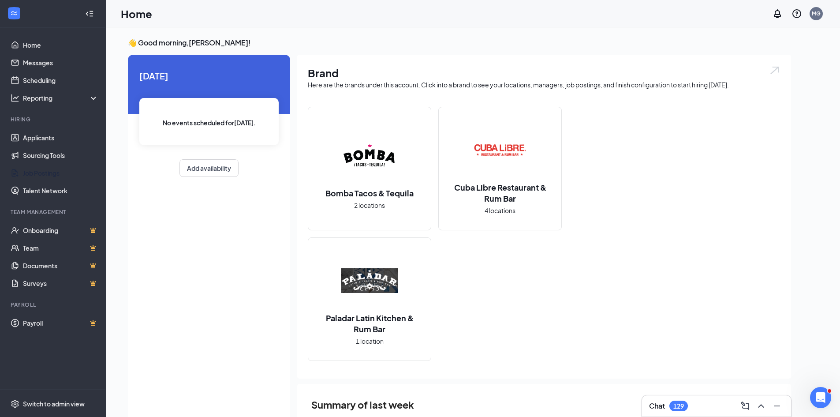
drag, startPoint x: 61, startPoint y: 175, endPoint x: 193, endPoint y: 130, distance: 139.0
click at [61, 175] on link "Job Postings" at bounding box center [60, 173] width 75 height 18
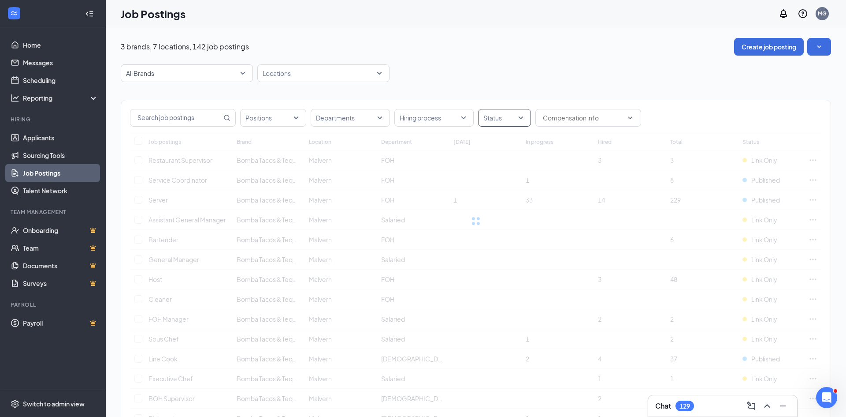
click at [499, 119] on div at bounding box center [500, 118] width 40 height 14
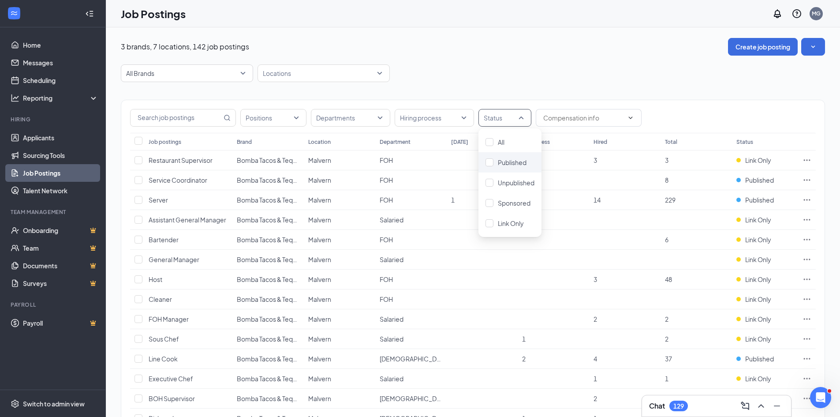
click at [507, 156] on div "Published" at bounding box center [509, 162] width 63 height 20
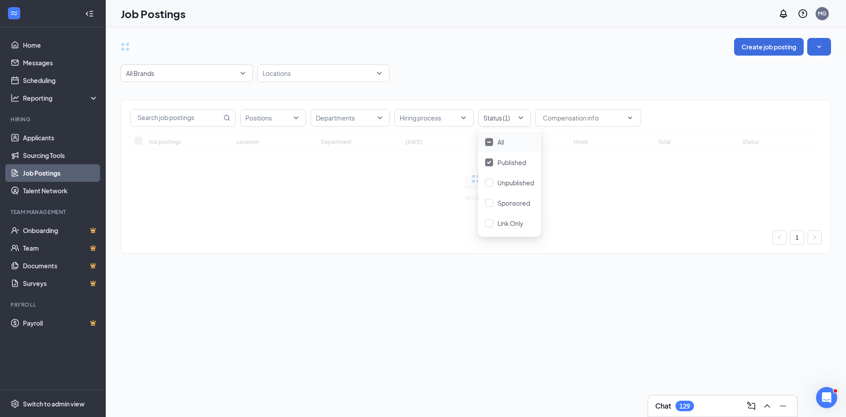
click at [524, 51] on div "Create job posting" at bounding box center [476, 47] width 711 height 18
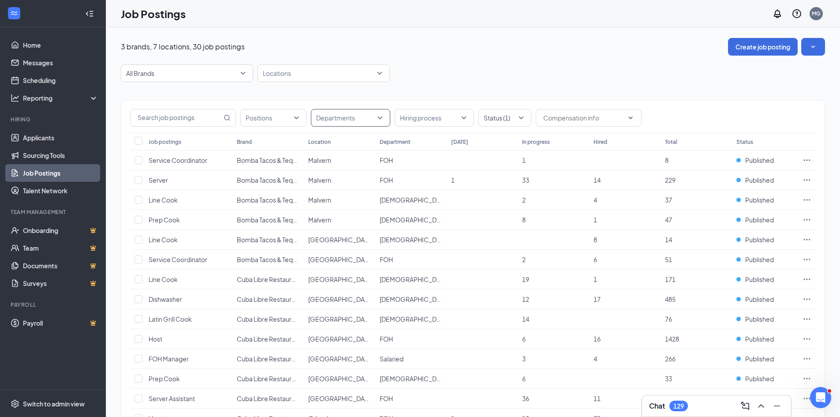
click at [350, 122] on div at bounding box center [346, 118] width 66 height 14
click at [343, 162] on span "Blind" at bounding box center [337, 162] width 15 height 8
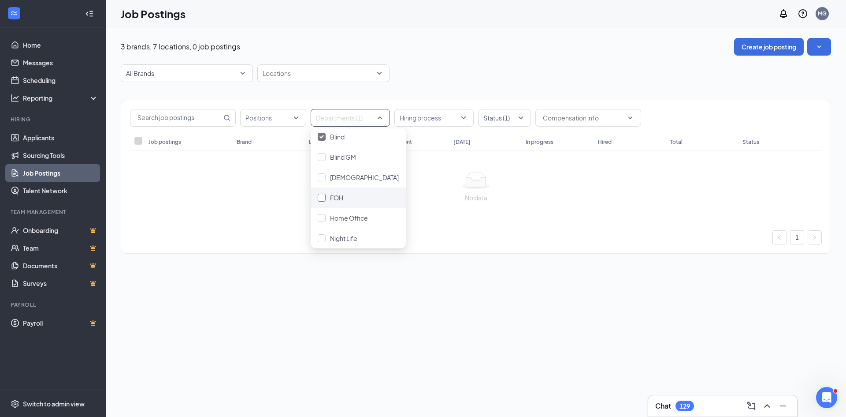
scroll to position [49, 0]
click at [342, 237] on span "Salaried" at bounding box center [342, 235] width 24 height 8
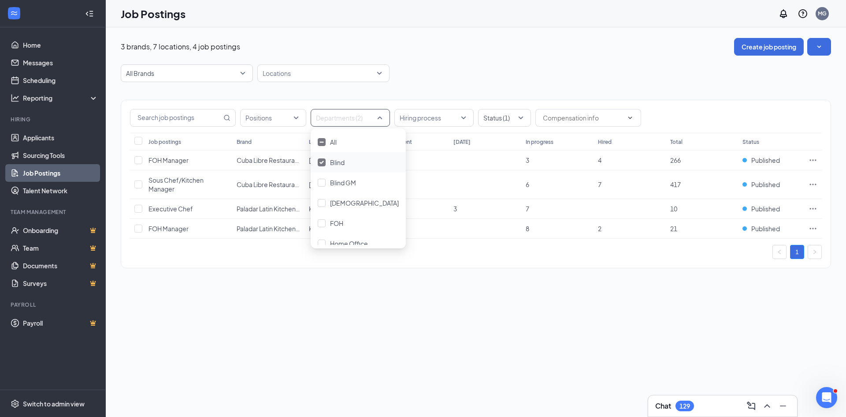
click at [485, 37] on div "3 brands, 7 locations, 4 job postings Create job posting All Brands Locations P…" at bounding box center [476, 157] width 741 height 260
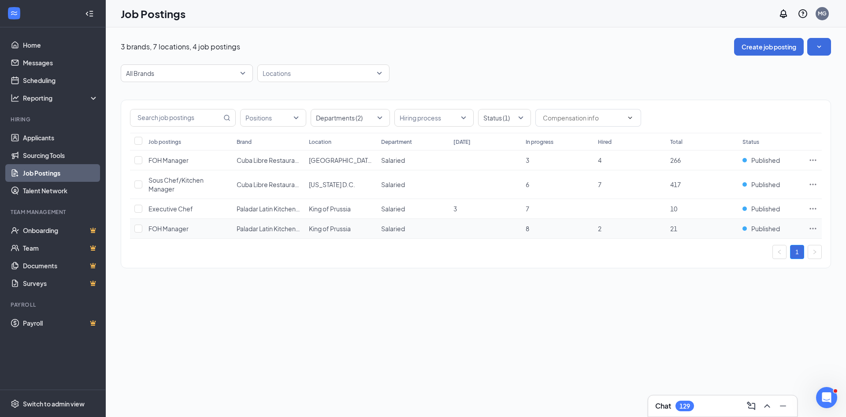
click at [812, 229] on icon "Ellipses" at bounding box center [813, 228] width 9 height 9
click at [718, 249] on span "Edit job posting" at bounding box center [715, 246] width 45 height 8
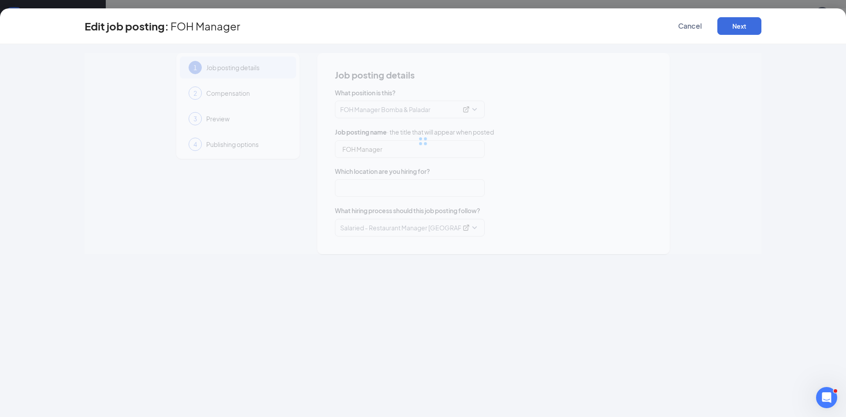
type input "FOH Manager"
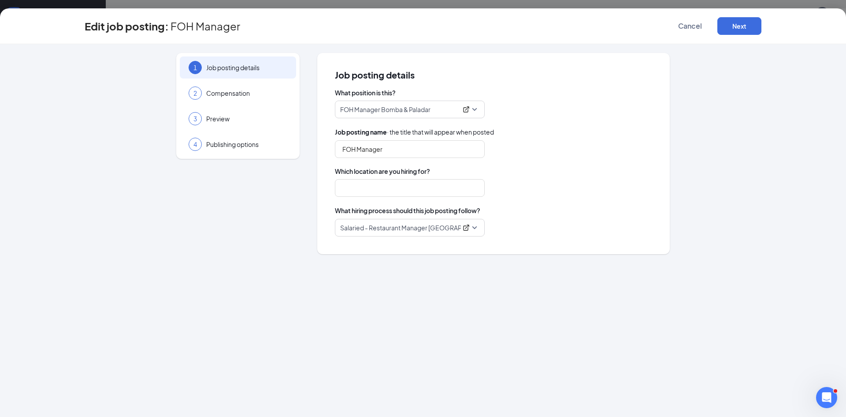
type input "King of Prussia"
click at [241, 145] on span "Publishing options" at bounding box center [246, 144] width 81 height 9
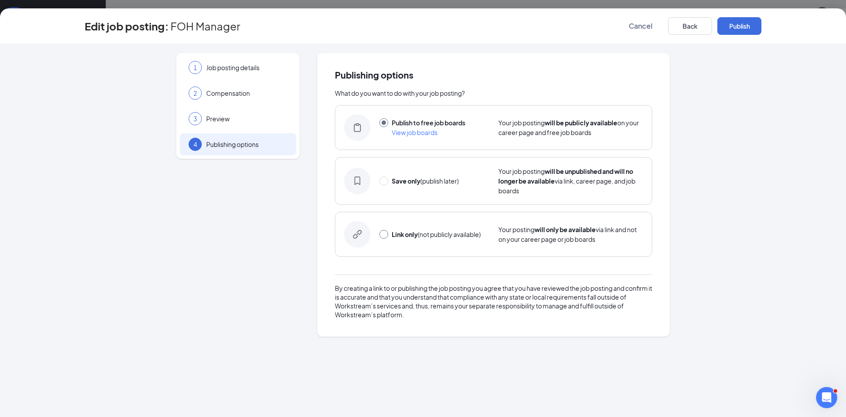
click at [384, 235] on input "radio" at bounding box center [384, 234] width 9 height 9
radio input "true"
radio input "false"
click at [728, 26] on button "Link only" at bounding box center [740, 26] width 44 height 18
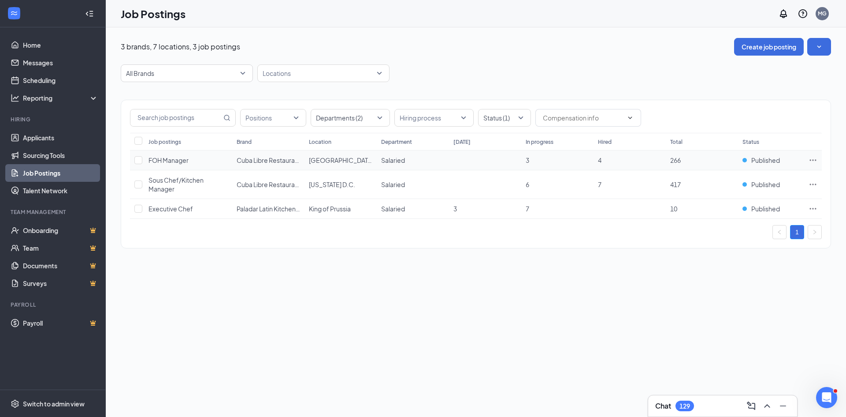
click at [156, 160] on span "FOH Manager" at bounding box center [169, 160] width 40 height 8
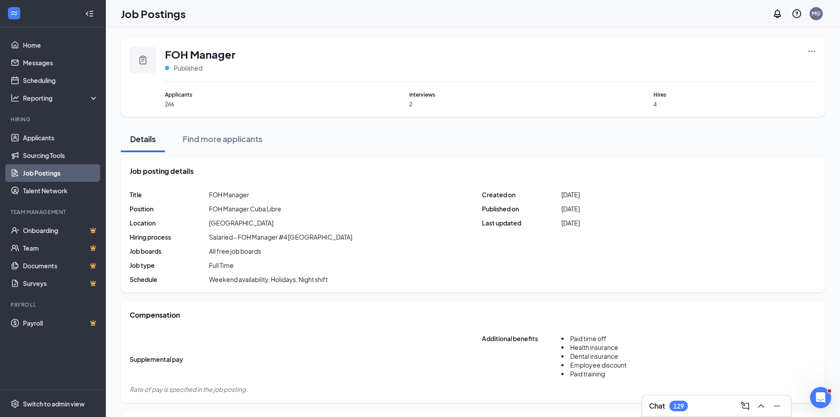
click at [815, 51] on icon "Ellipses" at bounding box center [811, 50] width 7 height 1
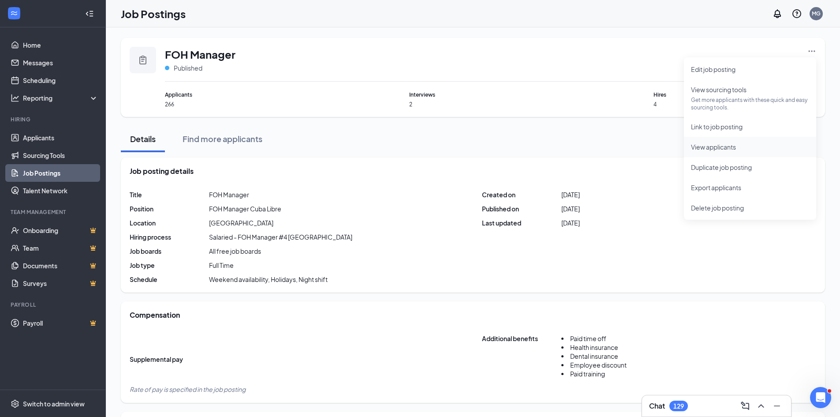
click at [738, 151] on span "View applicants" at bounding box center [750, 147] width 118 height 10
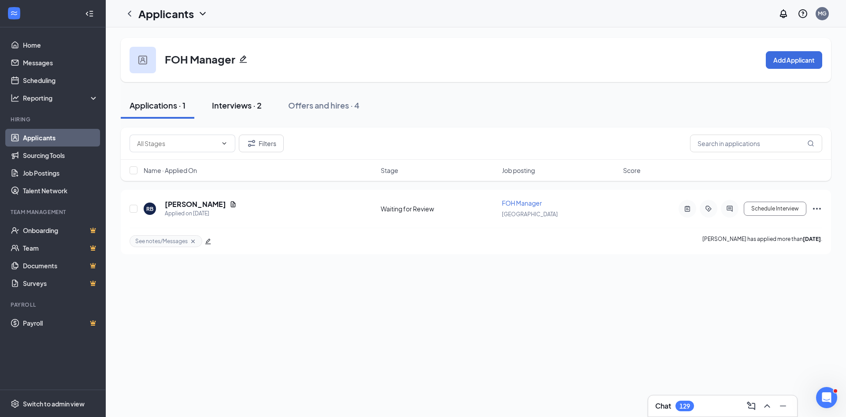
click at [224, 104] on div "Interviews · 2" at bounding box center [237, 105] width 50 height 11
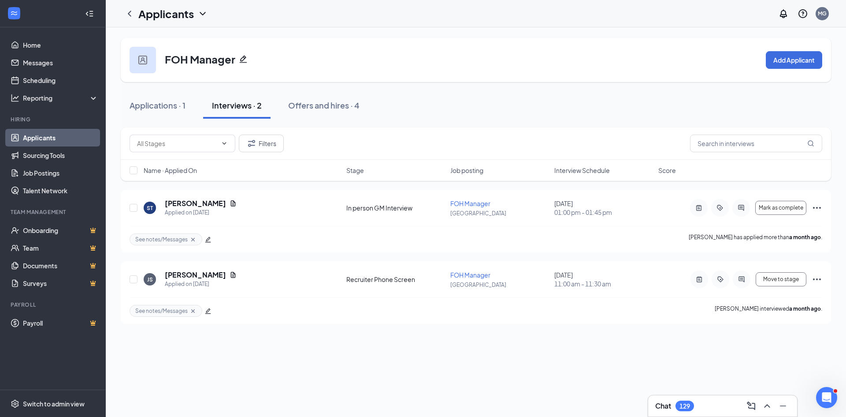
drag, startPoint x: 47, startPoint y: 137, endPoint x: 151, endPoint y: 127, distance: 104.6
click at [47, 137] on link "Applicants" at bounding box center [60, 138] width 75 height 18
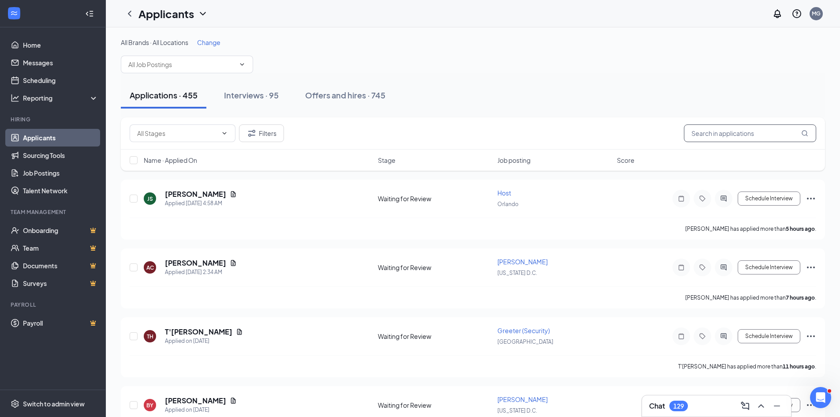
click at [713, 134] on input "text" at bounding box center [750, 133] width 132 height 18
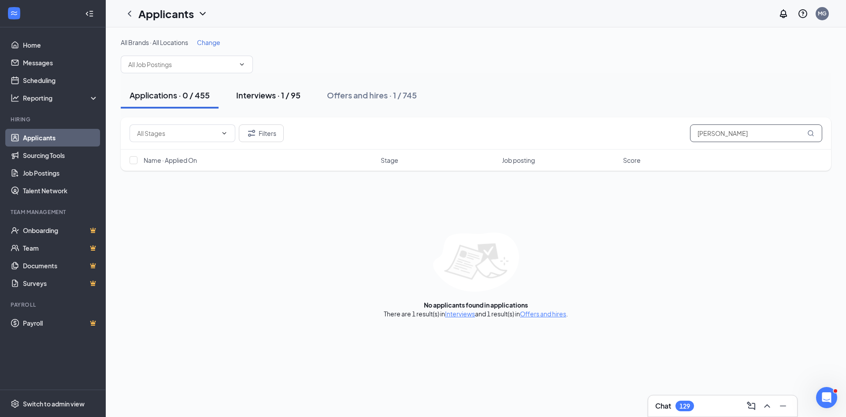
type input "heather"
click at [265, 94] on div "Interviews · 1 / 95" at bounding box center [268, 94] width 64 height 11
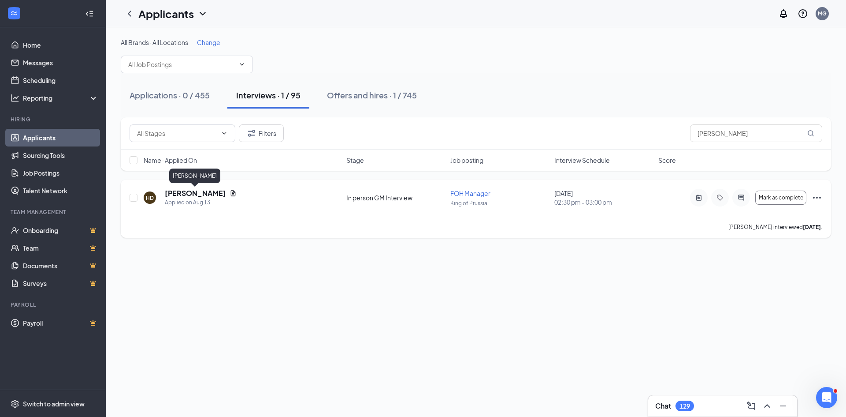
click at [198, 195] on h5 "Heather Derussy" at bounding box center [195, 193] width 61 height 10
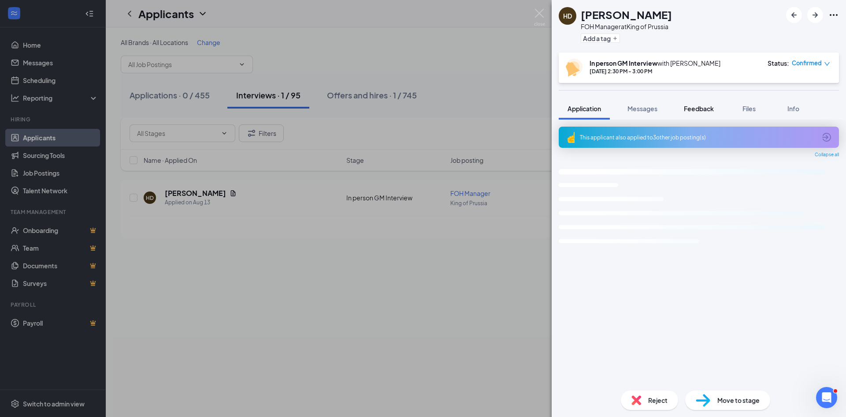
click at [700, 108] on span "Feedback" at bounding box center [699, 108] width 30 height 8
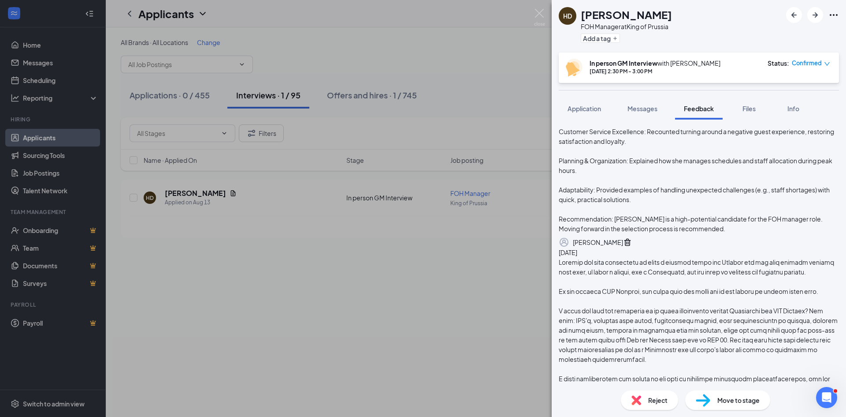
scroll to position [481, 0]
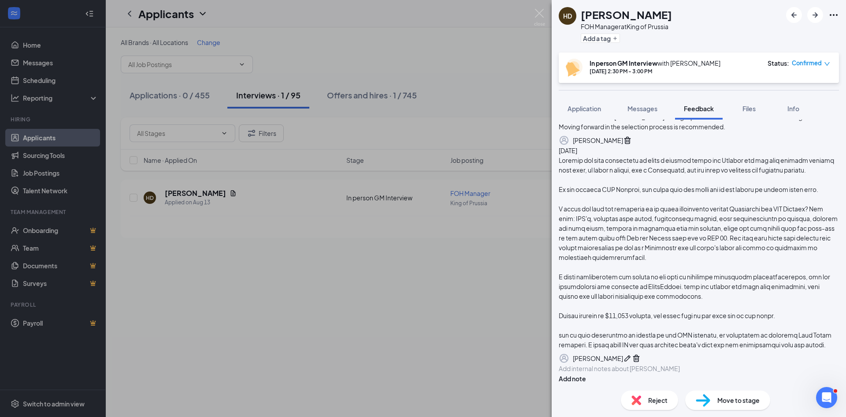
click at [626, 364] on div at bounding box center [698, 368] width 279 height 9
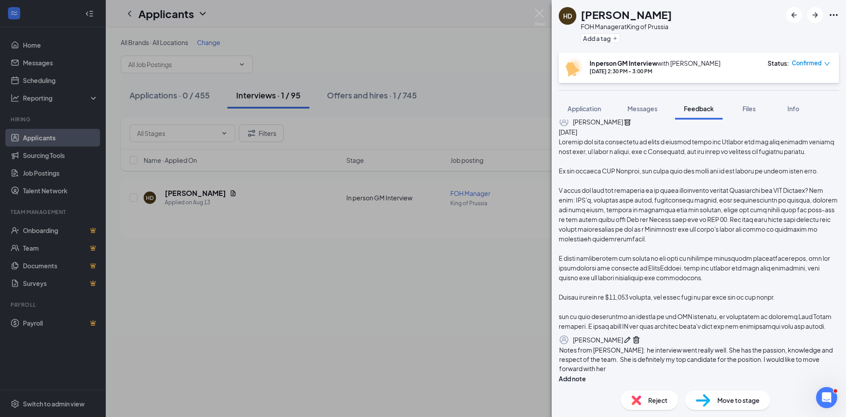
click at [626, 361] on span "Notes from Joe: he interview went really well. She has the passion, knowledge a…" at bounding box center [696, 359] width 275 height 26
click at [620, 364] on span "Notes from Joe: the interview went really well. She has the passion, knowledge …" at bounding box center [697, 359] width 277 height 26
click at [767, 367] on div "Notes from Joe Dilio: the interview went really well. She has the passion, know…" at bounding box center [698, 359] width 279 height 28
click at [586, 373] on button "Add note" at bounding box center [572, 378] width 27 height 10
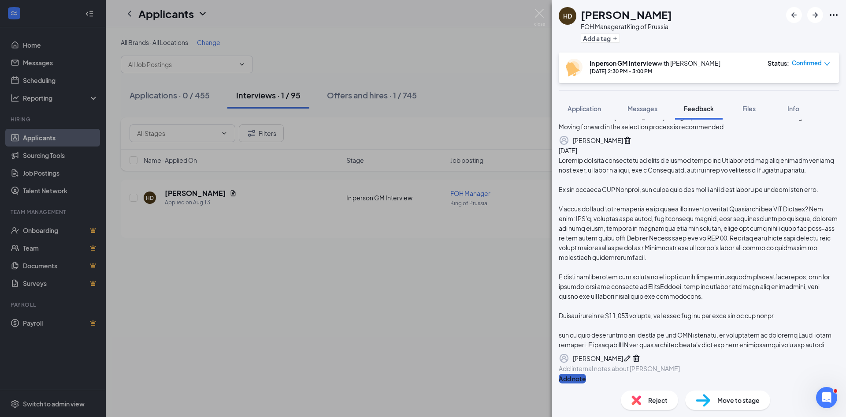
scroll to position [556, 0]
click at [724, 367] on div at bounding box center [698, 368] width 279 height 9
click at [768, 365] on div "next step: Charlie would like to have a conversation with her about" at bounding box center [698, 368] width 279 height 9
click at [629, 364] on span "next step: Charlie would like to have a conversation with her about" at bounding box center [667, 368] width 216 height 8
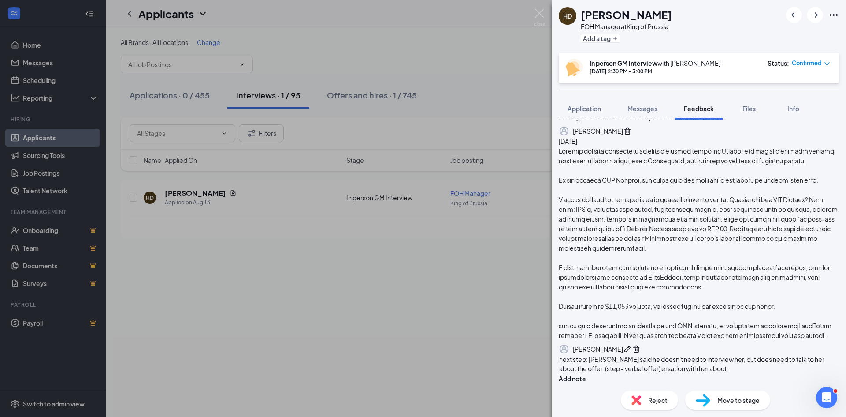
scroll to position [563, 0]
click at [586, 373] on button "Add note" at bounding box center [572, 378] width 27 height 10
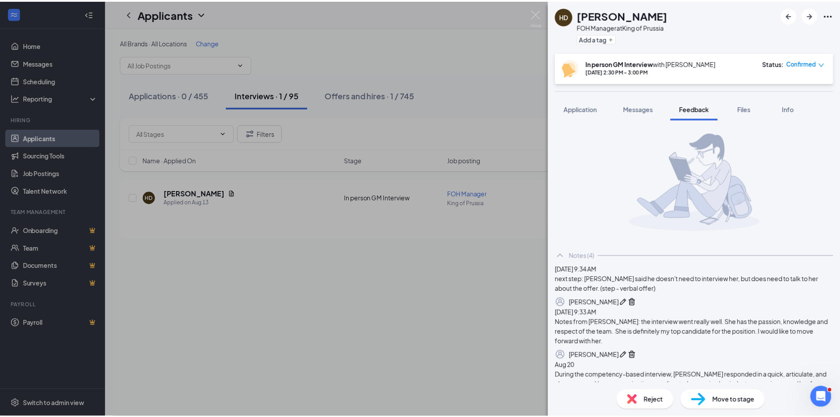
scroll to position [0, 0]
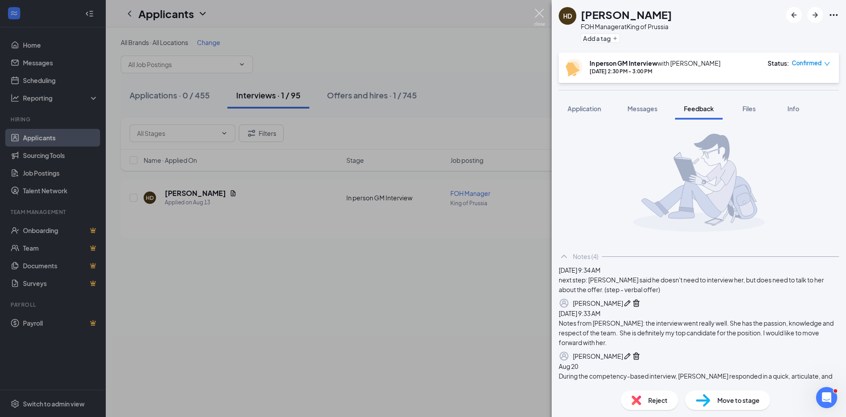
click at [539, 23] on img at bounding box center [539, 17] width 11 height 17
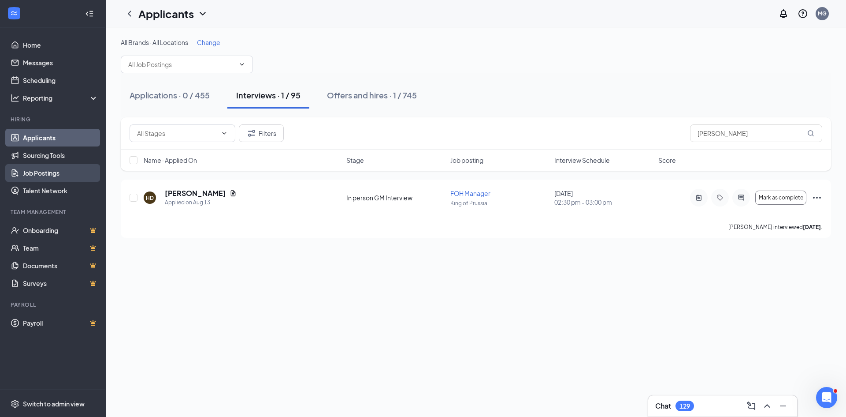
click at [61, 167] on link "Job Postings" at bounding box center [60, 173] width 75 height 18
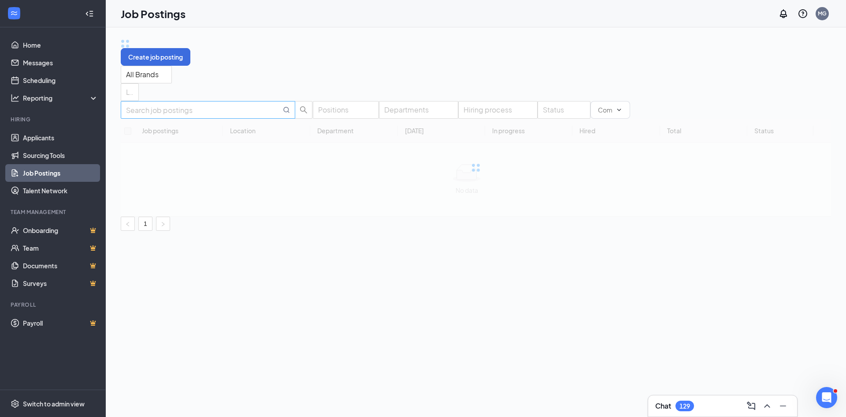
click at [183, 114] on input "text" at bounding box center [203, 109] width 155 height 11
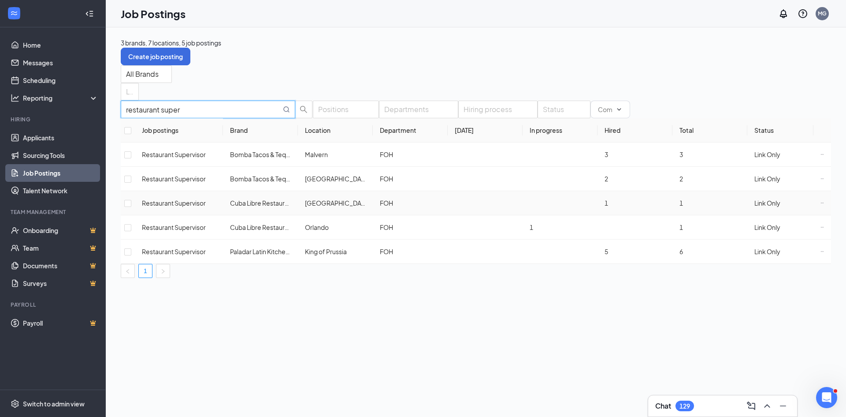
type input "restaurant super"
click at [188, 201] on span "Restaurant Supervisor" at bounding box center [174, 203] width 64 height 8
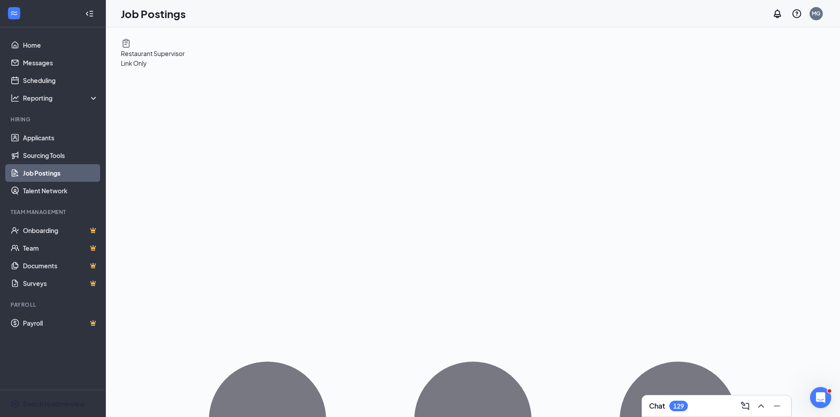
drag, startPoint x: 44, startPoint y: 406, endPoint x: 348, endPoint y: 213, distance: 359.7
click at [44, 406] on div "Switch to admin view" at bounding box center [54, 403] width 62 height 9
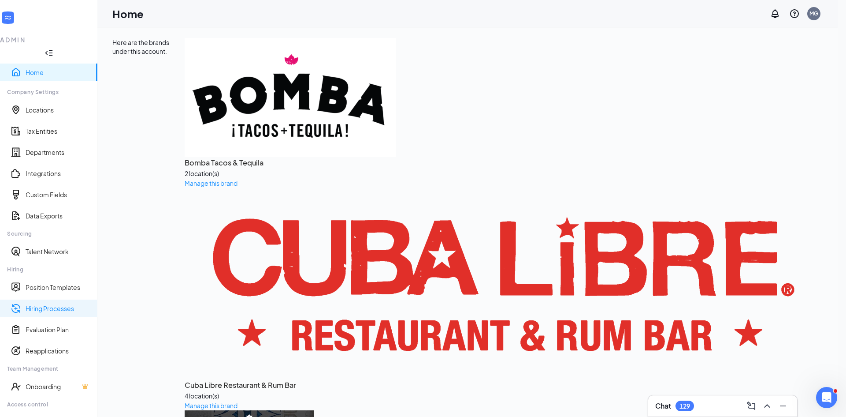
click at [63, 304] on link "Hiring Processes" at bounding box center [58, 308] width 65 height 9
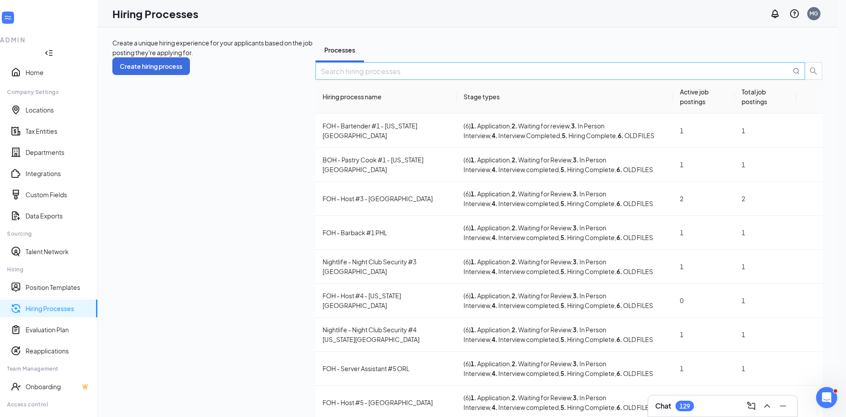
click at [735, 77] on input "text" at bounding box center [556, 71] width 470 height 11
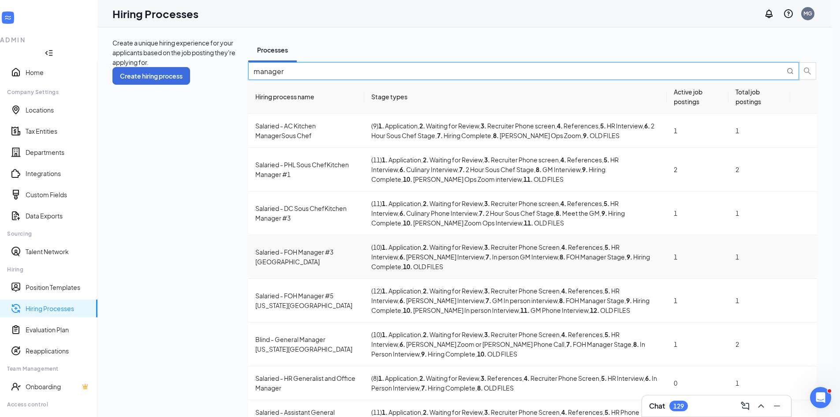
type input "manager"
click at [255, 247] on div "Salaried - FOH Manager #3 Philadelphia" at bounding box center [306, 256] width 102 height 19
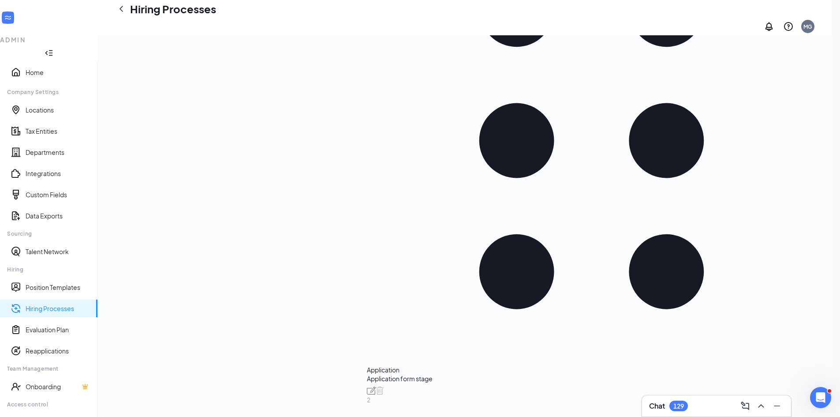
scroll to position [220, 0]
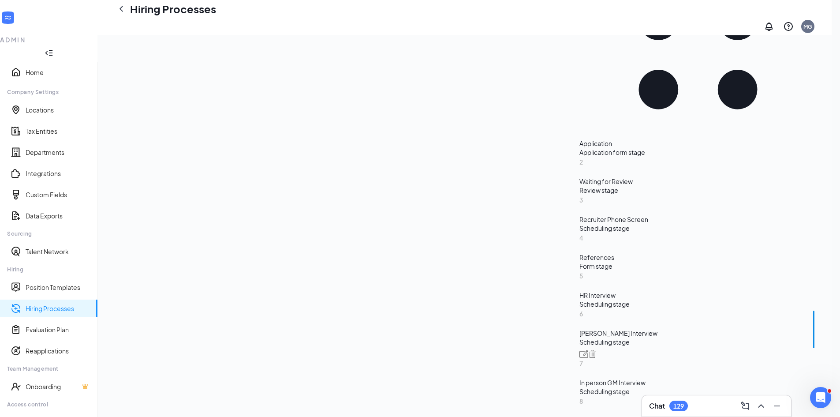
drag, startPoint x: 277, startPoint y: 186, endPoint x: 350, endPoint y: 261, distance: 104.4
copy span "Thank you for selecting a time to meet with Chris Perrupato, Director of Operat…"
drag, startPoint x: 30, startPoint y: 383, endPoint x: 108, endPoint y: 331, distance: 94.1
click at [30, 416] on link "Users" at bounding box center [58, 421] width 65 height 9
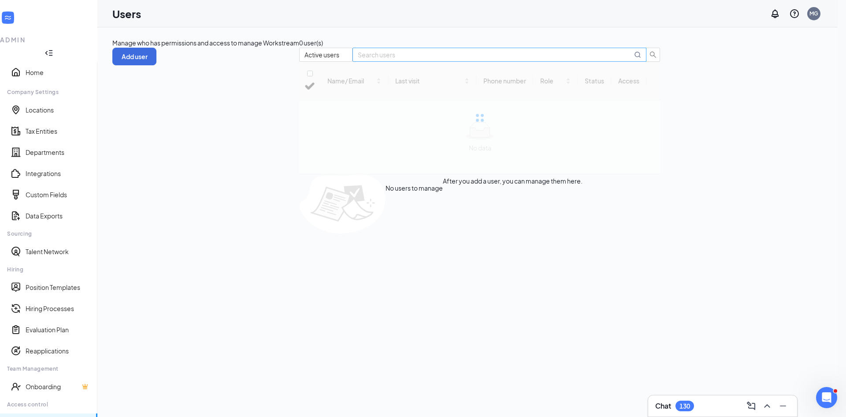
checkbox input "false"
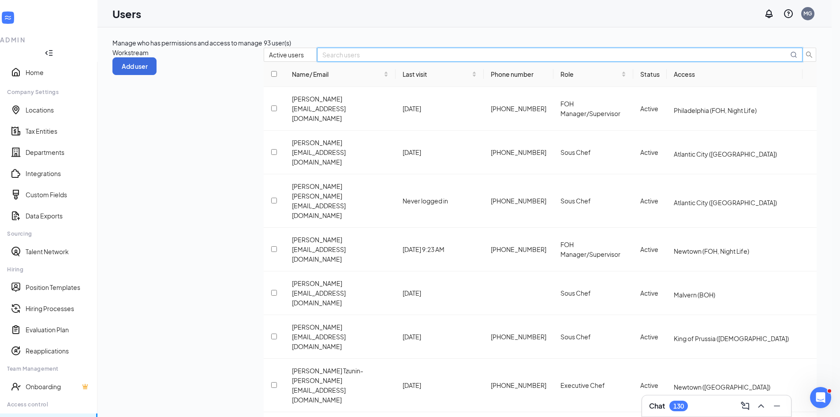
click at [736, 60] on input "text" at bounding box center [555, 55] width 466 height 10
type input "tyler"
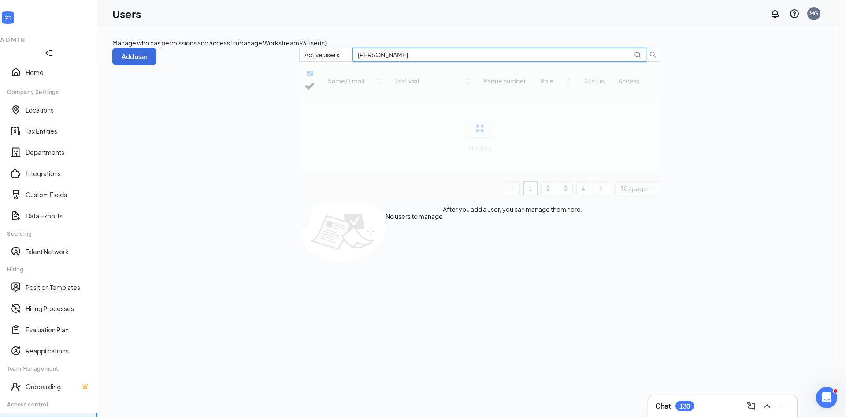
checkbox input "false"
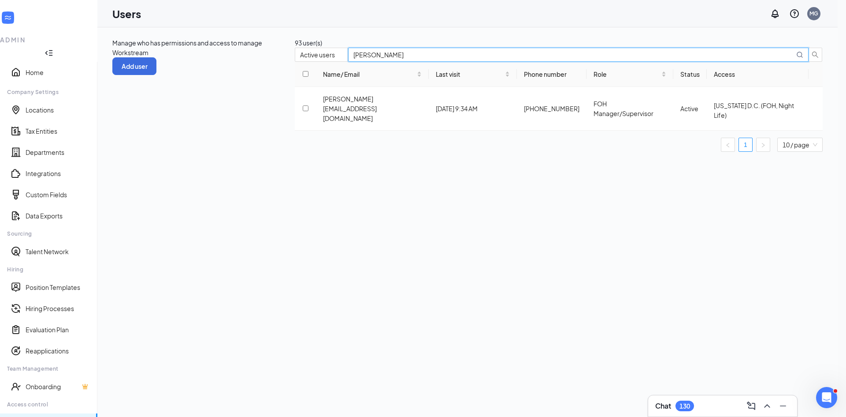
type input "tyler"
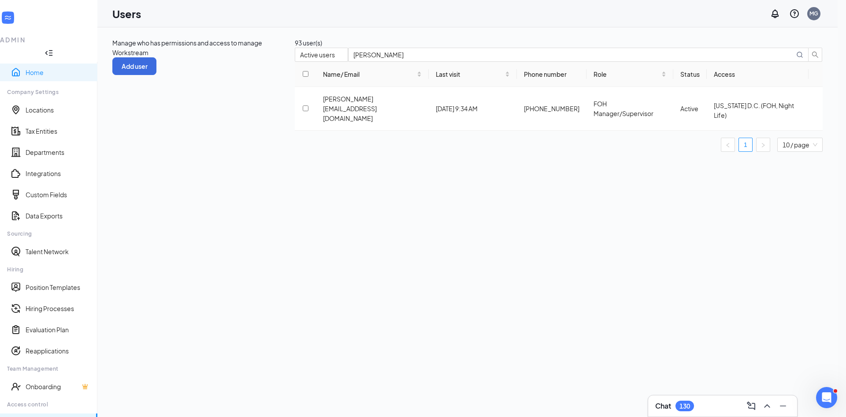
click at [26, 68] on link "Home" at bounding box center [58, 72] width 65 height 9
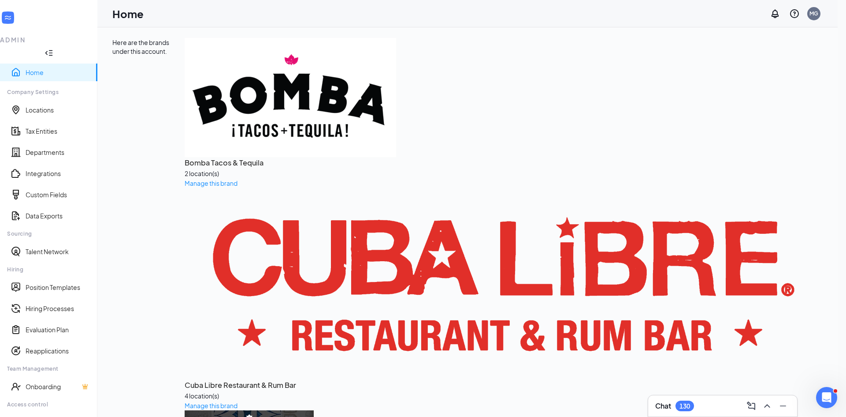
scroll to position [25, 0]
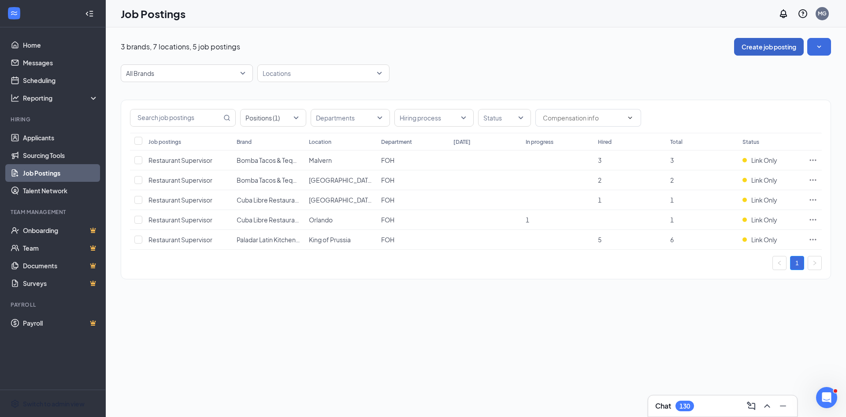
click at [783, 54] on button "Create job posting" at bounding box center [769, 47] width 70 height 18
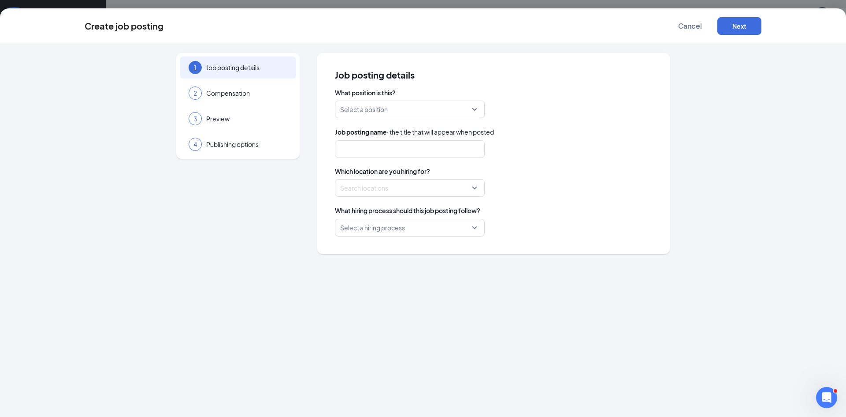
click at [399, 108] on input "search" at bounding box center [406, 109] width 133 height 17
type input "restaurant"
click at [390, 138] on div "Restaurant Supervisor" at bounding box center [410, 132] width 150 height 19
type input "Restaurant Supervisor"
click at [398, 189] on div at bounding box center [407, 188] width 133 height 14
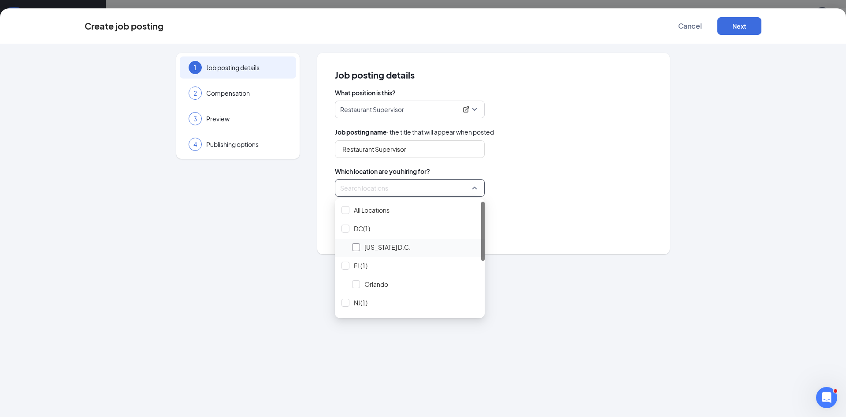
click at [356, 247] on div at bounding box center [356, 247] width 8 height 8
click at [586, 153] on div "Restaurant Supervisor" at bounding box center [493, 149] width 317 height 18
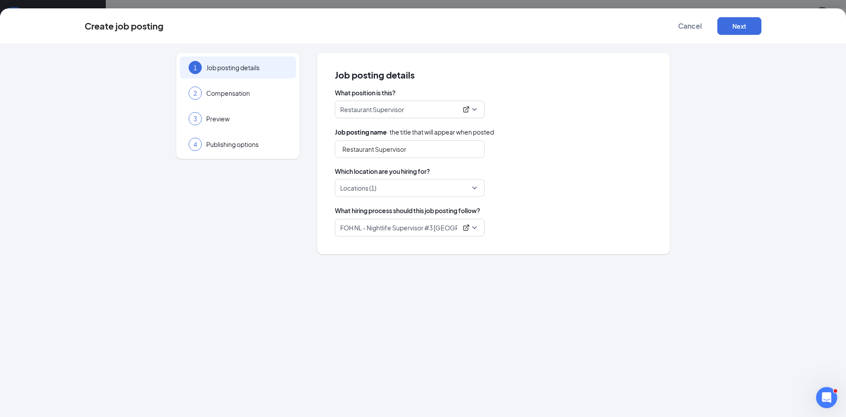
click at [444, 223] on p "FOH NL - Nightlife Supervisor #3 [GEOGRAPHIC_DATA]" at bounding box center [398, 227] width 117 height 9
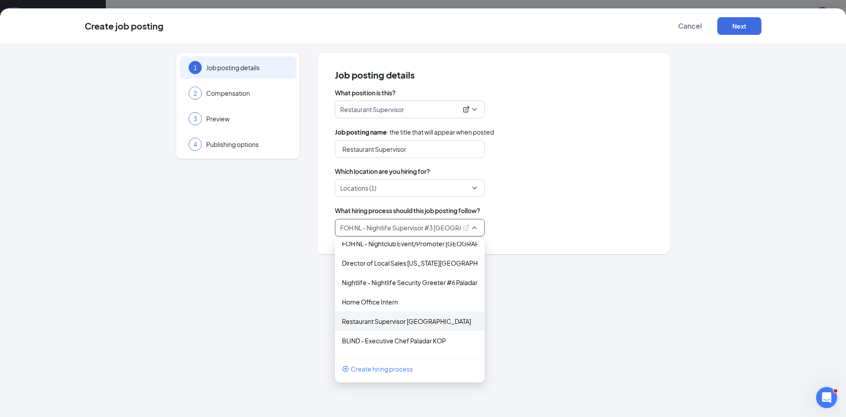
scroll to position [2469, 0]
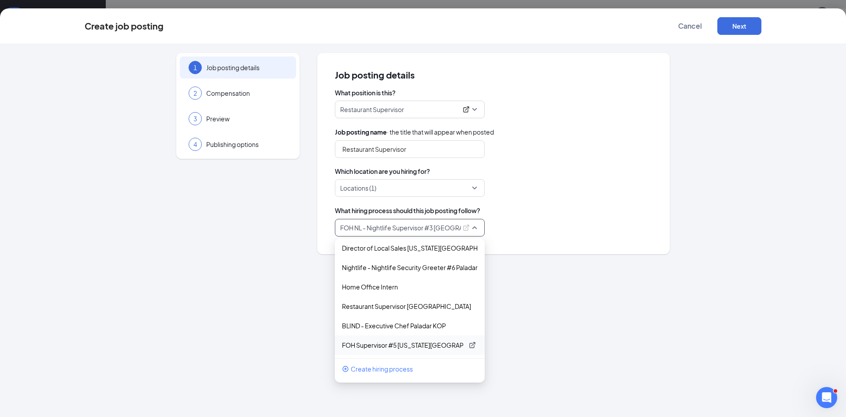
click at [427, 341] on p "FOH Supervisor #5 [US_STATE][GEOGRAPHIC_DATA]" at bounding box center [403, 344] width 122 height 9
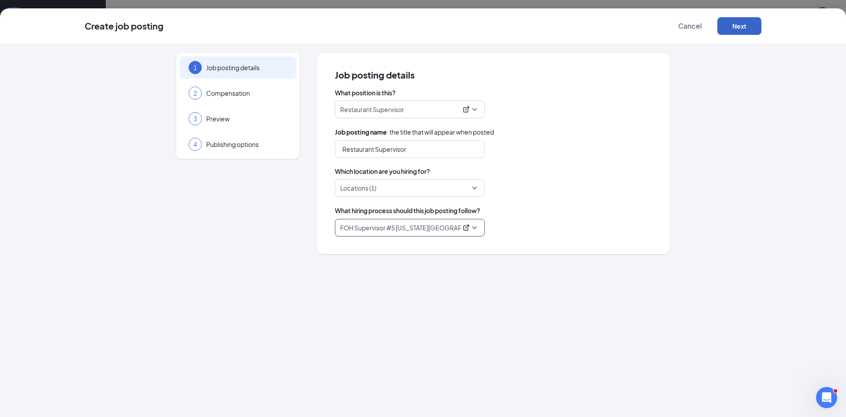
click at [739, 24] on button "Next" at bounding box center [740, 26] width 44 height 18
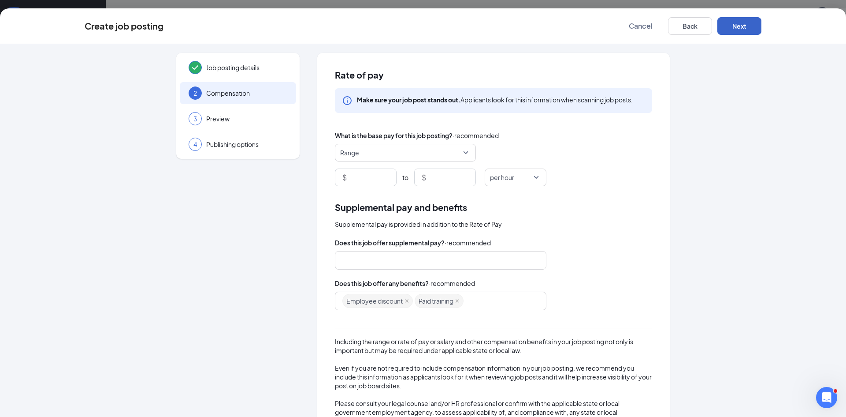
click at [375, 153] on span "Range" at bounding box center [401, 152] width 123 height 17
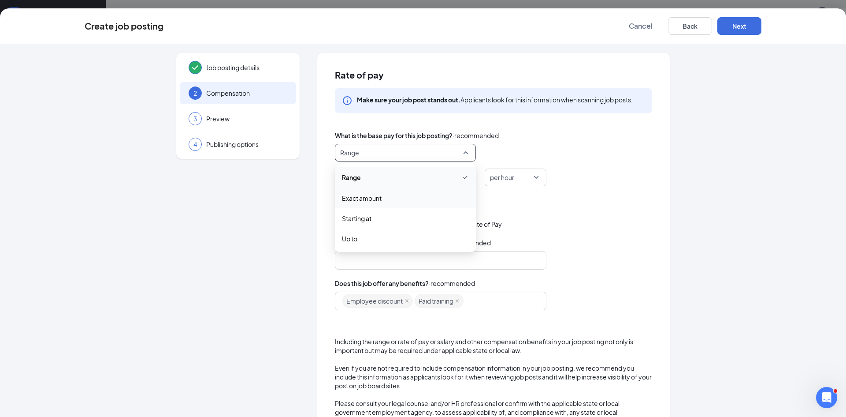
click at [371, 196] on span "Exact amount" at bounding box center [362, 198] width 40 height 10
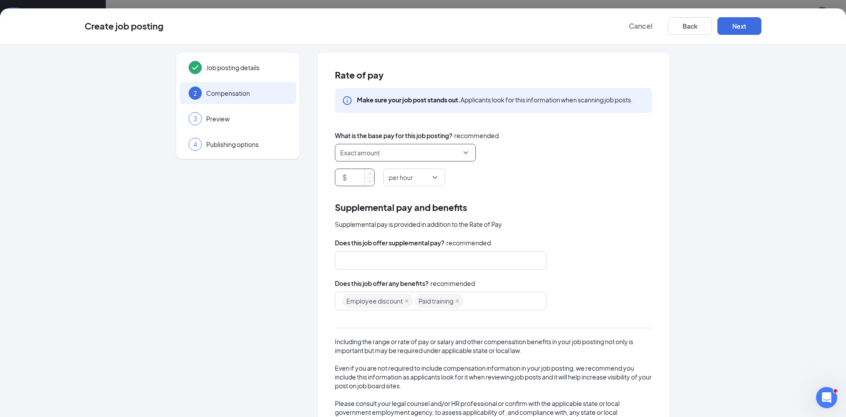
click at [354, 179] on input at bounding box center [362, 177] width 26 height 17
click at [427, 261] on div at bounding box center [437, 260] width 188 height 14
type input "25"
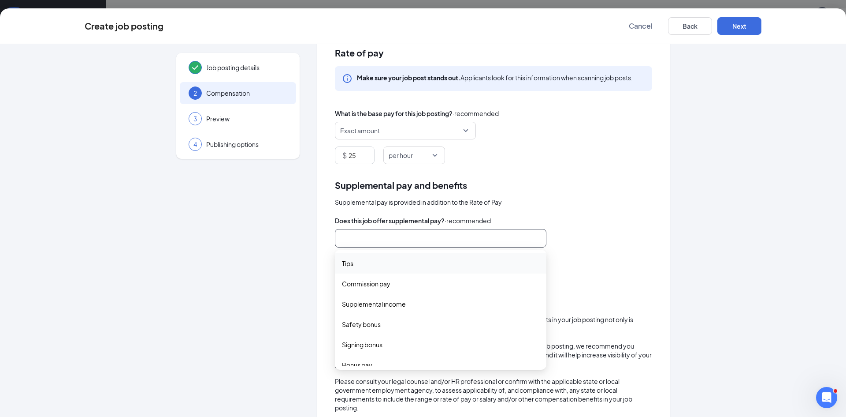
scroll to position [44, 0]
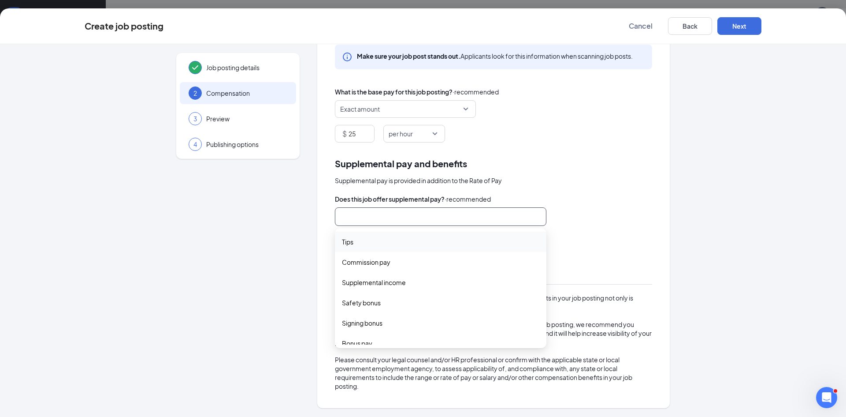
click at [612, 228] on div "Does this job offer supplemental pay? · recommended tips commission_pay Tips Co…" at bounding box center [493, 292] width 317 height 196
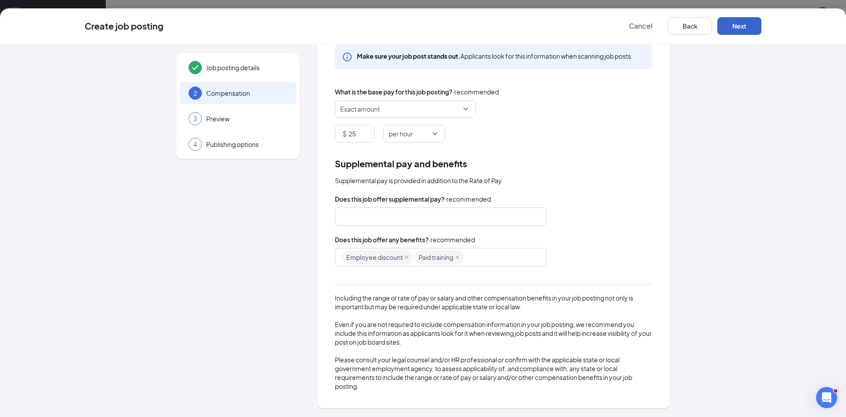
click at [748, 34] on button "Next" at bounding box center [740, 26] width 44 height 18
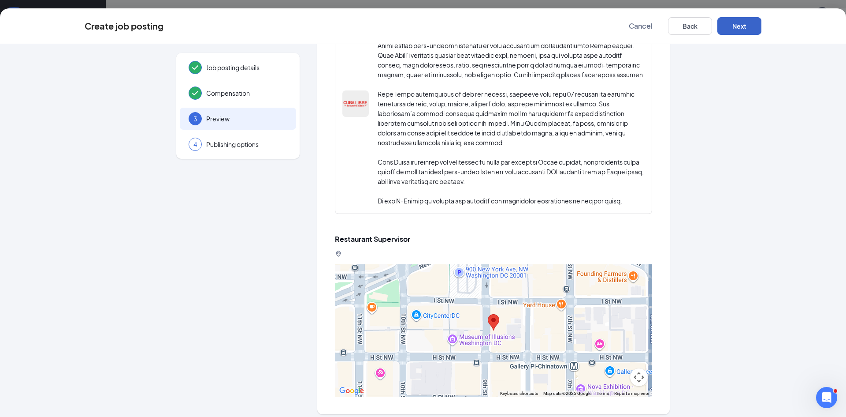
scroll to position [412, 0]
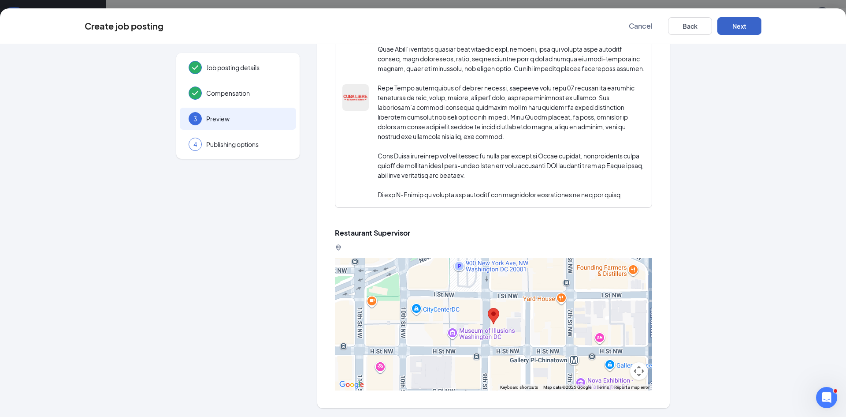
click at [738, 20] on button "Next" at bounding box center [740, 26] width 44 height 18
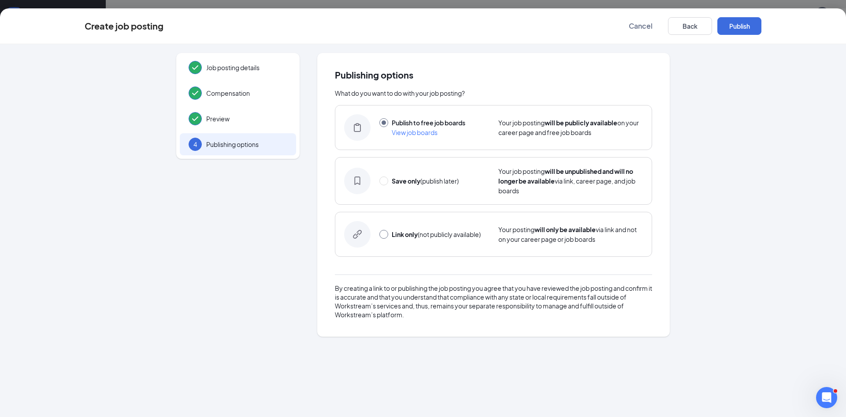
drag, startPoint x: 383, startPoint y: 235, endPoint x: 638, endPoint y: 204, distance: 257.2
click at [384, 235] on input "radio" at bounding box center [384, 234] width 9 height 9
radio input "true"
radio input "false"
click at [734, 23] on button "Link only" at bounding box center [740, 26] width 44 height 18
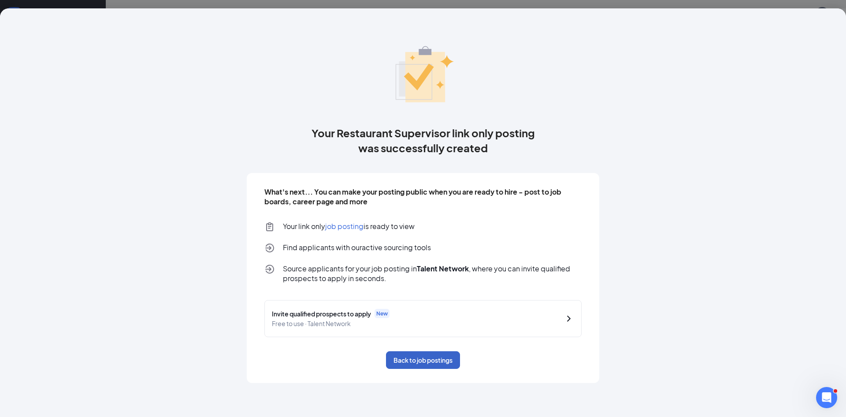
click at [425, 356] on button "Back to job postings" at bounding box center [423, 360] width 74 height 18
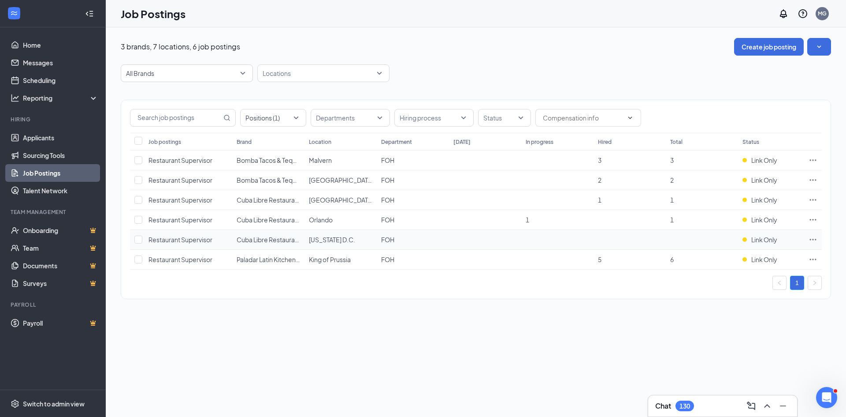
click at [190, 242] on span "Restaurant Supervisor" at bounding box center [181, 239] width 64 height 8
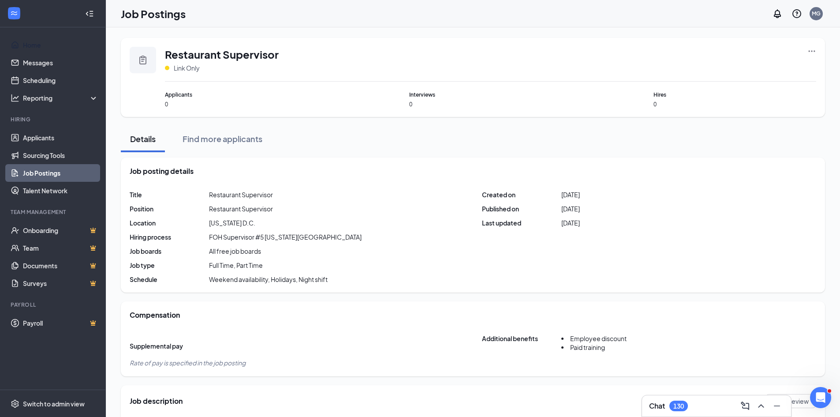
drag, startPoint x: 38, startPoint y: 41, endPoint x: 290, endPoint y: 47, distance: 251.8
click at [38, 41] on link "Home" at bounding box center [60, 45] width 75 height 18
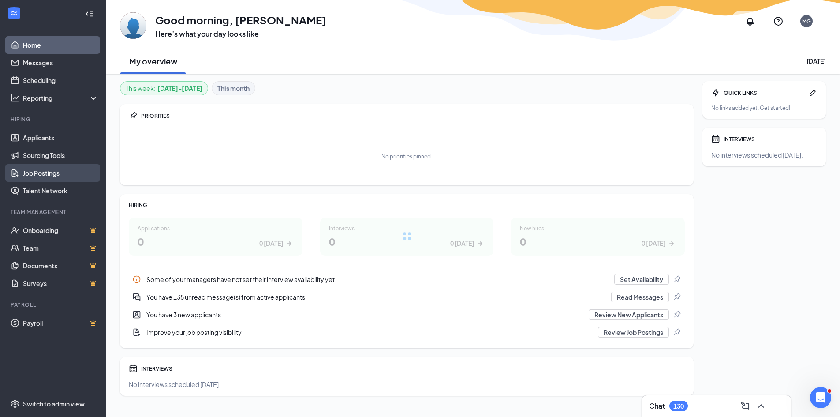
click at [54, 169] on link "Job Postings" at bounding box center [60, 173] width 75 height 18
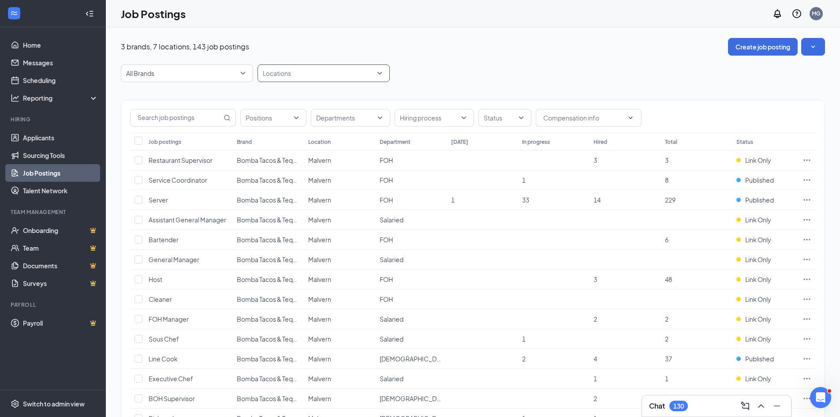
click at [334, 74] on div at bounding box center [319, 73] width 119 height 14
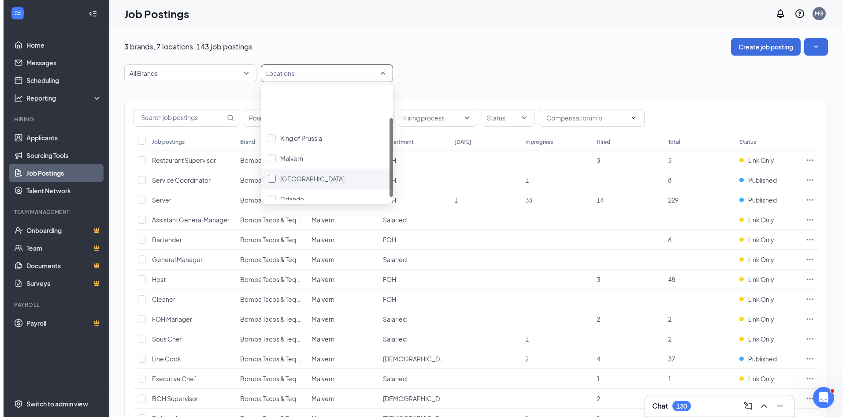
scroll to position [49, 0]
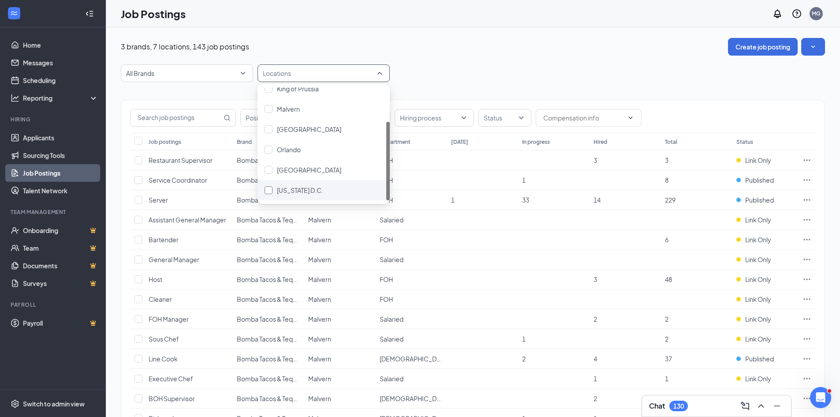
click at [315, 194] on span "[US_STATE] D.C." at bounding box center [300, 190] width 46 height 8
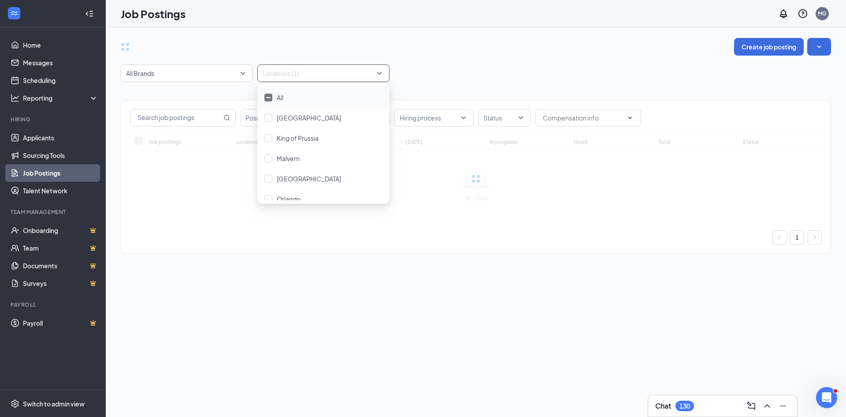
click at [493, 45] on div "Create job posting" at bounding box center [476, 47] width 711 height 18
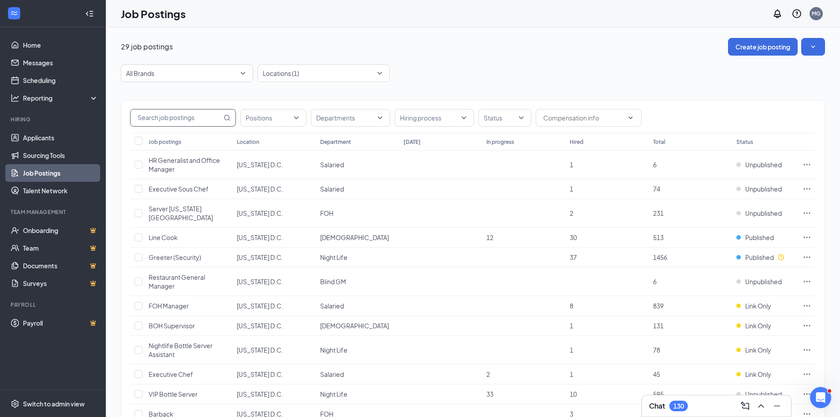
click at [189, 115] on input "text" at bounding box center [175, 117] width 91 height 17
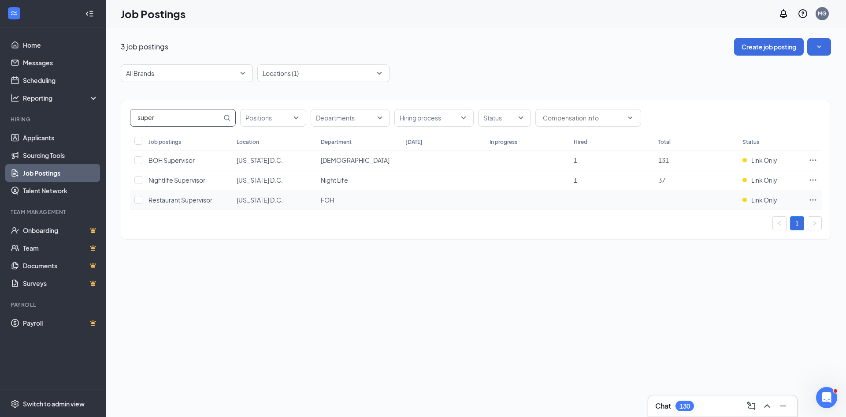
type input "super"
click at [814, 201] on icon "Ellipses" at bounding box center [813, 199] width 9 height 9
click at [734, 273] on span "Link to job posting" at bounding box center [719, 275] width 52 height 8
click at [472, 60] on div "3 job postings Create job posting All Brands Locations (1) super Positions Depa…" at bounding box center [476, 143] width 711 height 210
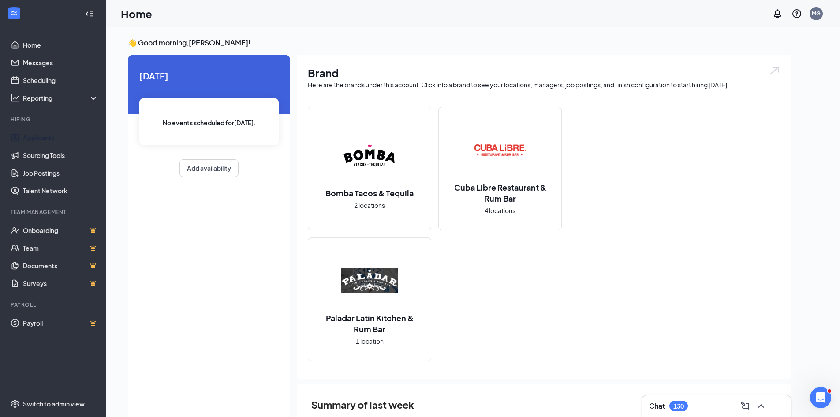
drag, startPoint x: 46, startPoint y: 134, endPoint x: 458, endPoint y: 53, distance: 419.2
click at [46, 134] on link "Applicants" at bounding box center [60, 138] width 75 height 18
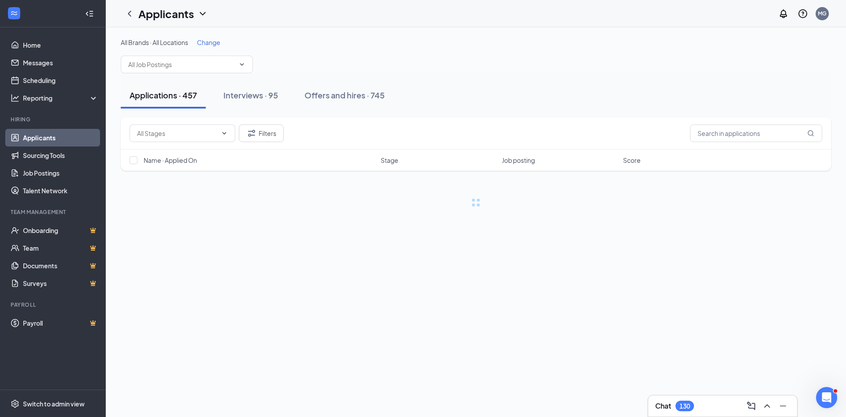
click at [216, 43] on span "Change" at bounding box center [208, 42] width 23 height 8
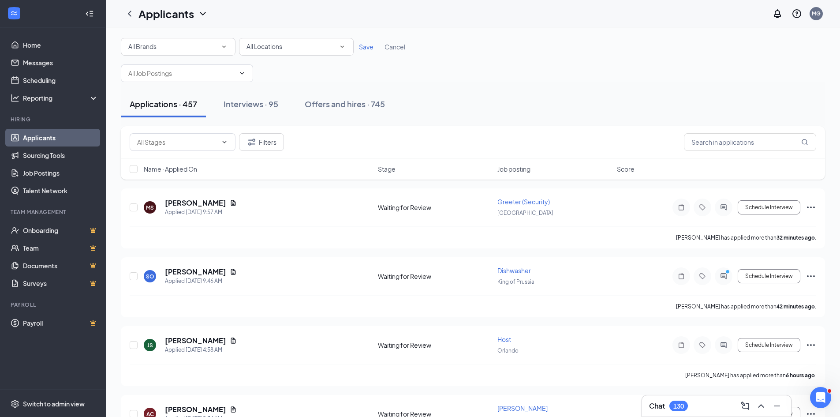
click at [267, 44] on span "All Locations" at bounding box center [264, 46] width 36 height 8
click at [271, 92] on span "[GEOGRAPHIC_DATA]" at bounding box center [278, 93] width 64 height 8
click at [369, 43] on span "Save" at bounding box center [366, 47] width 15 height 8
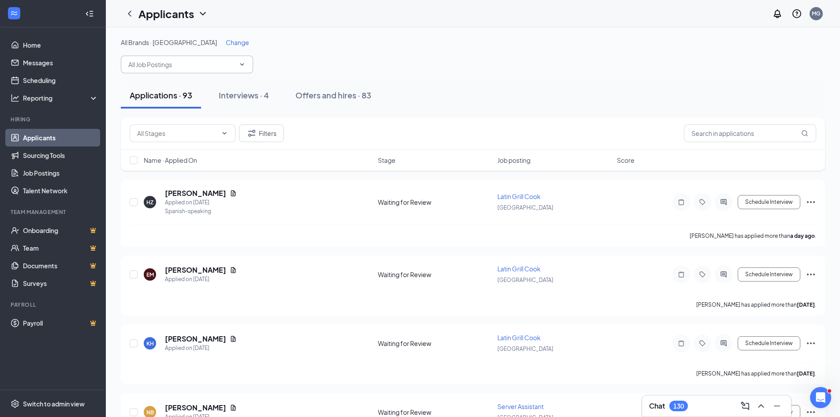
click at [154, 63] on input "text" at bounding box center [181, 65] width 107 height 10
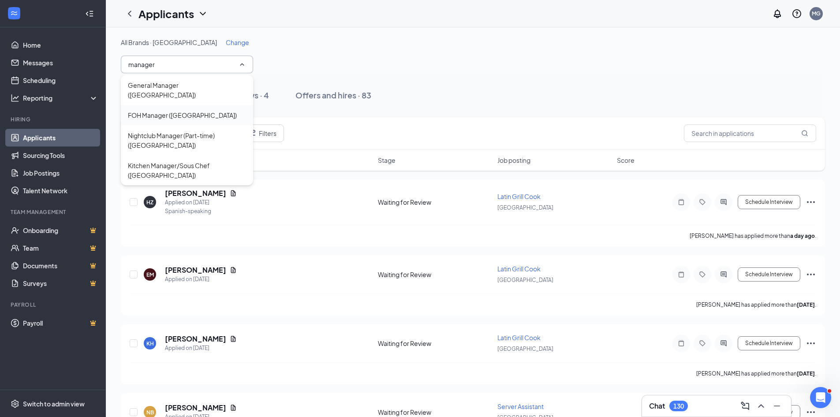
click at [168, 110] on div "FOH Manager (Atlantic City)" at bounding box center [182, 115] width 109 height 10
type input "FOH Manager (Atlantic City)"
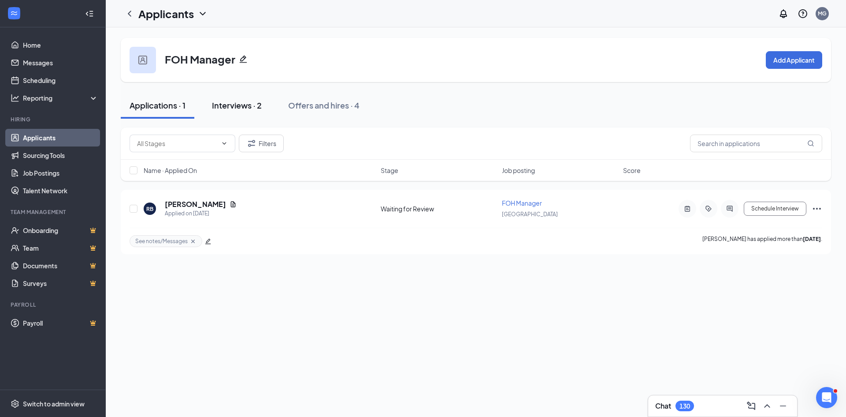
click at [238, 106] on div "Interviews · 2" at bounding box center [237, 105] width 50 height 11
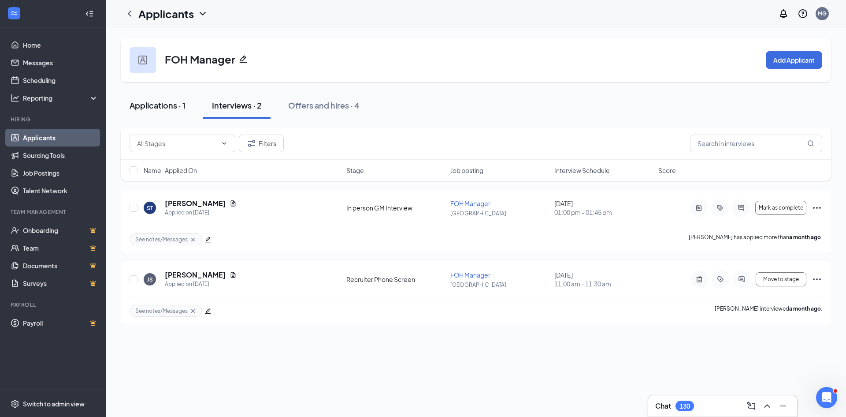
click at [158, 101] on div "Applications · 1" at bounding box center [158, 105] width 56 height 11
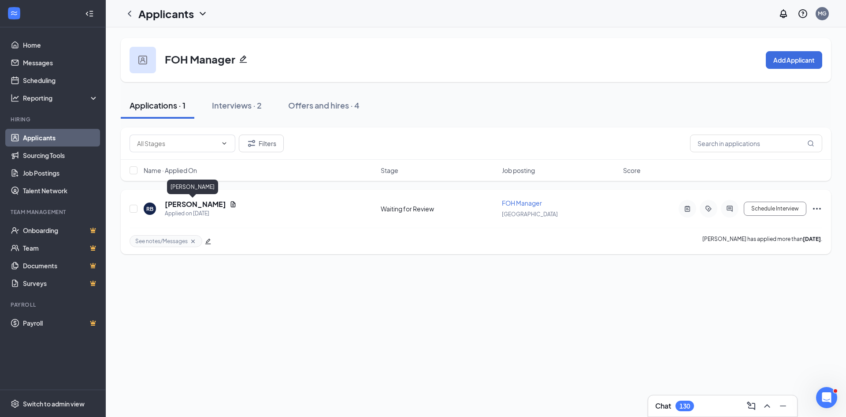
click at [196, 201] on h5 "Rachel Blake" at bounding box center [195, 204] width 61 height 10
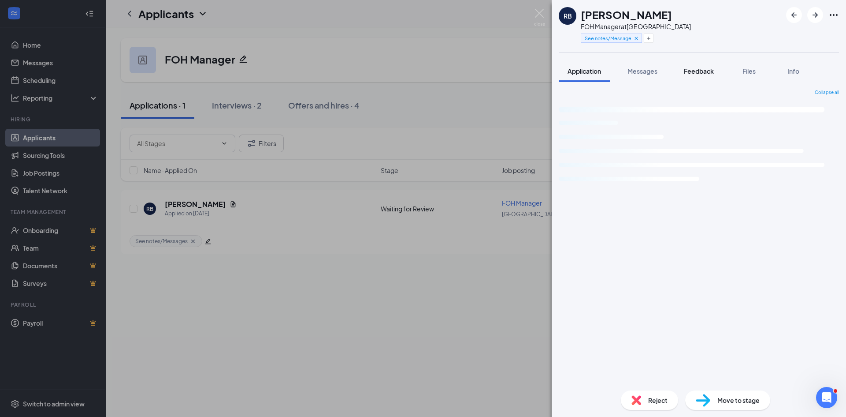
click at [697, 64] on button "Feedback" at bounding box center [699, 71] width 48 height 22
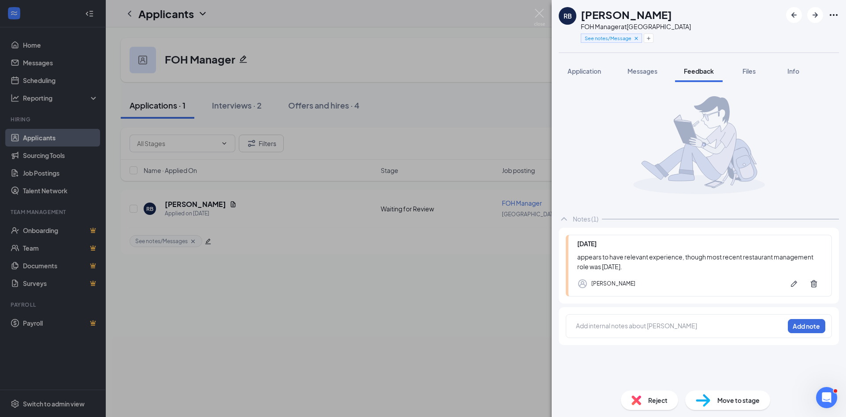
click at [677, 330] on div at bounding box center [681, 326] width 208 height 11
click at [543, 24] on img at bounding box center [539, 17] width 11 height 17
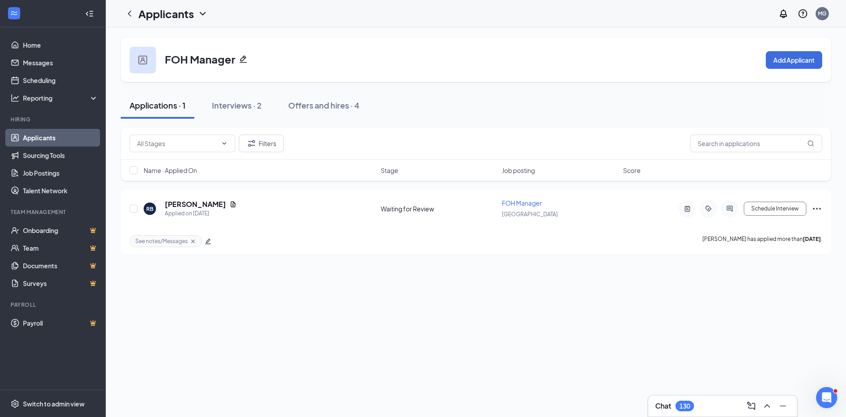
click at [459, 82] on div "FOH Manager Add Applicant Applications · 1 Interviews · 2 Offers and hires · 4 …" at bounding box center [476, 146] width 711 height 216
click at [231, 99] on button "Interviews · 2" at bounding box center [236, 105] width 67 height 26
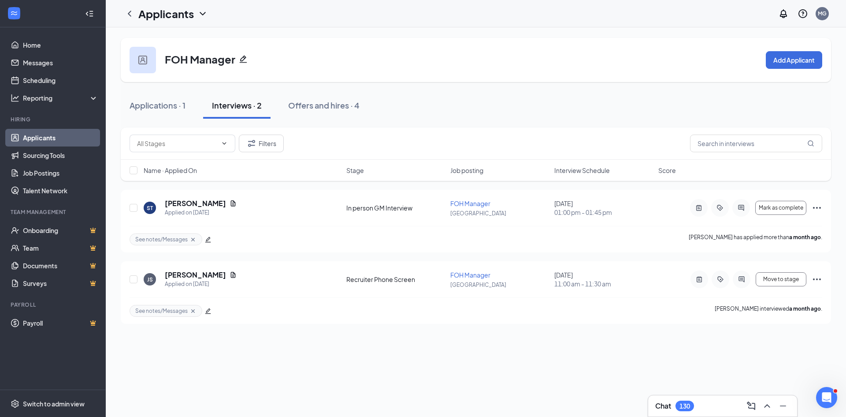
drag, startPoint x: 70, startPoint y: 140, endPoint x: 234, endPoint y: 102, distance: 167.9
click at [70, 140] on link "Applicants" at bounding box center [60, 138] width 75 height 18
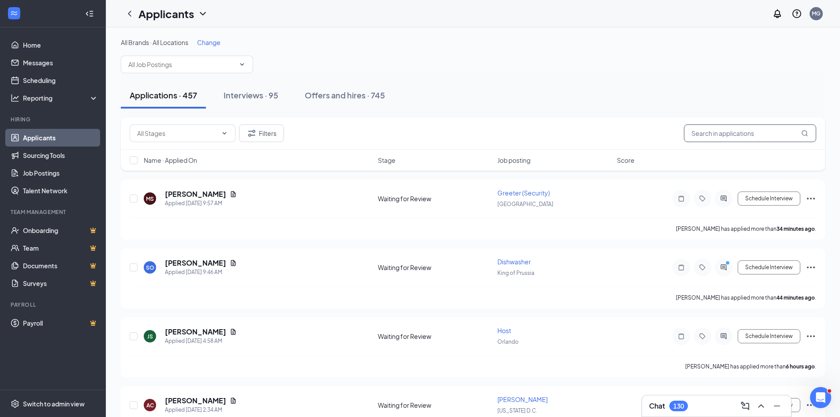
click at [714, 136] on input "text" at bounding box center [750, 133] width 132 height 18
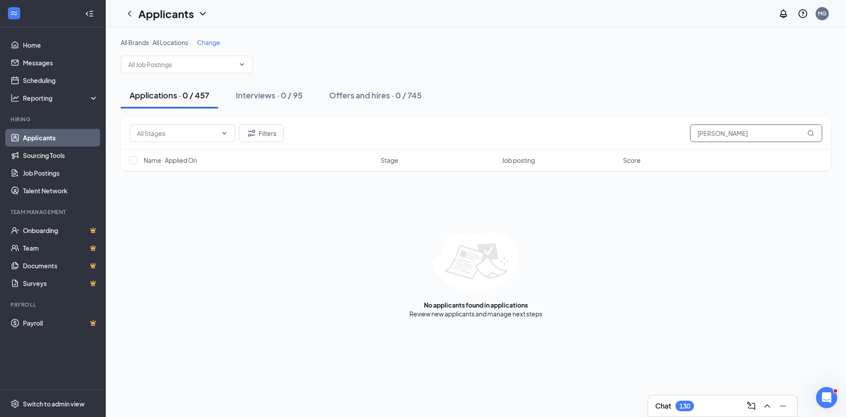
type input "[PERSON_NAME]"
click at [209, 41] on span "Change" at bounding box center [208, 42] width 23 height 8
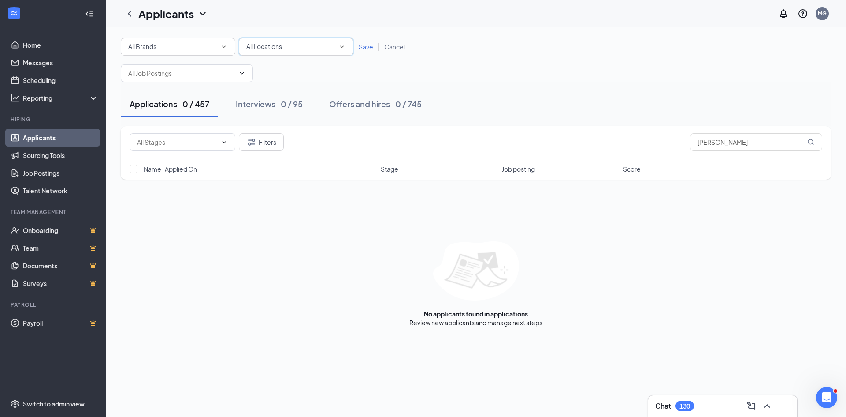
click at [256, 43] on span "All Locations" at bounding box center [264, 46] width 36 height 8
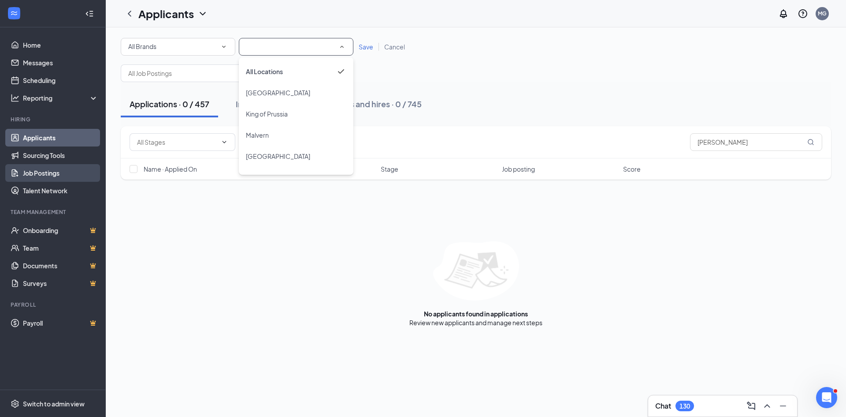
click at [60, 175] on link "Job Postings" at bounding box center [60, 173] width 75 height 18
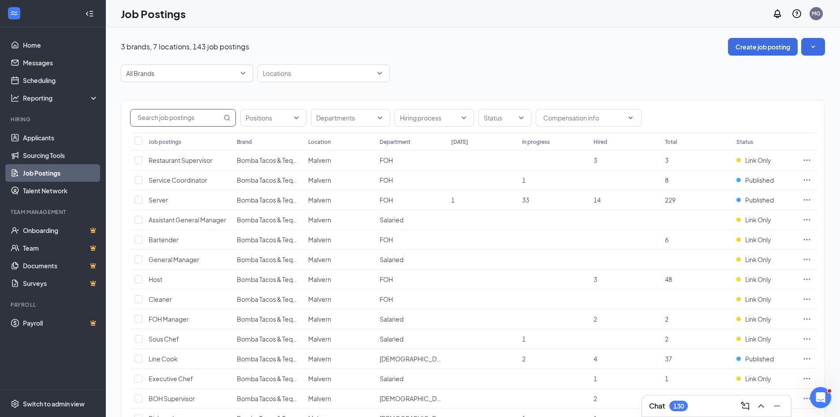
click at [169, 118] on input "text" at bounding box center [175, 117] width 91 height 17
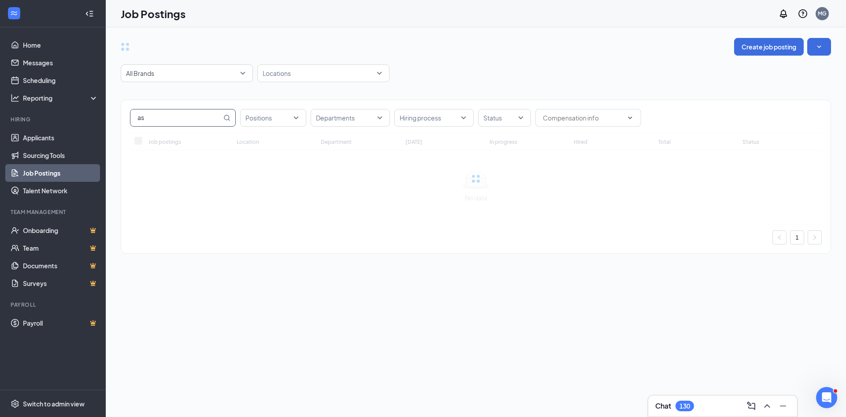
type input "a"
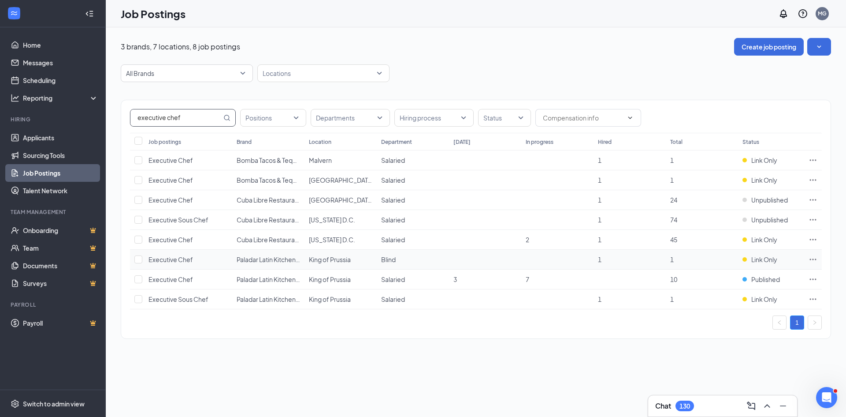
type input "executive chef"
click at [160, 260] on span "Executive Chef" at bounding box center [171, 259] width 45 height 8
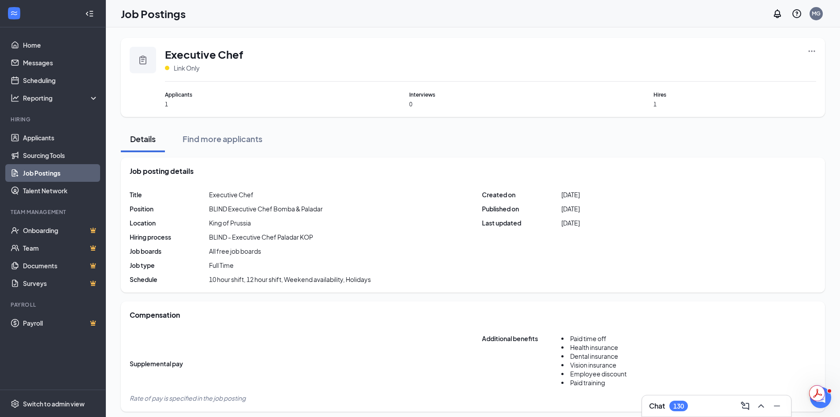
click at [812, 48] on icon "Ellipses" at bounding box center [811, 51] width 9 height 9
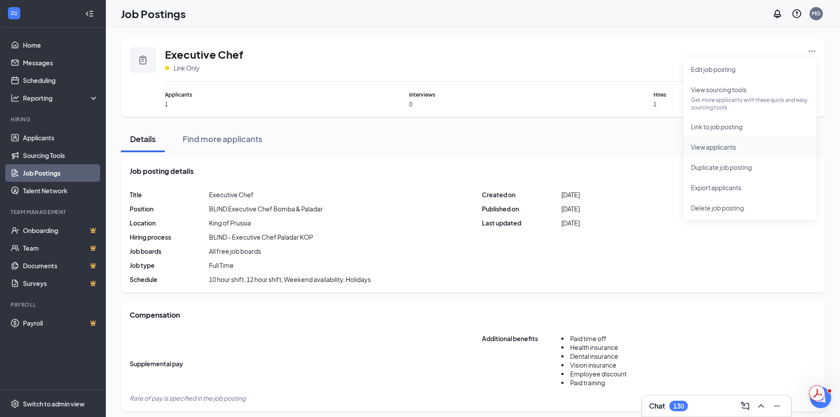
click at [712, 152] on li "View applicants" at bounding box center [750, 147] width 132 height 20
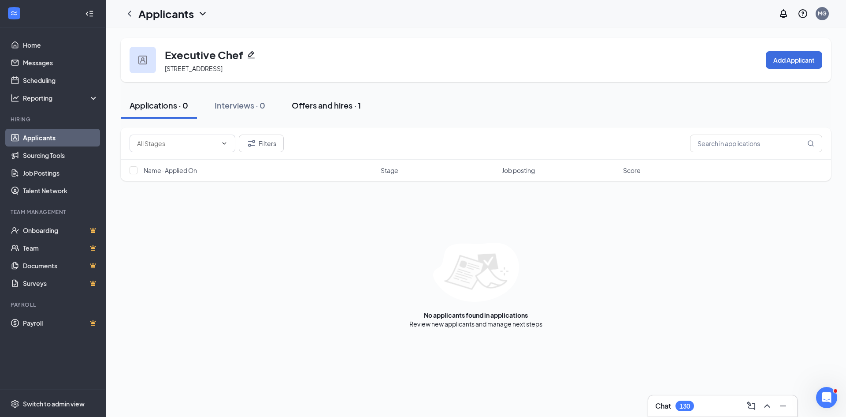
click at [328, 102] on div "Offers and hires · 1" at bounding box center [326, 105] width 69 height 11
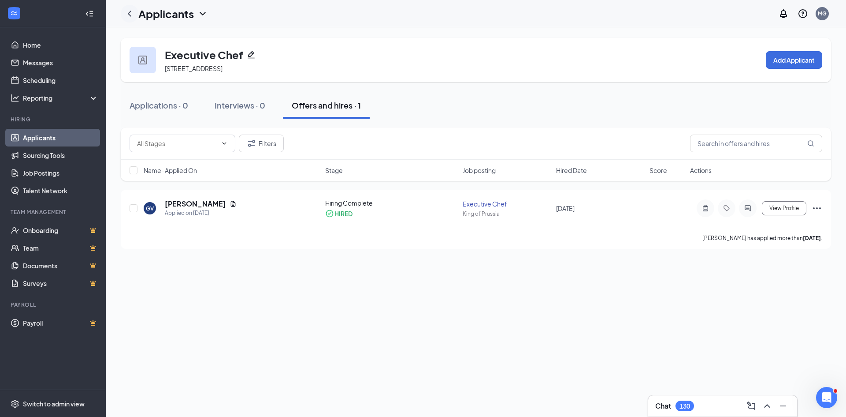
click at [132, 11] on icon "ChevronLeft" at bounding box center [129, 13] width 11 height 11
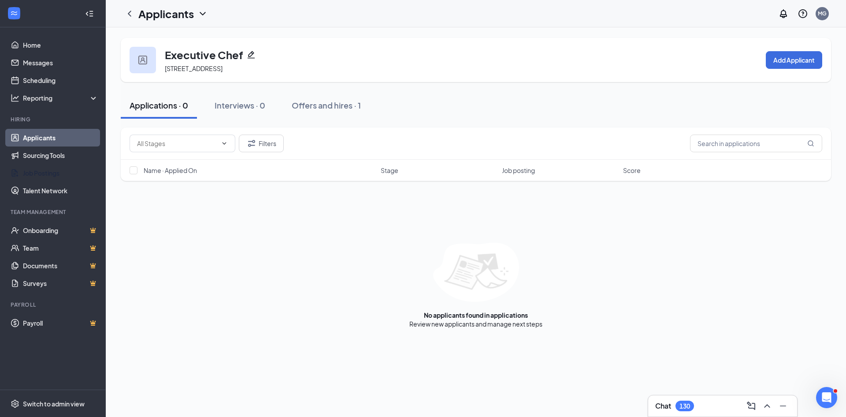
drag, startPoint x: 40, startPoint y: 175, endPoint x: 399, endPoint y: 58, distance: 378.2
click at [40, 174] on link "Job Postings" at bounding box center [60, 173] width 75 height 18
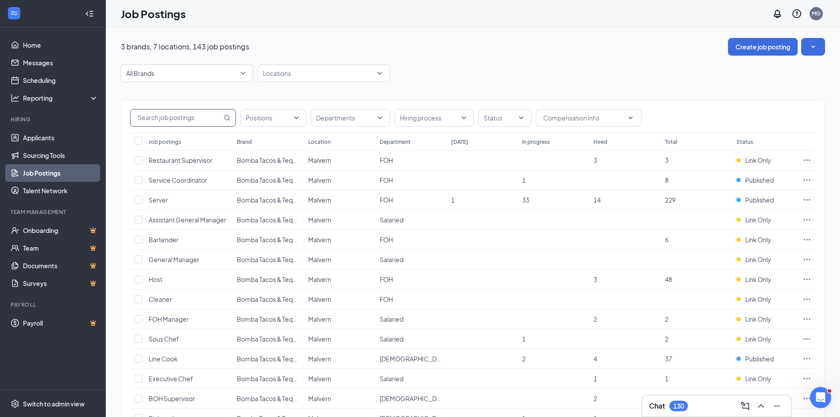
click at [168, 116] on input "text" at bounding box center [175, 117] width 91 height 17
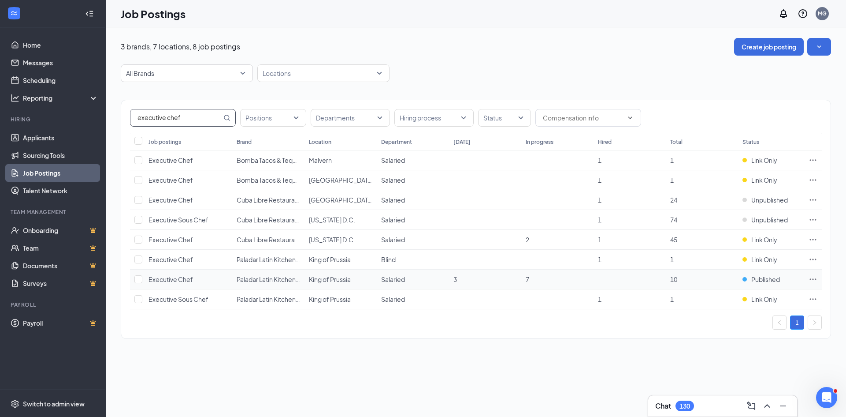
type input "executive chef"
click at [175, 282] on span "Executive Chef" at bounding box center [171, 279] width 45 height 8
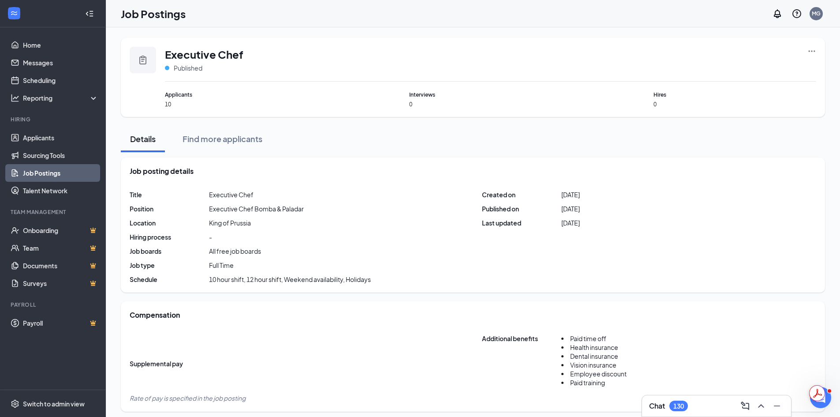
click at [806, 51] on div "Executive Chef Published" at bounding box center [490, 64] width 651 height 35
click at [809, 51] on icon "Ellipses" at bounding box center [811, 50] width 7 height 1
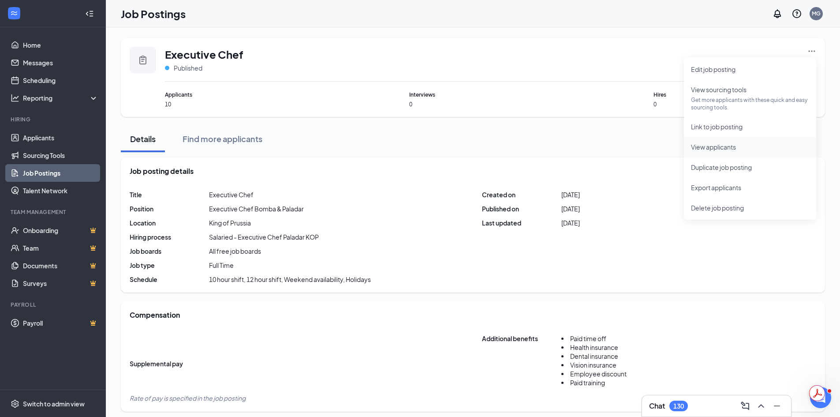
click at [734, 145] on span "View applicants" at bounding box center [713, 147] width 45 height 8
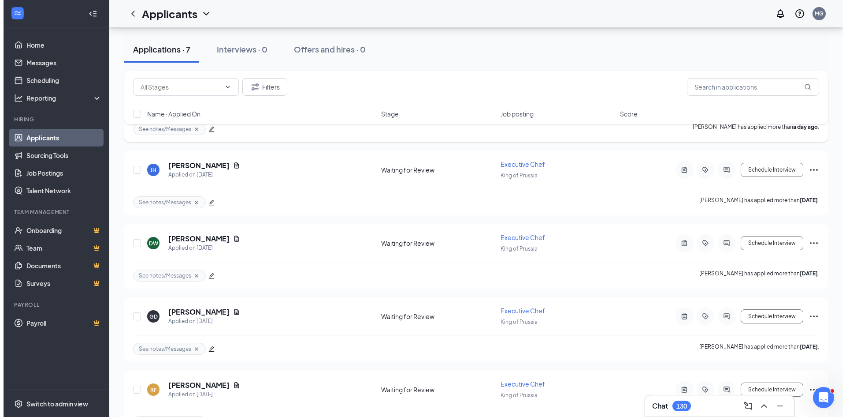
scroll to position [283, 0]
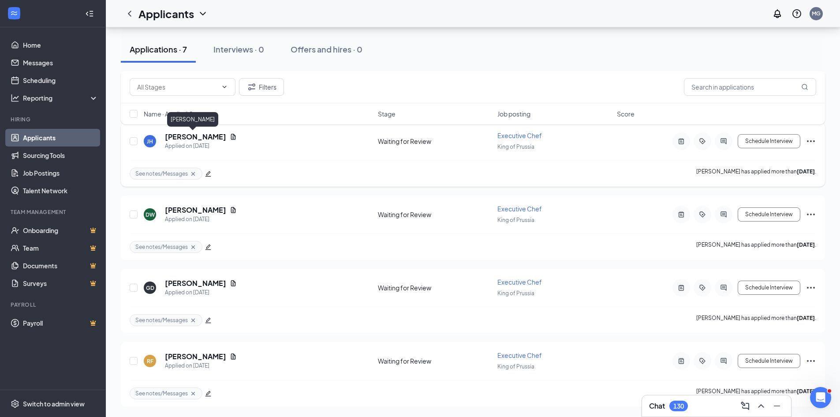
click at [195, 136] on h5 "[PERSON_NAME]" at bounding box center [195, 137] width 61 height 10
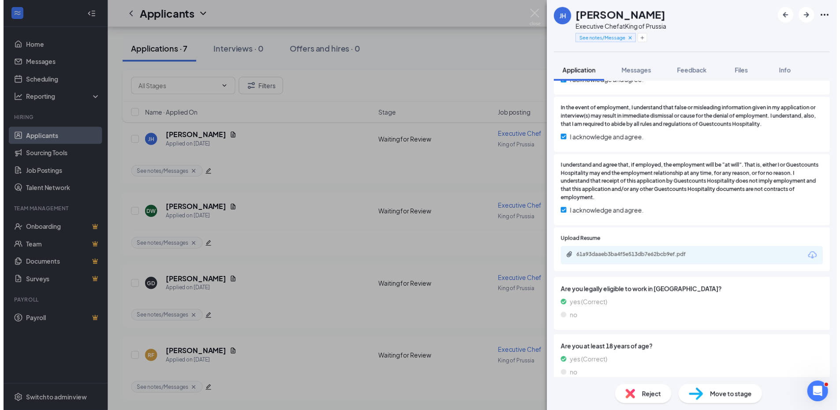
scroll to position [538, 0]
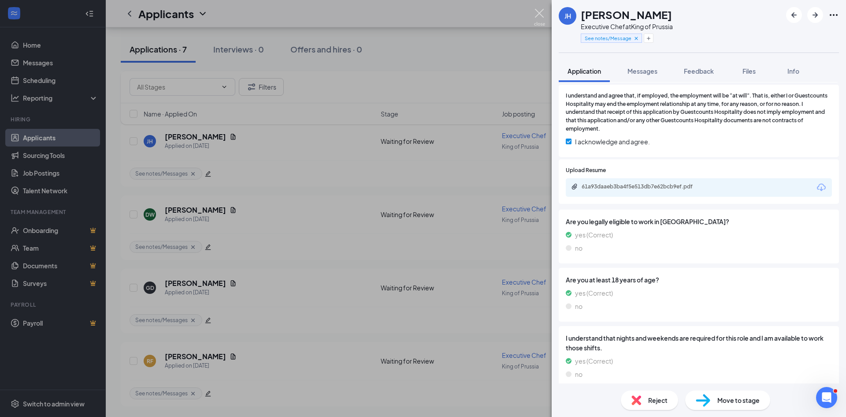
click at [536, 23] on img at bounding box center [539, 17] width 11 height 17
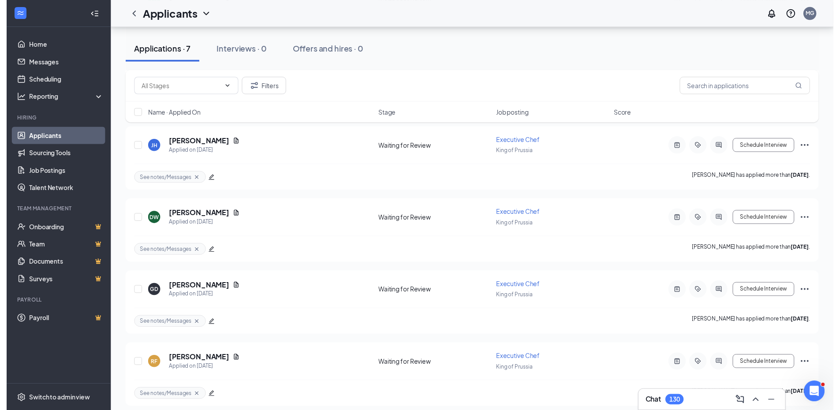
scroll to position [283, 0]
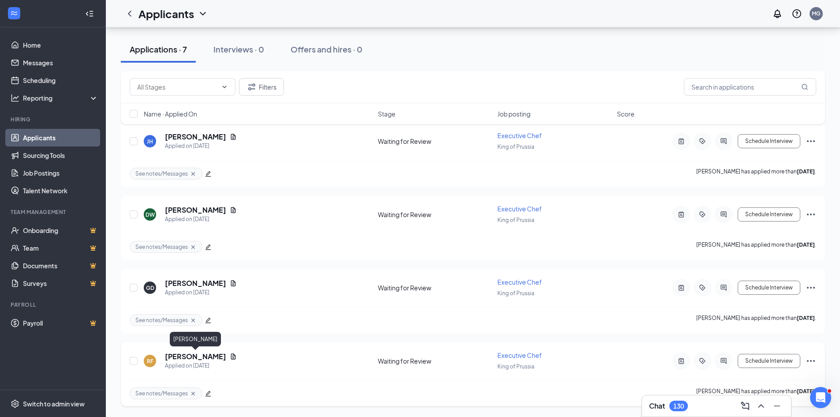
click at [205, 354] on h5 "[PERSON_NAME]" at bounding box center [195, 356] width 61 height 10
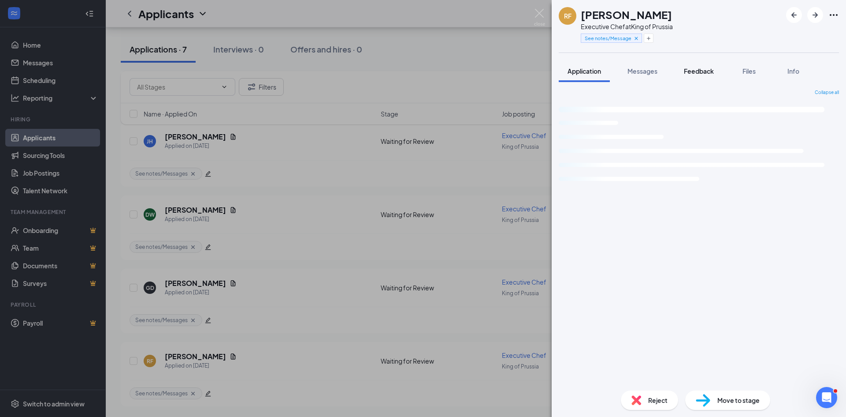
click at [696, 69] on span "Feedback" at bounding box center [699, 71] width 30 height 8
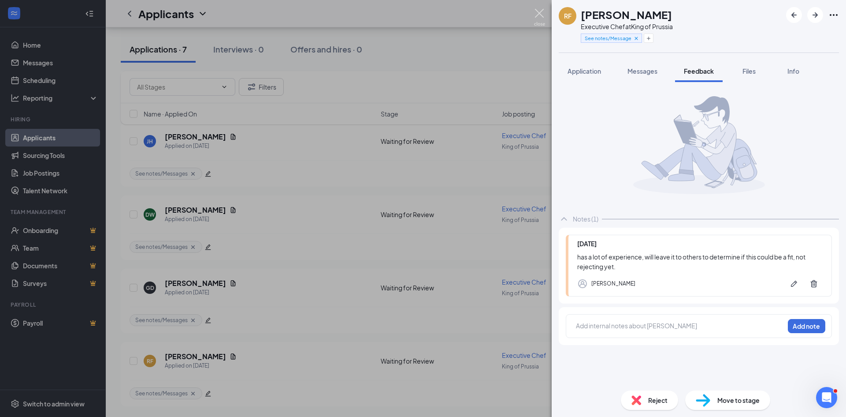
click at [538, 23] on img at bounding box center [539, 17] width 11 height 17
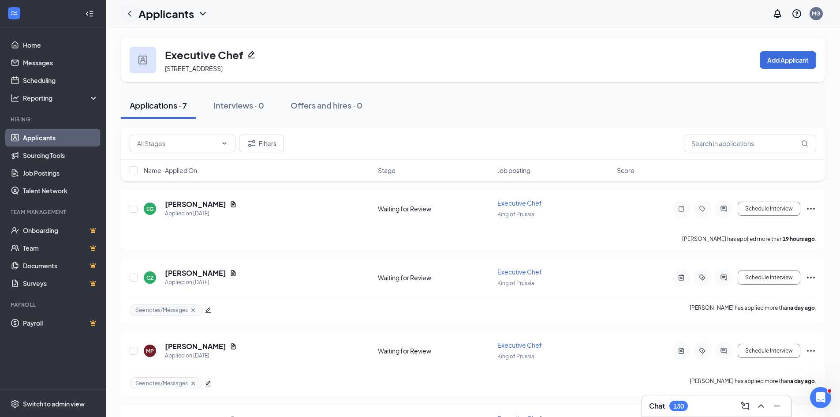
click at [127, 15] on icon "ChevronLeft" at bounding box center [129, 13] width 11 height 11
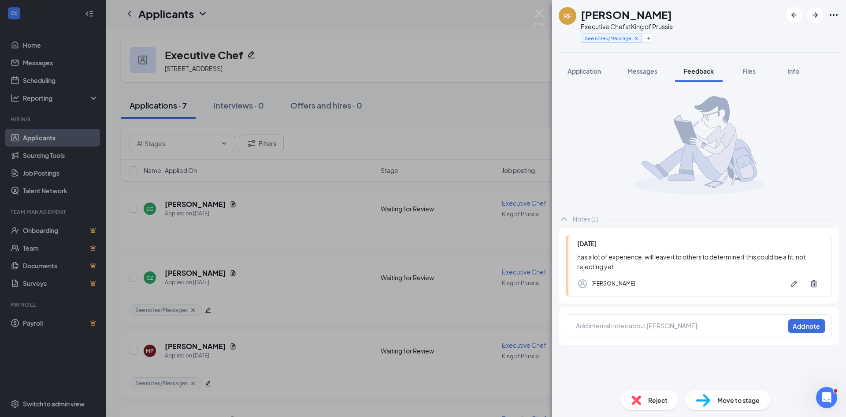
click at [549, 22] on div "RF [PERSON_NAME] Executive Chef at King of Prussia See notes/Messages Applicati…" at bounding box center [423, 208] width 846 height 417
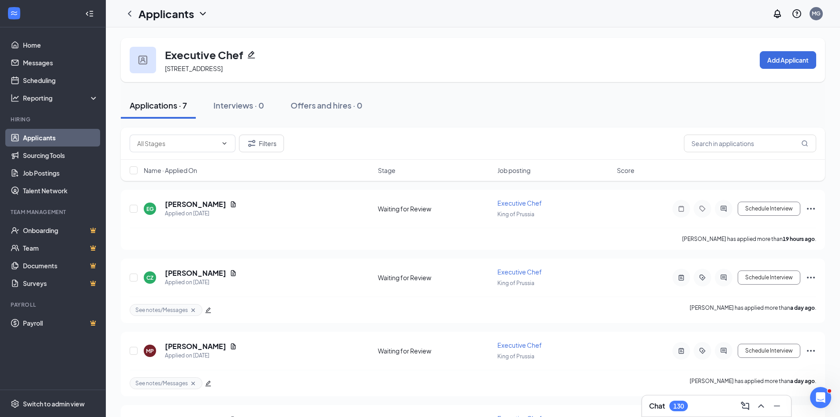
click at [542, 25] on div "Applicants MG" at bounding box center [473, 13] width 734 height 27
click at [66, 136] on link "Applicants" at bounding box center [60, 138] width 75 height 18
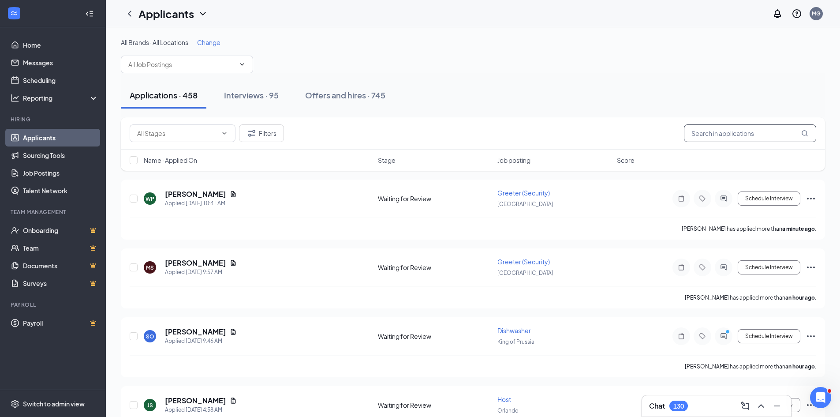
click at [719, 130] on input "text" at bounding box center [750, 133] width 132 height 18
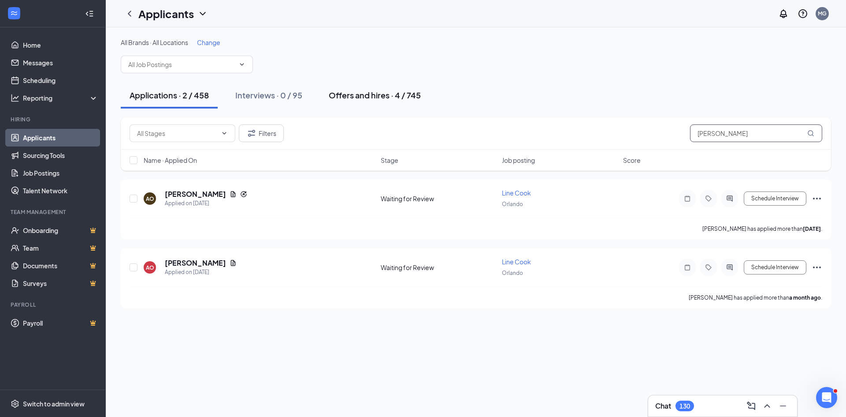
type input "[PERSON_NAME]"
click at [342, 92] on div "Offers and hires · 4 / 745" at bounding box center [375, 94] width 92 height 11
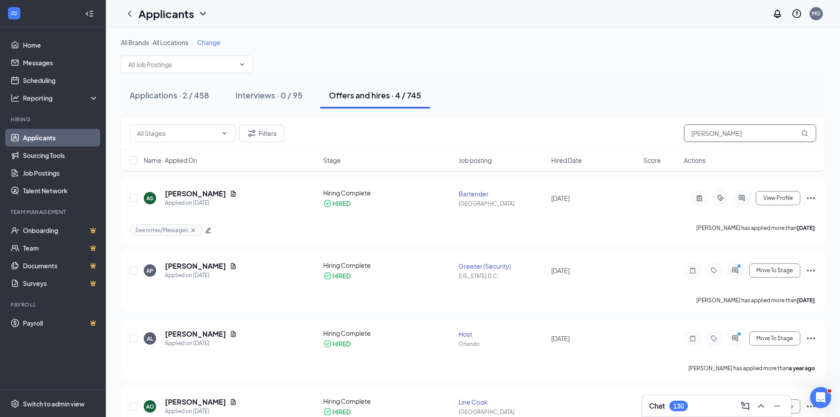
drag, startPoint x: 726, startPoint y: 121, endPoint x: 727, endPoint y: 127, distance: 5.7
click at [726, 123] on div "Filters [PERSON_NAME]" at bounding box center [473, 133] width 704 height 32
click at [729, 132] on input "[PERSON_NAME]" at bounding box center [750, 133] width 132 height 18
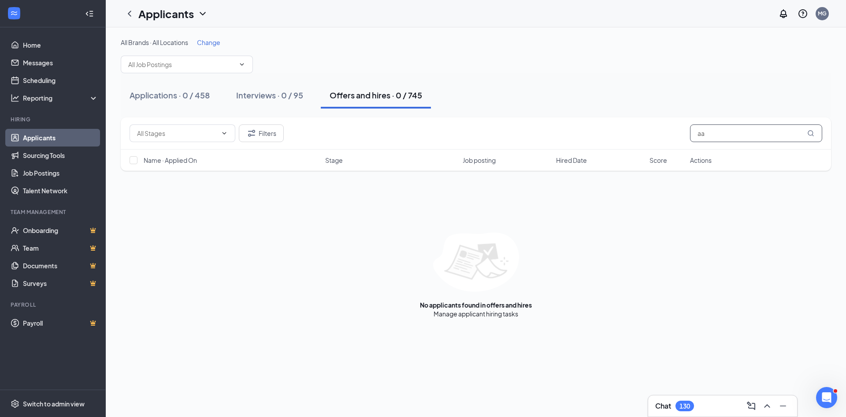
type input "a"
type input "[PERSON_NAME]"
drag, startPoint x: 32, startPoint y: 171, endPoint x: 336, endPoint y: 76, distance: 319.0
click at [32, 171] on link "Job Postings" at bounding box center [60, 173] width 75 height 18
